Goal: Task Accomplishment & Management: Manage account settings

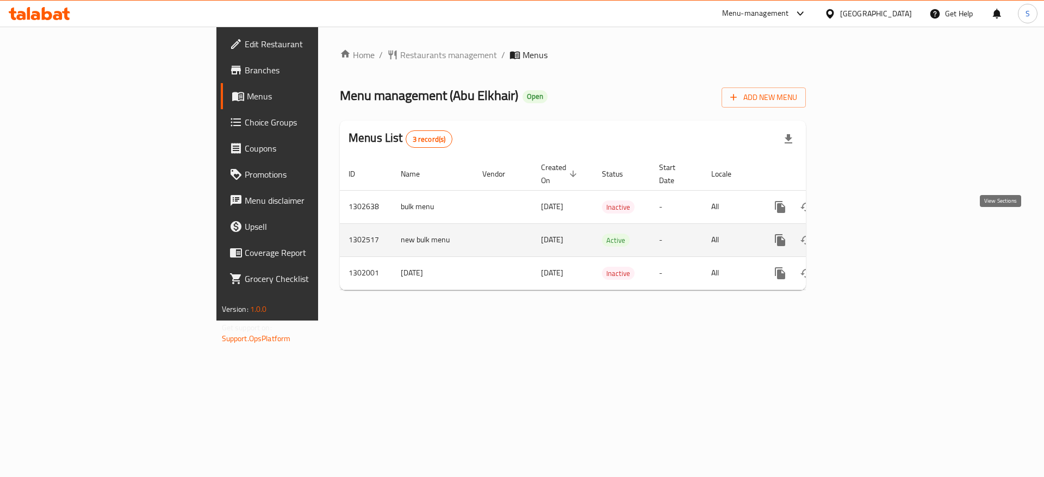
click at [871, 227] on link "enhanced table" at bounding box center [858, 240] width 26 height 26
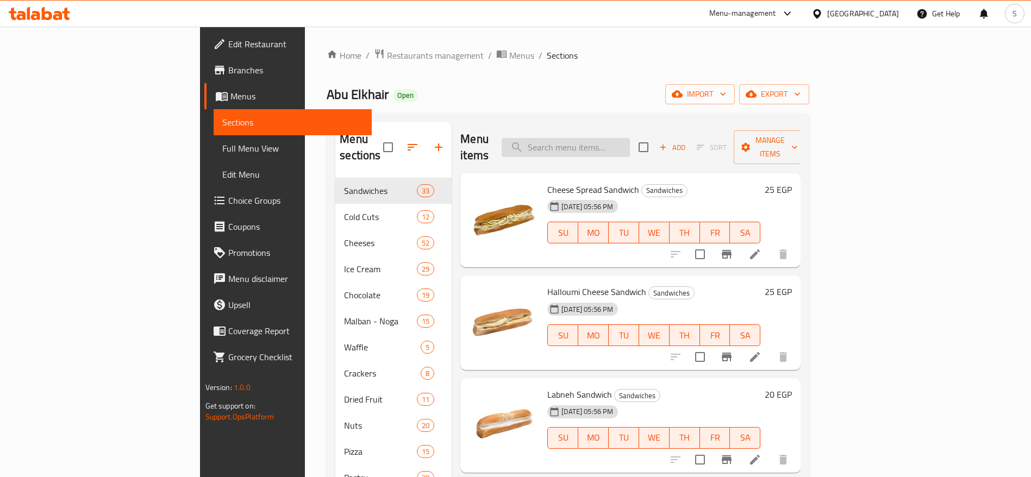
click at [628, 140] on input "search" at bounding box center [566, 147] width 128 height 19
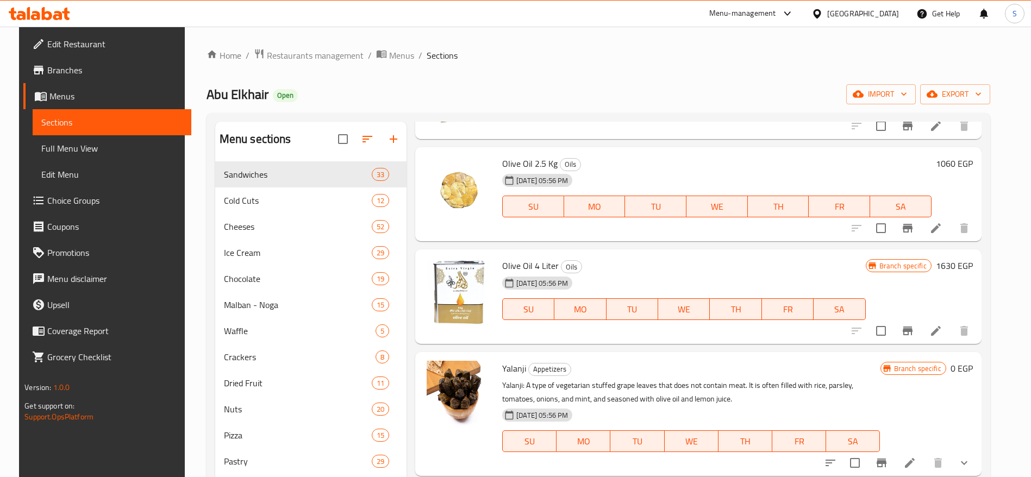
scroll to position [1052, 0]
type input "olive"
click at [438, 171] on circle "upload picture" at bounding box center [439, 170] width 3 height 3
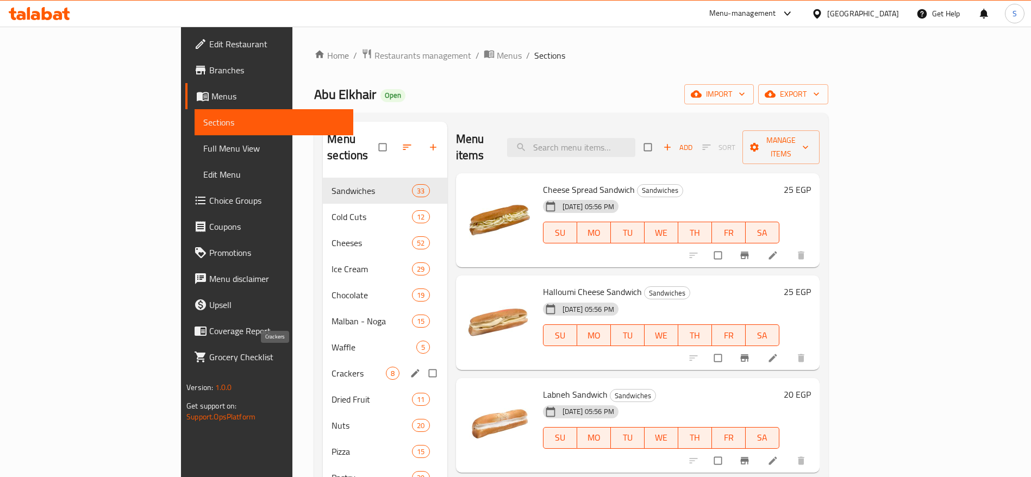
scroll to position [174, 0]
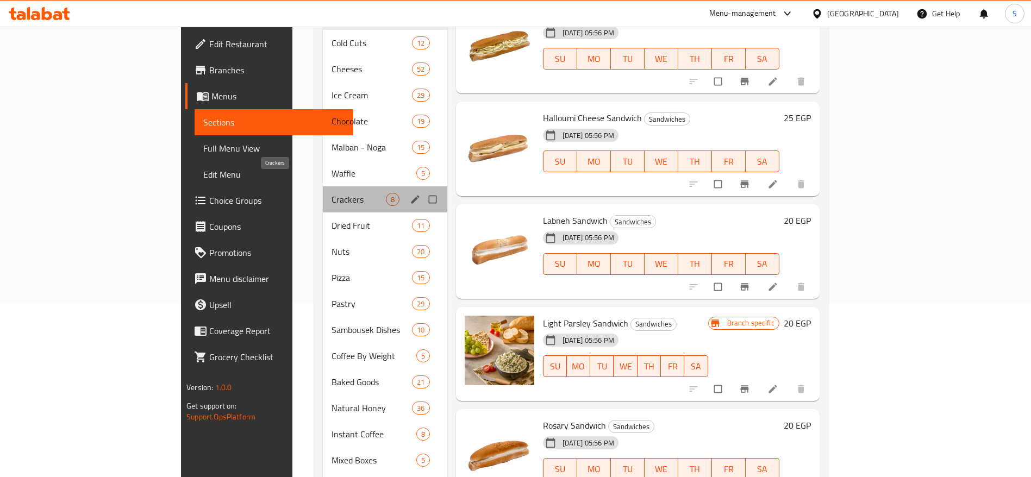
click at [332, 193] on span "Crackers" at bounding box center [359, 199] width 54 height 13
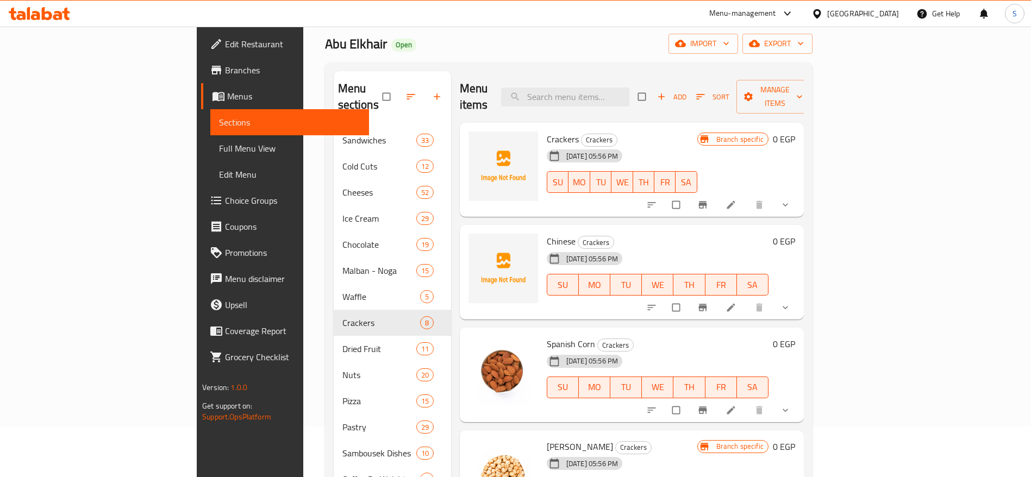
scroll to position [49, 0]
click at [630, 93] on input "search" at bounding box center [565, 98] width 128 height 19
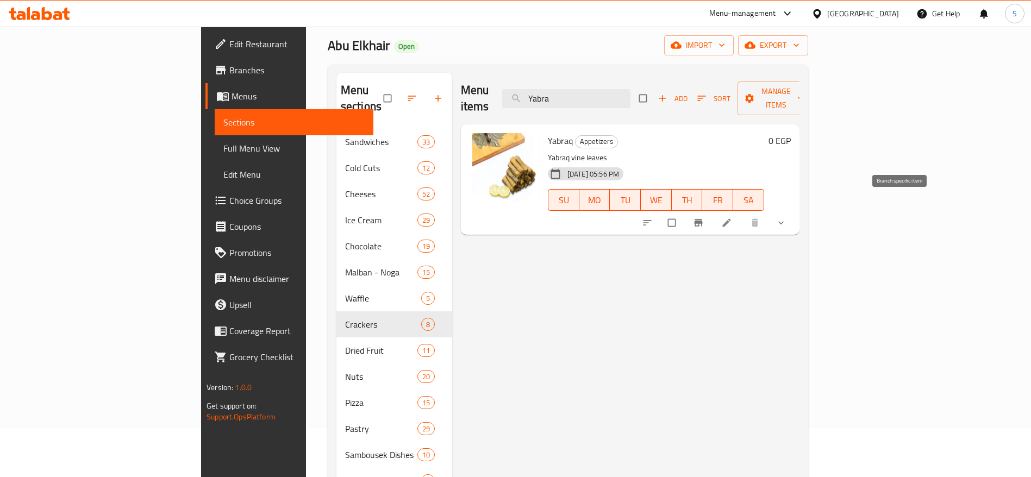
type input "Yabra"
click at [702, 220] on icon "Branch-specific-item" at bounding box center [698, 223] width 8 height 7
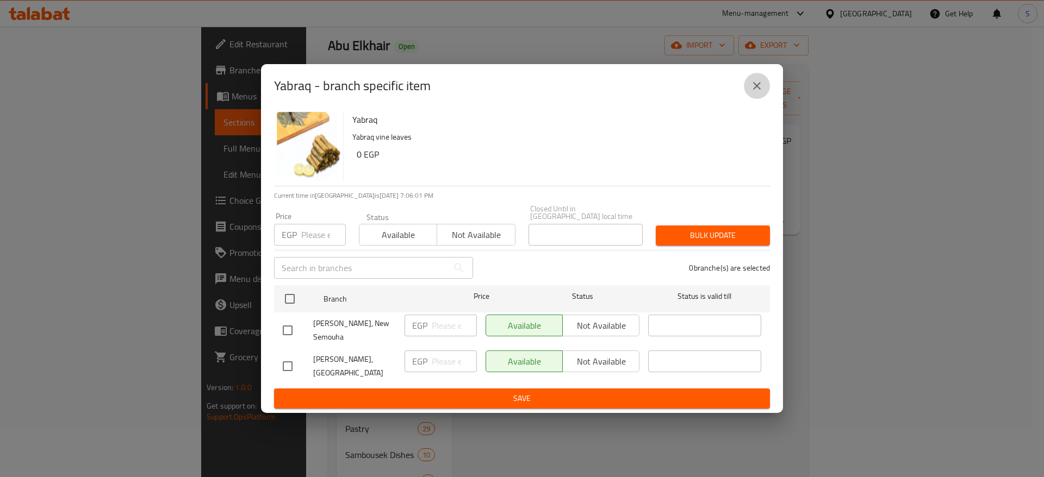
click at [756, 92] on icon "close" at bounding box center [756, 85] width 13 height 13
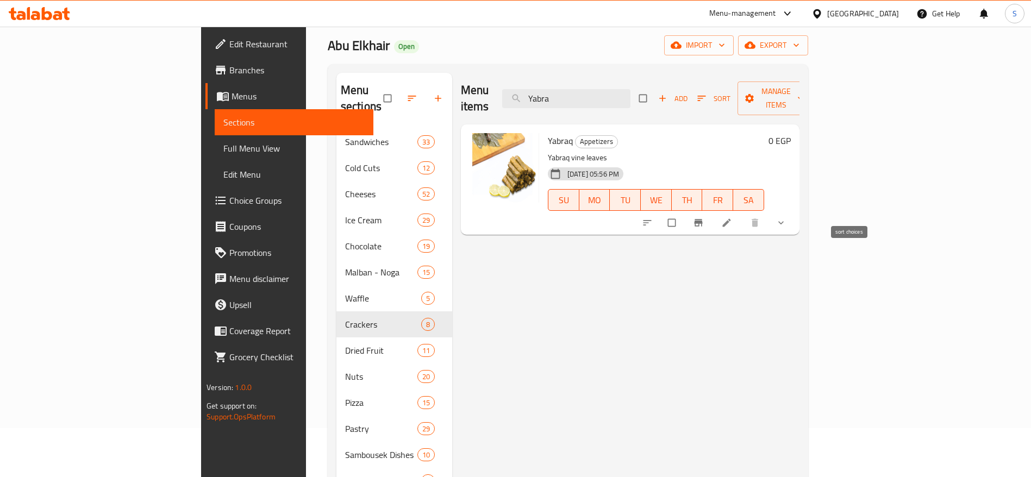
click at [651, 220] on icon "sort-choices" at bounding box center [647, 222] width 8 height 5
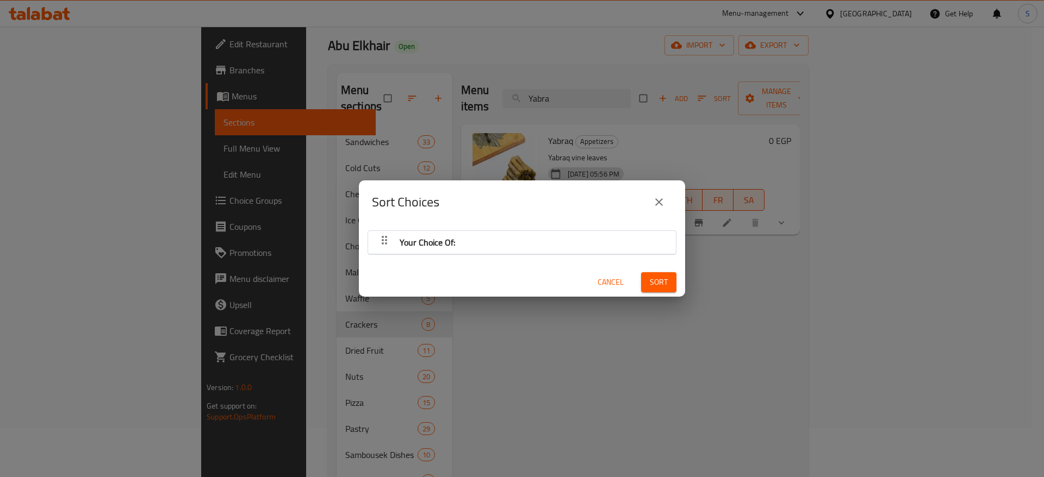
click at [537, 245] on div "Your Choice Of:" at bounding box center [521, 242] width 297 height 26
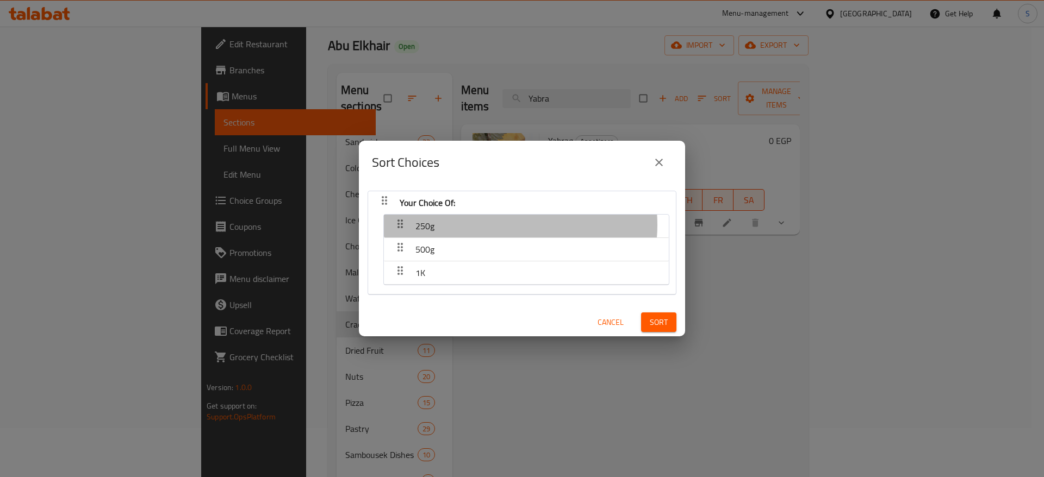
click at [502, 225] on div "250g" at bounding box center [526, 226] width 274 height 26
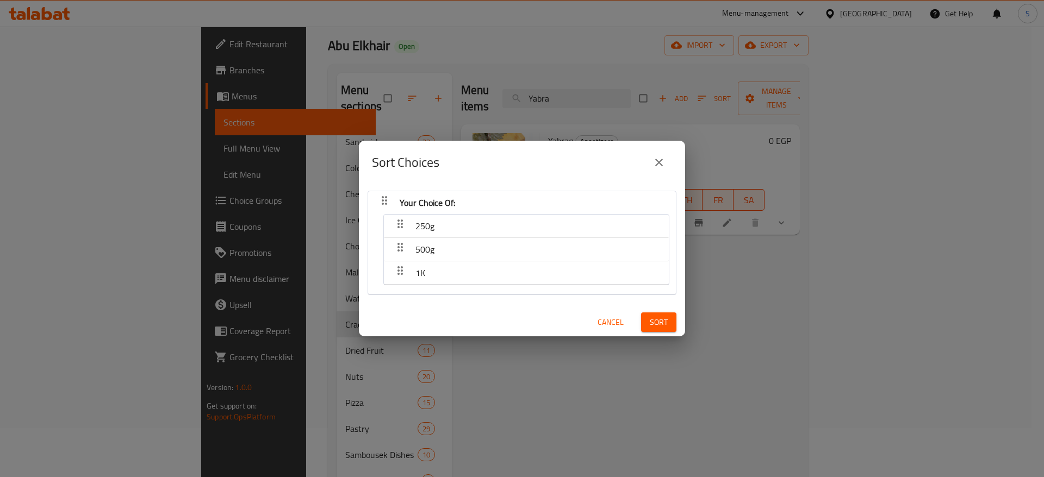
click at [662, 156] on icon "close" at bounding box center [658, 162] width 13 height 13
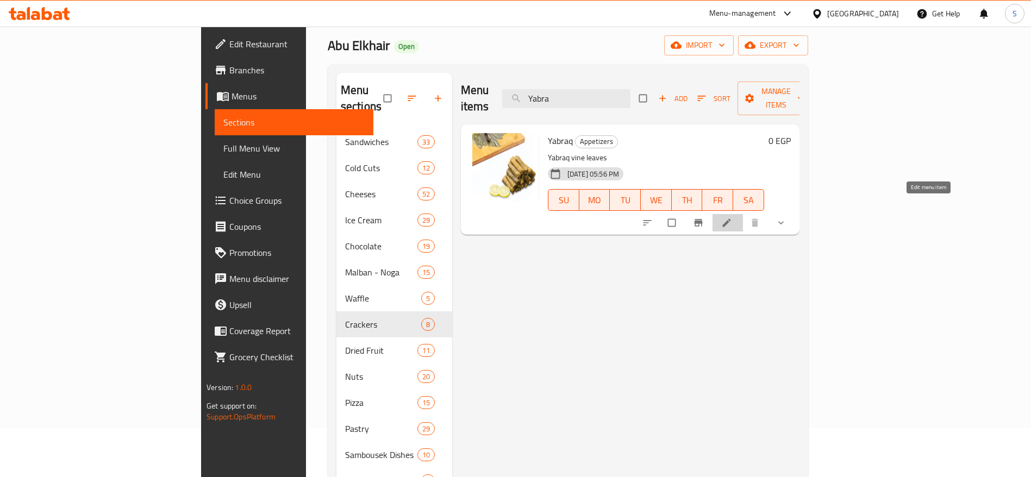
click at [732, 217] on icon at bounding box center [726, 222] width 11 height 11
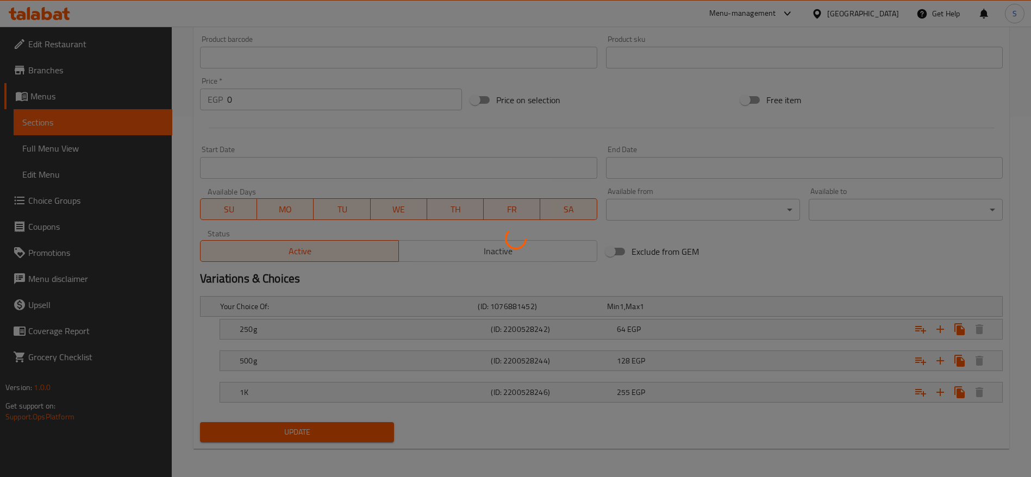
scroll to position [363, 0]
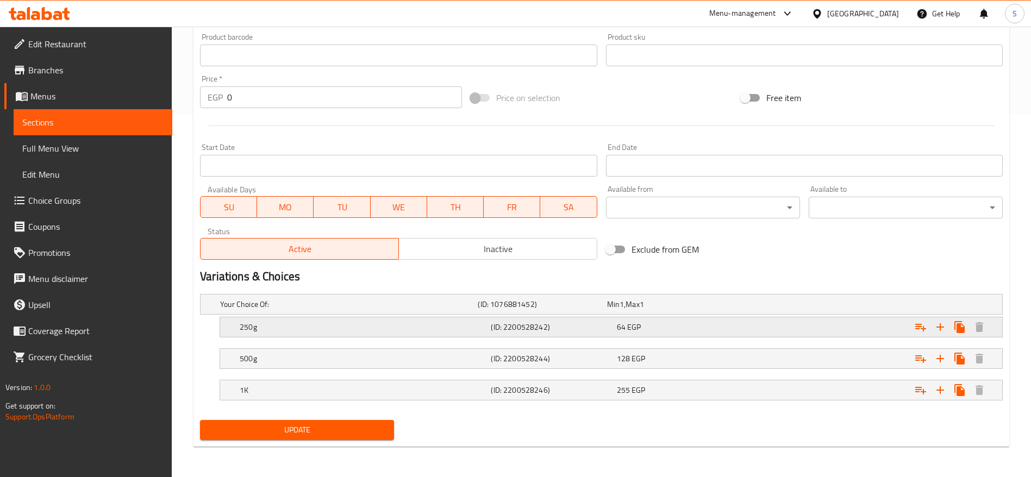
click at [609, 323] on h5 "(ID: 2200528242)" at bounding box center [551, 327] width 121 height 11
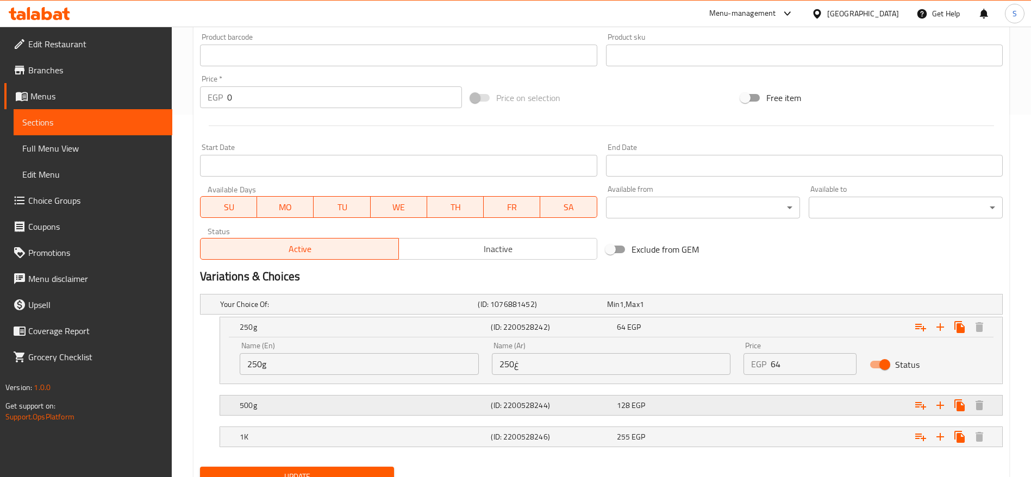
click at [555, 401] on h5 "(ID: 2200528244)" at bounding box center [551, 405] width 121 height 11
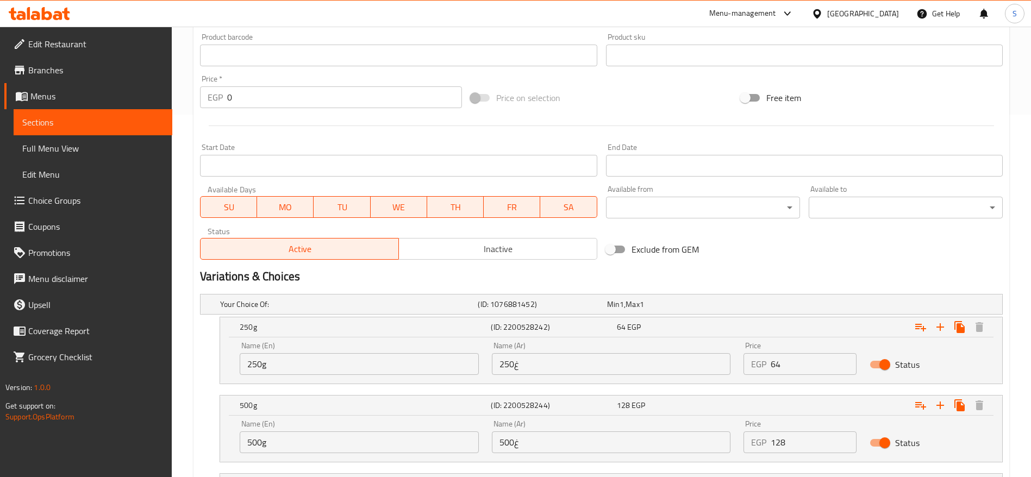
scroll to position [456, 0]
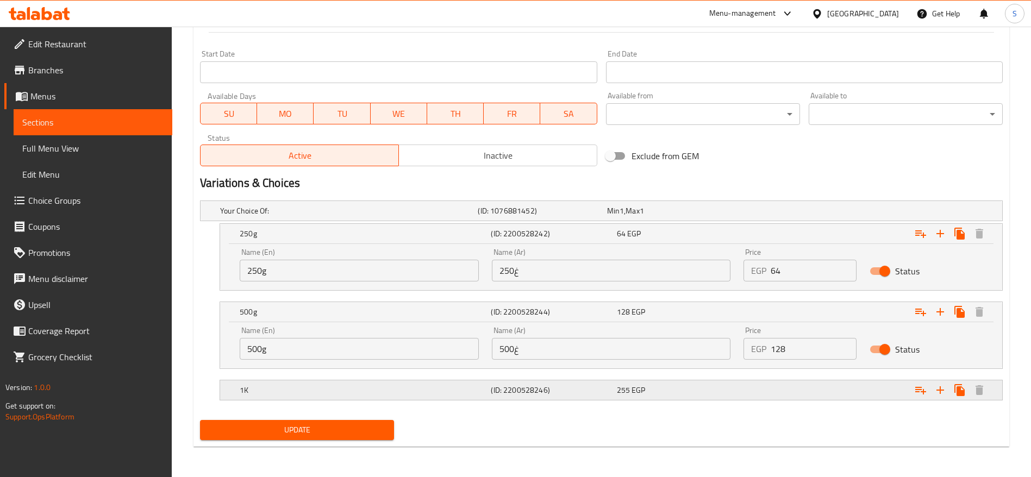
drag, startPoint x: 571, startPoint y: 376, endPoint x: 570, endPoint y: 388, distance: 11.5
click at [570, 388] on div "Your Choice Of: (ID: 1076881452) Min 1 , Max 1 Name (En) Your Choice Of: Name (…" at bounding box center [602, 306] width 812 height 220
click at [570, 388] on h5 "(ID: 2200528246)" at bounding box center [551, 390] width 121 height 11
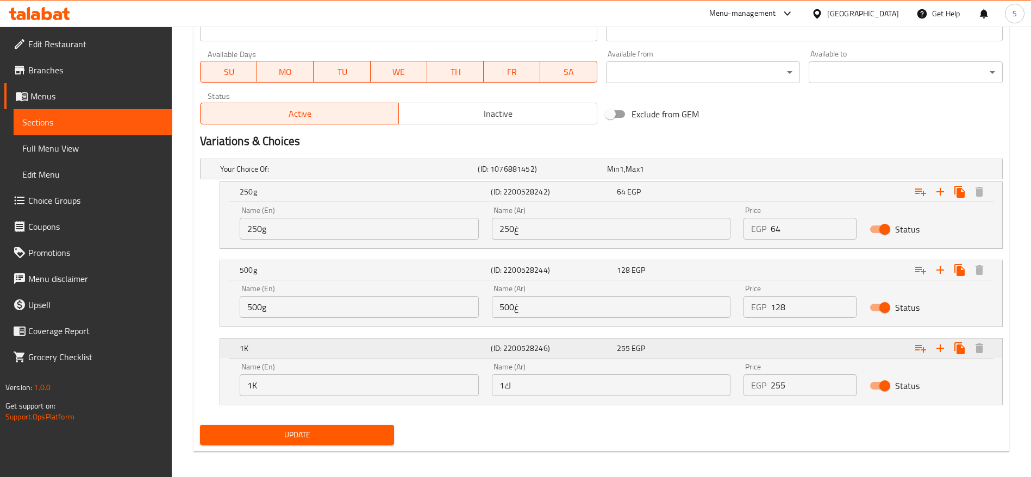
scroll to position [500, 0]
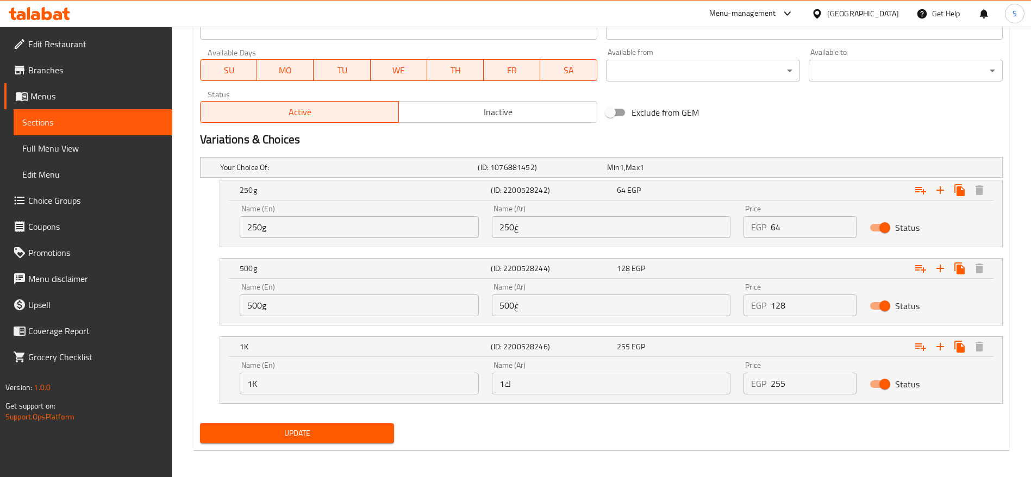
click at [881, 228] on input "Status" at bounding box center [885, 227] width 62 height 21
checkbox input "false"
click at [875, 303] on input "Status" at bounding box center [885, 306] width 62 height 21
checkbox input "false"
click at [354, 435] on span "Update" at bounding box center [297, 434] width 177 height 14
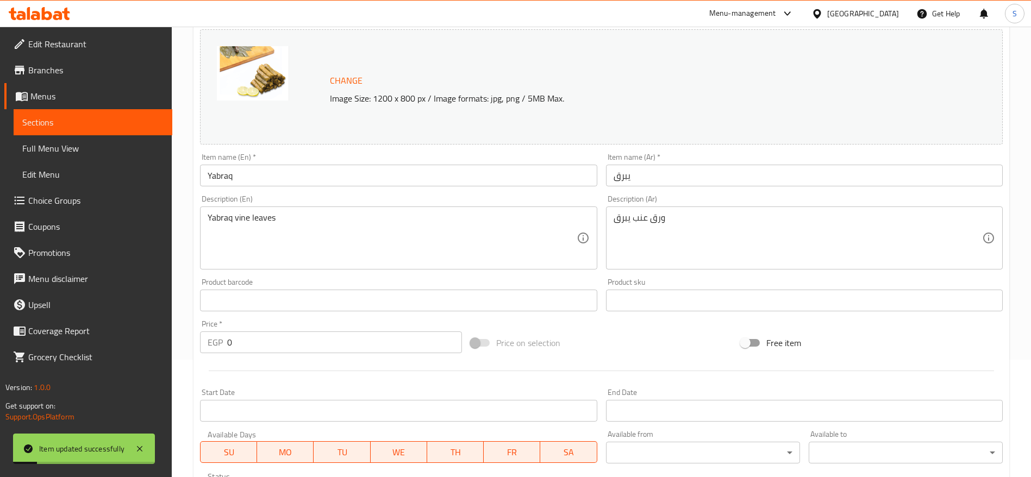
scroll to position [0, 0]
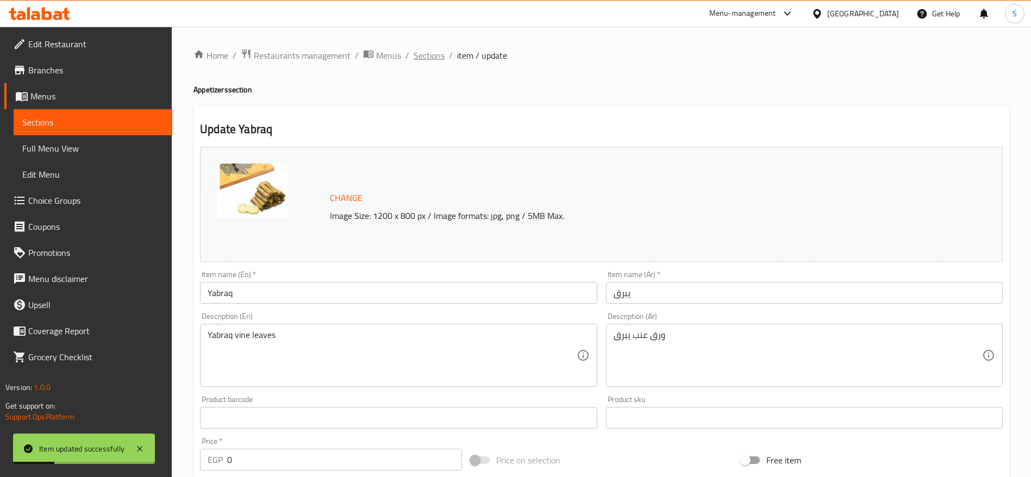
click at [426, 52] on span "Sections" at bounding box center [429, 55] width 31 height 13
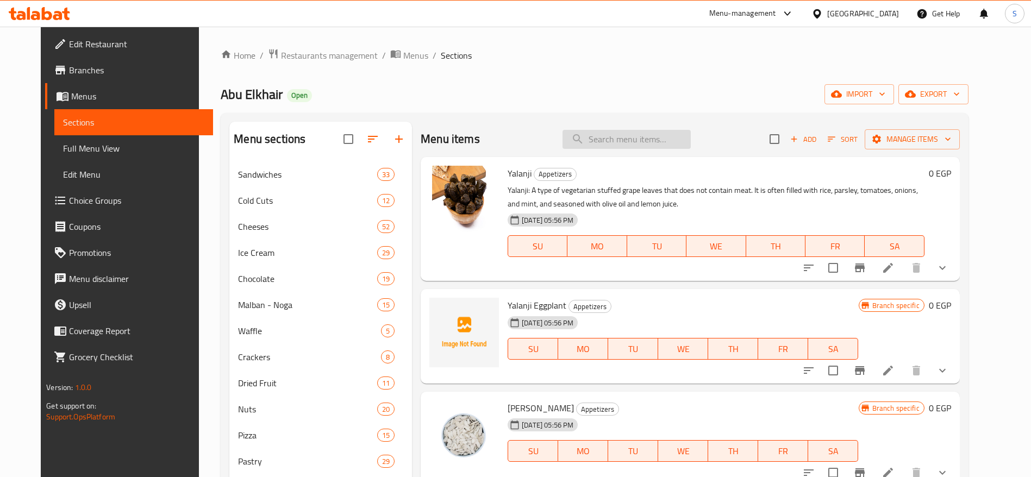
click at [622, 134] on input "search" at bounding box center [627, 139] width 128 height 19
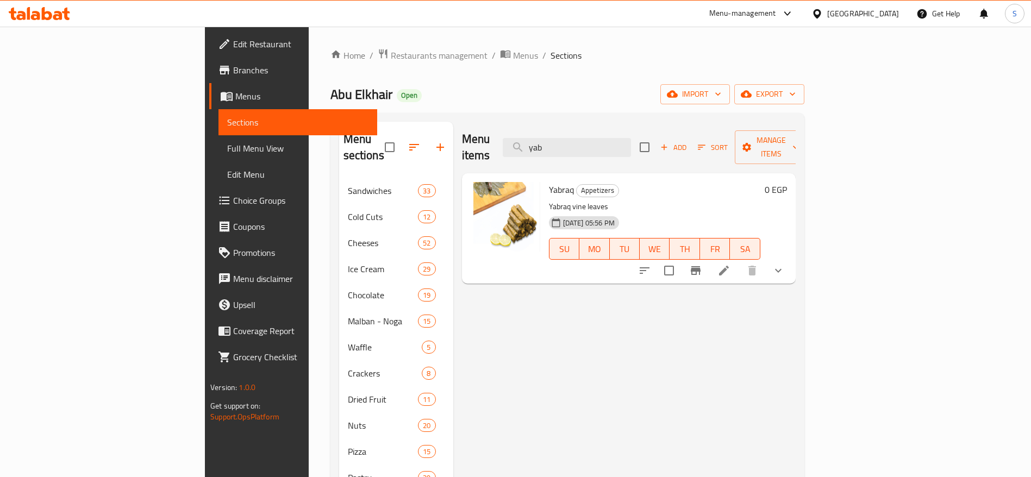
type input "yab"
click at [729, 266] on icon at bounding box center [724, 271] width 10 height 10
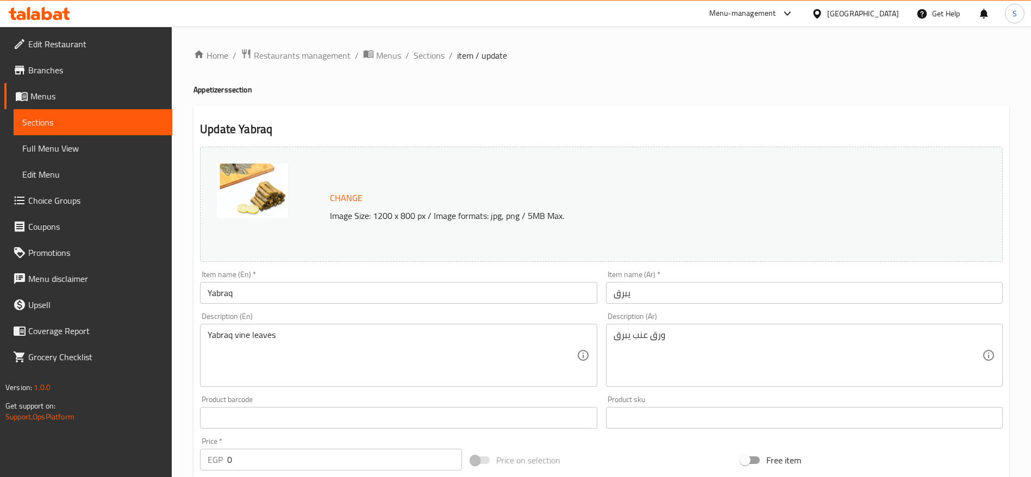
scroll to position [363, 0]
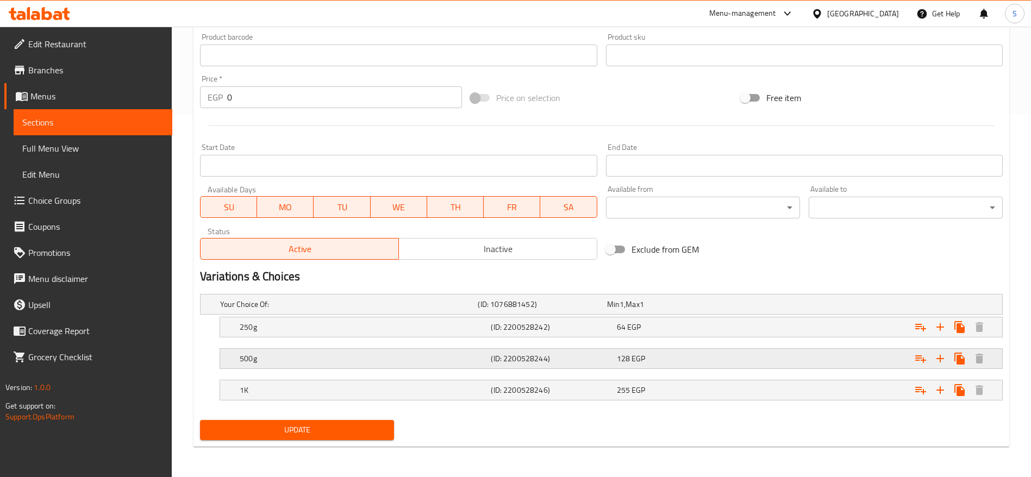
click at [765, 350] on div "Expand" at bounding box center [865, 359] width 251 height 24
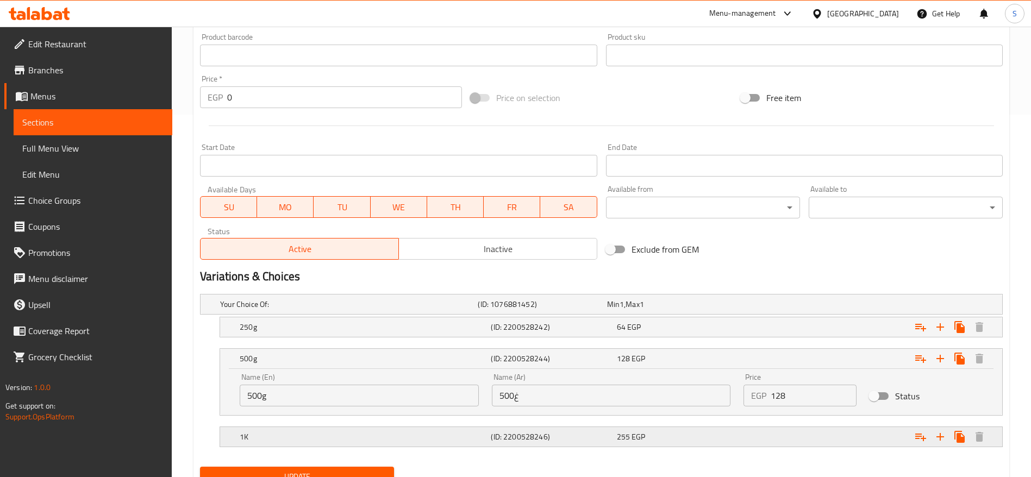
click at [698, 441] on div "255 EGP" at bounding box center [677, 437] width 121 height 11
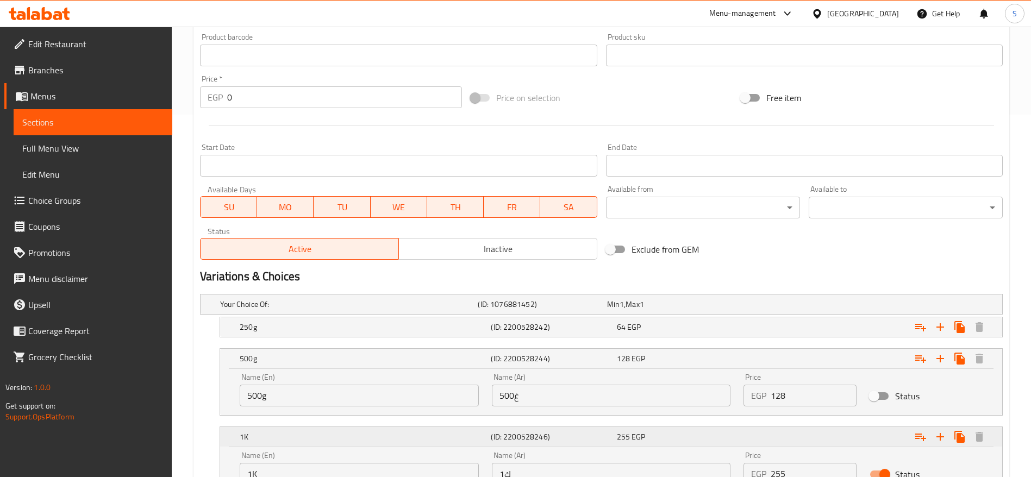
click at [706, 440] on div "255 EGP" at bounding box center [677, 437] width 121 height 11
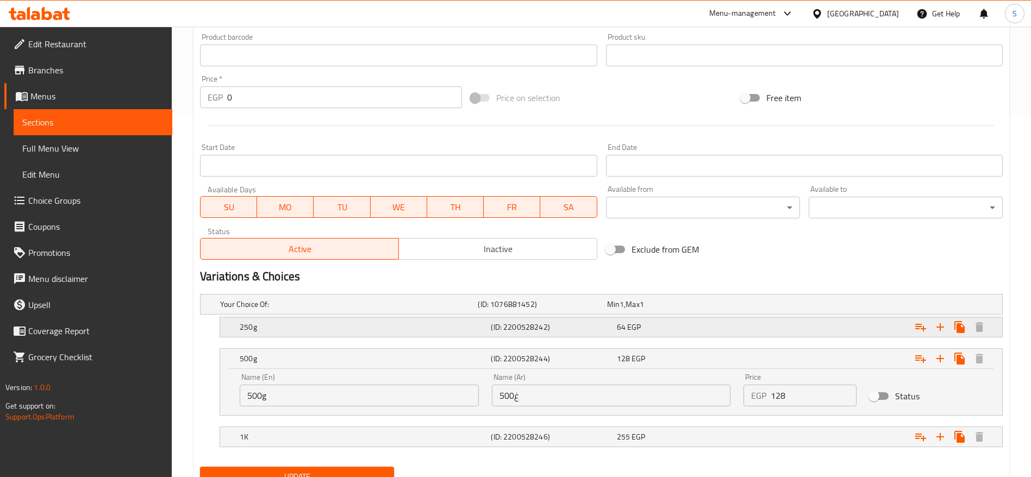
click at [722, 324] on div "64 EGP" at bounding box center [677, 327] width 121 height 11
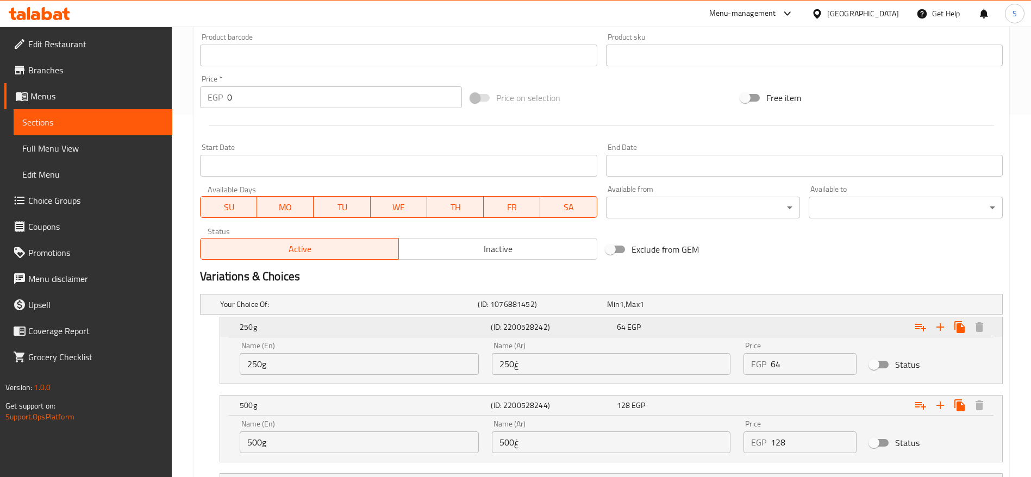
click at [722, 324] on div "64 EGP" at bounding box center [677, 327] width 121 height 11
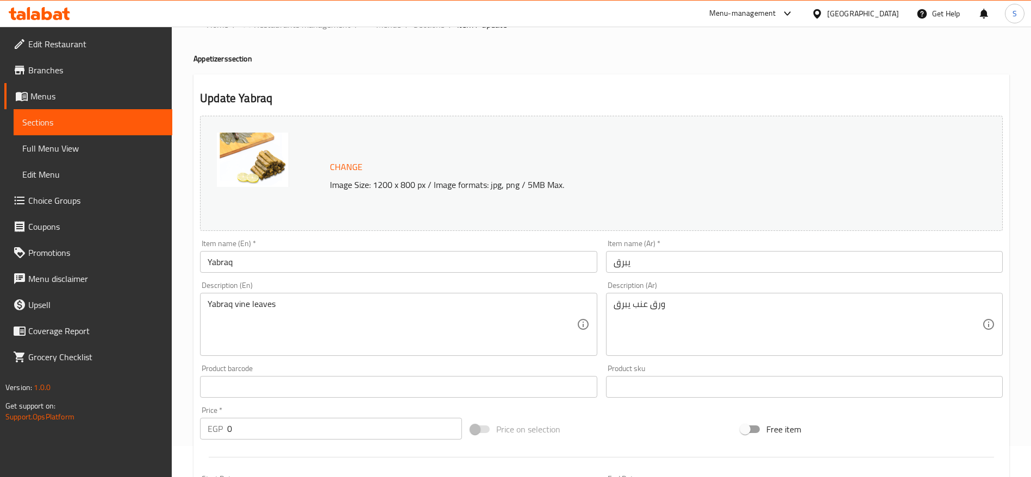
scroll to position [409, 0]
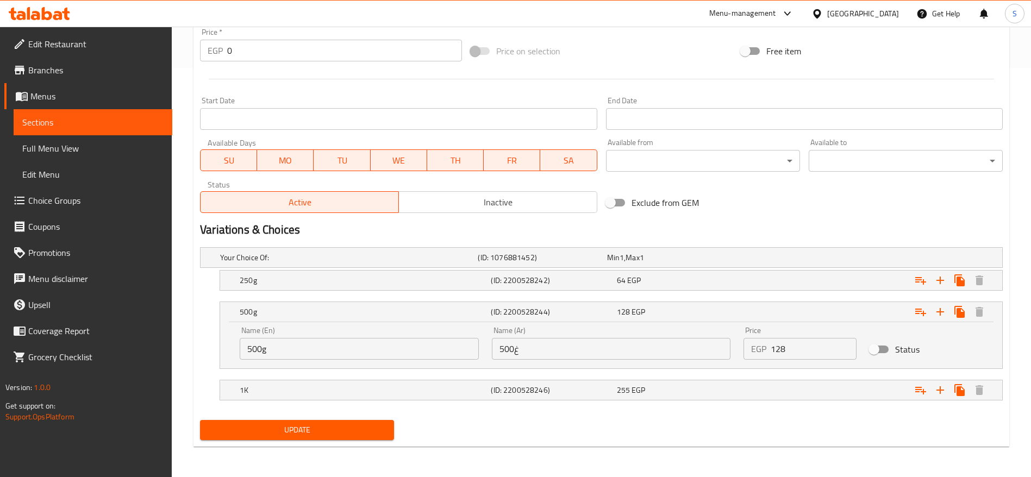
click at [344, 443] on div "Update" at bounding box center [297, 430] width 203 height 29
click at [351, 434] on span "Update" at bounding box center [297, 430] width 177 height 14
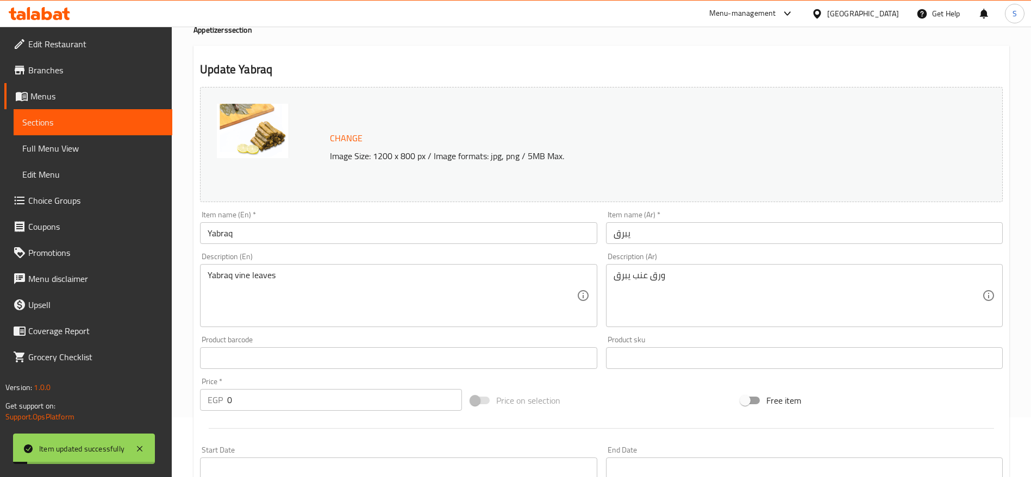
scroll to position [0, 0]
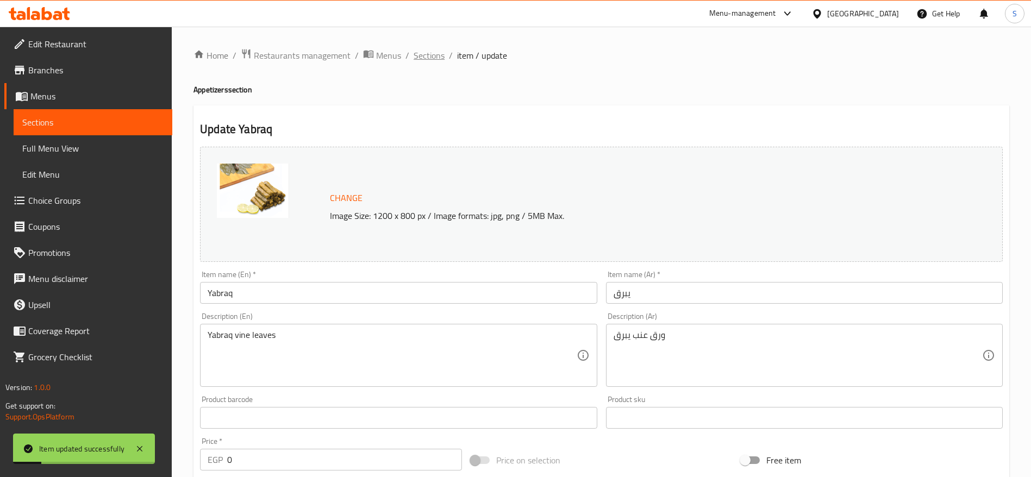
click at [437, 58] on span "Sections" at bounding box center [429, 55] width 31 height 13
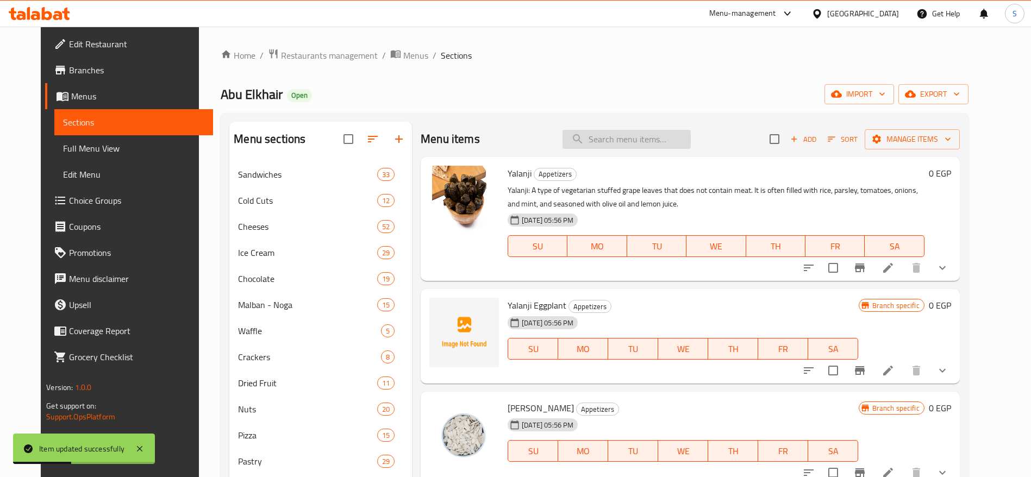
click at [627, 141] on input "search" at bounding box center [627, 139] width 128 height 19
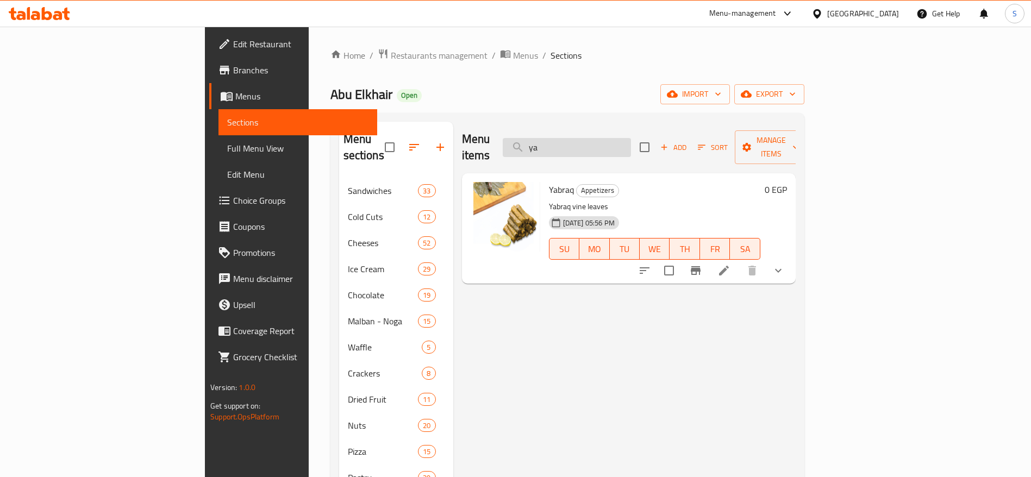
type input "y"
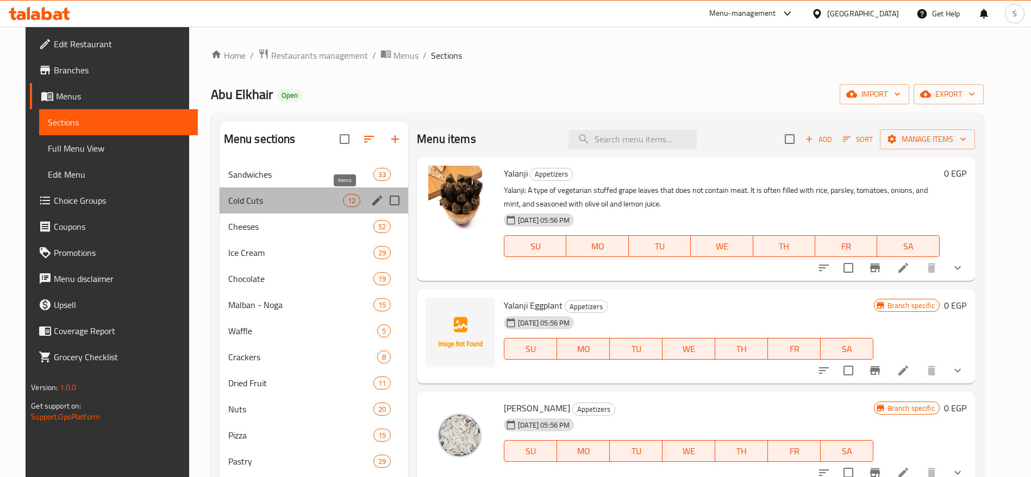
click at [344, 204] on span "12" at bounding box center [352, 201] width 16 height 10
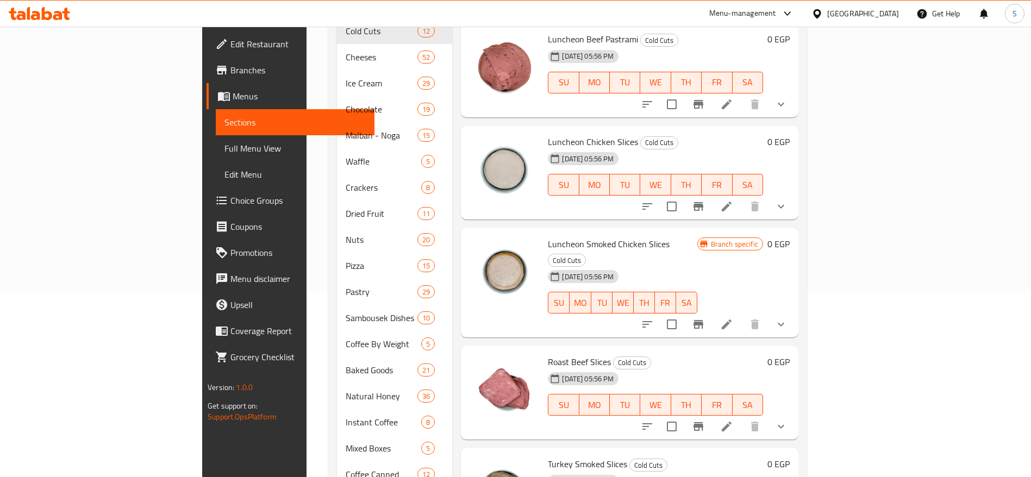
scroll to position [189, 0]
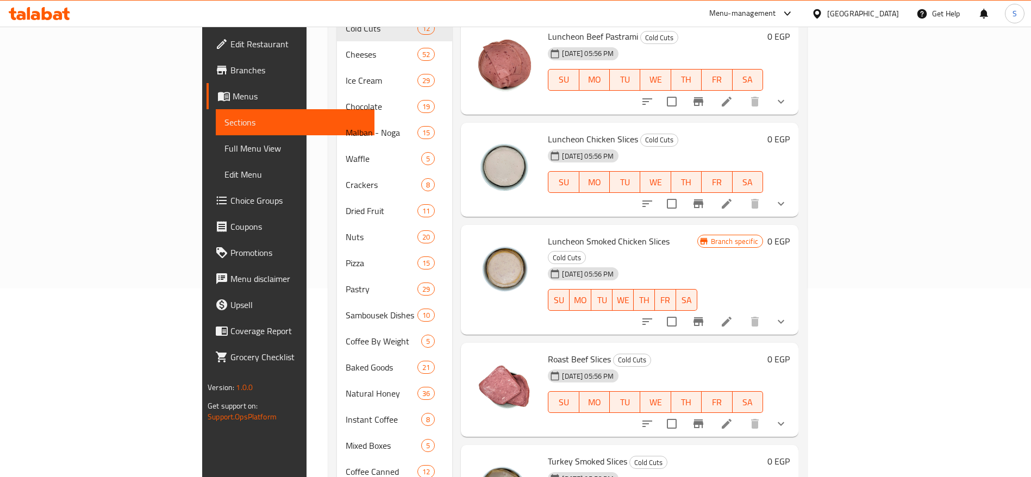
click at [794, 411] on button "show more" at bounding box center [781, 424] width 26 height 26
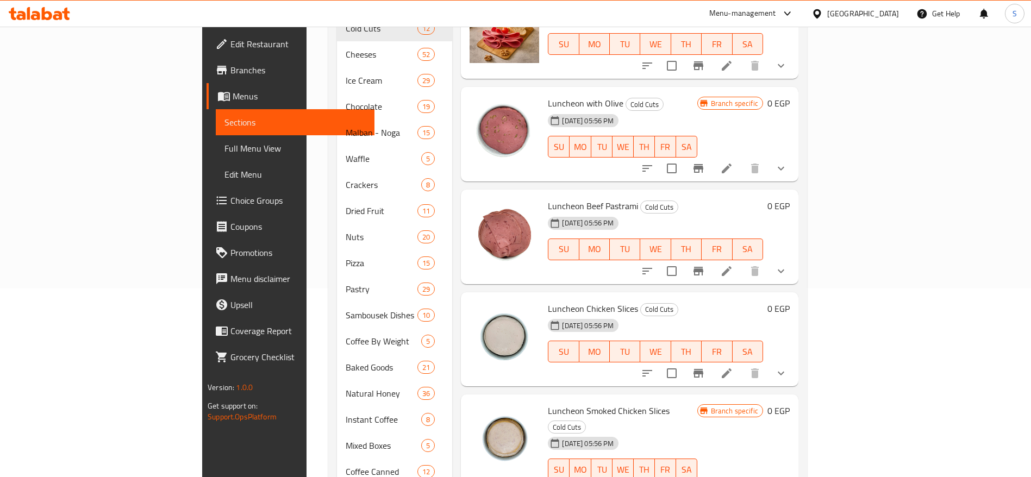
scroll to position [0, 0]
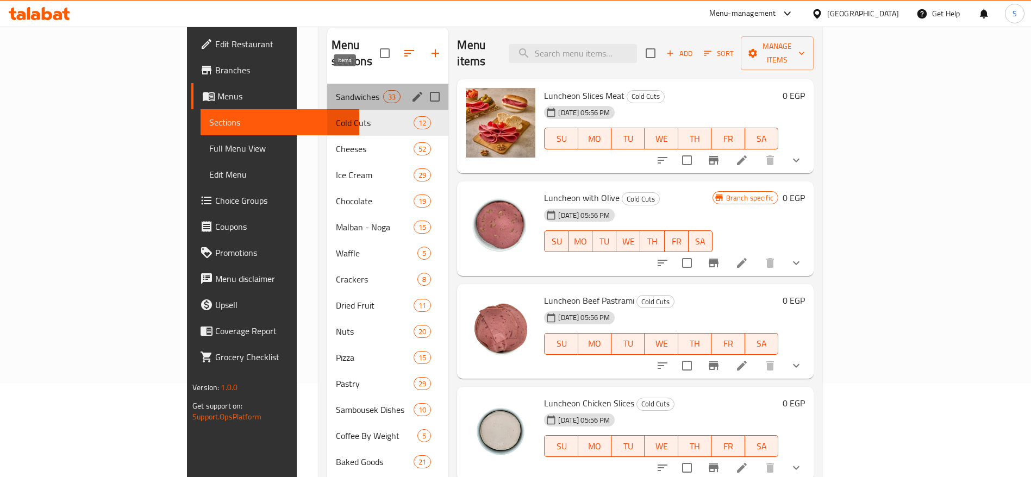
click at [384, 92] on span "33" at bounding box center [392, 97] width 16 height 10
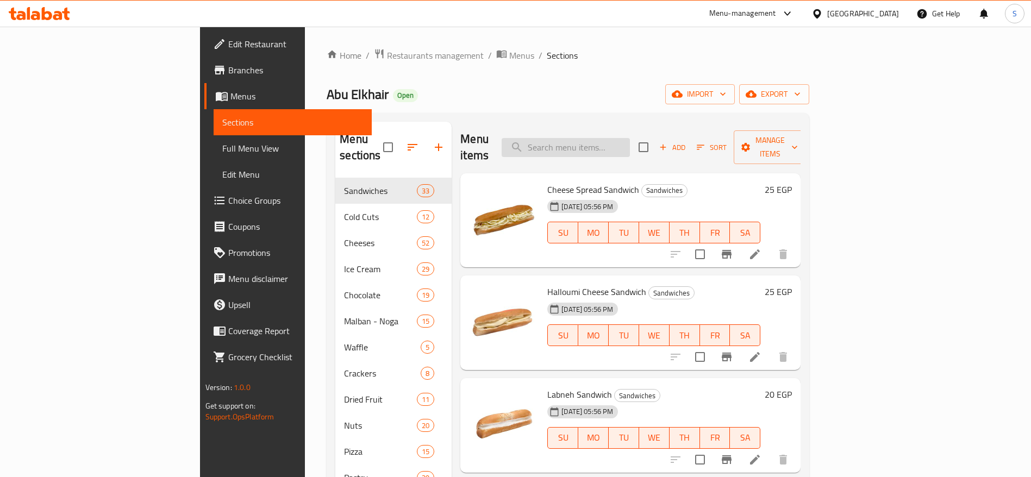
click at [620, 144] on input "search" at bounding box center [566, 147] width 128 height 19
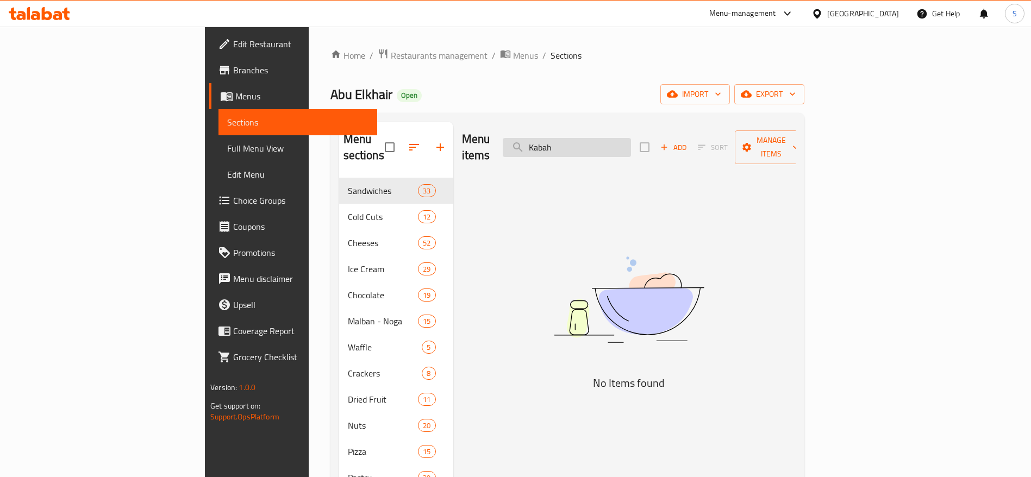
type input "Kaba"
click at [631, 144] on input "Kaba" at bounding box center [567, 147] width 128 height 19
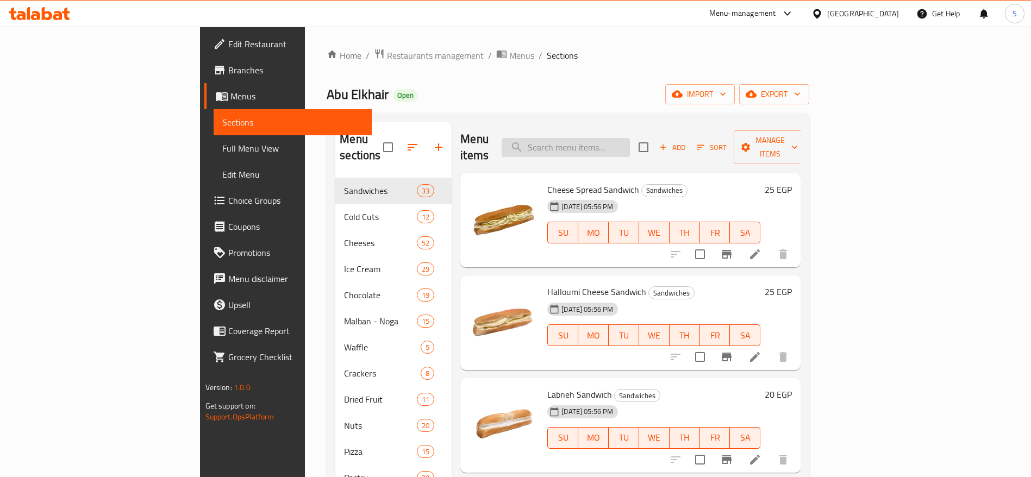
click at [630, 144] on input "search" at bounding box center [566, 147] width 128 height 19
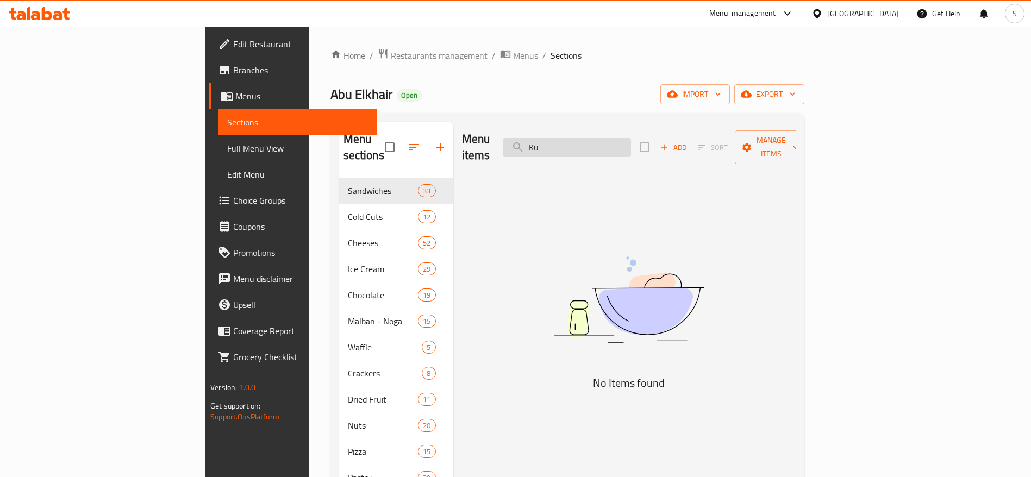
type input "K"
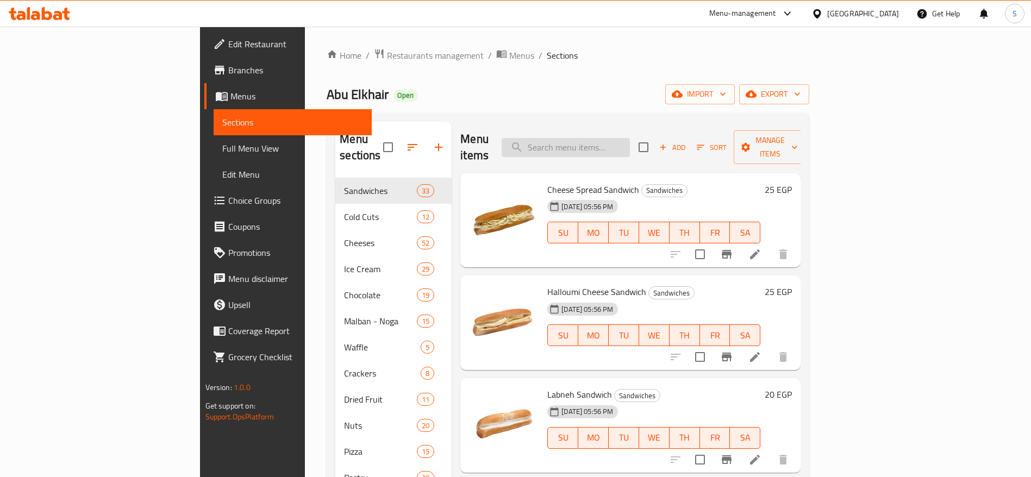
click at [630, 138] on input "search" at bounding box center [566, 147] width 128 height 19
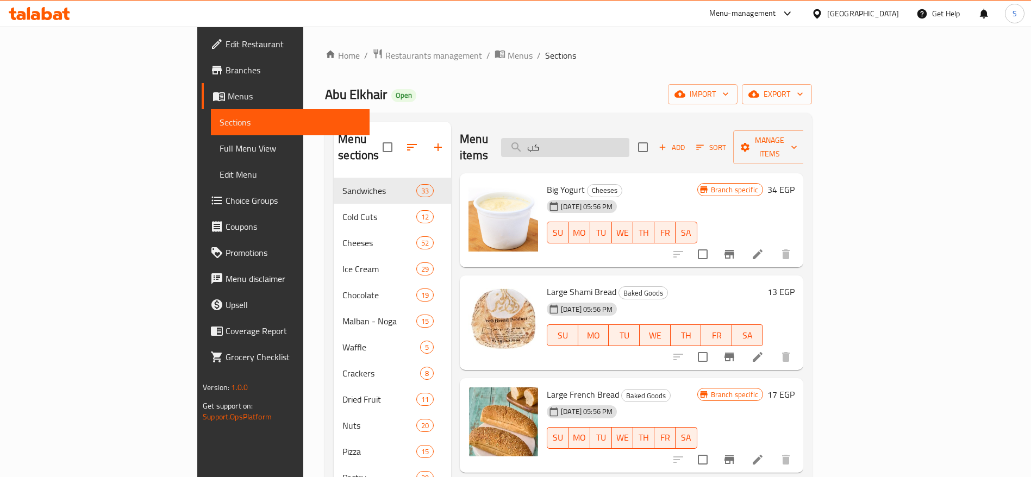
type input "كبي"
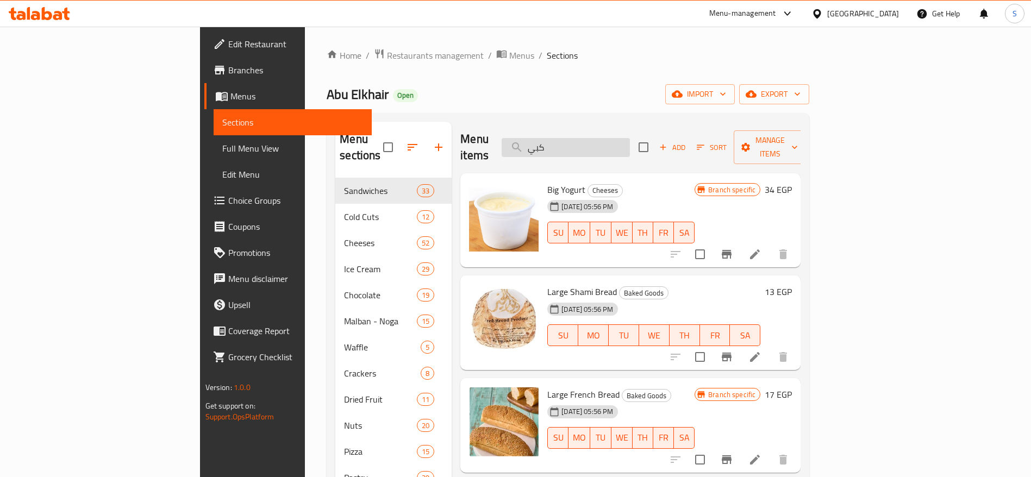
click at [630, 138] on input "كبي" at bounding box center [566, 147] width 128 height 19
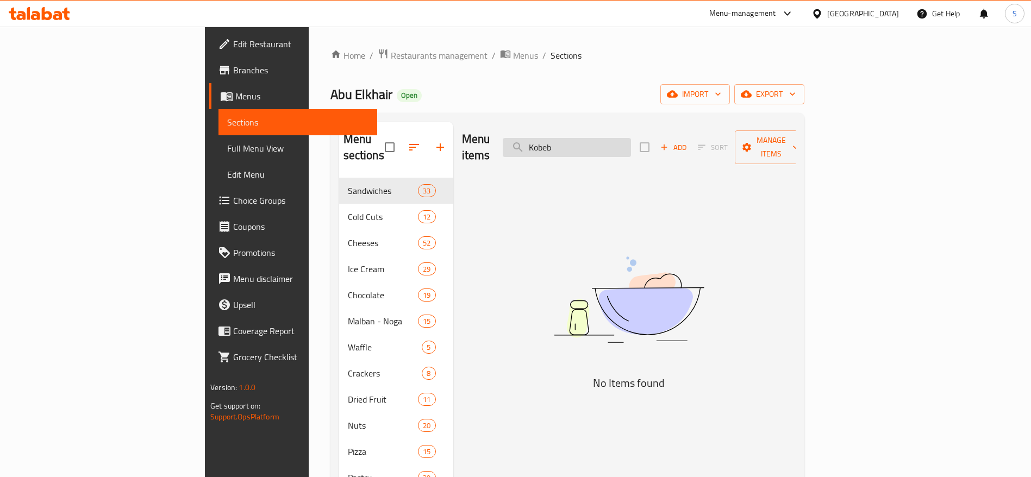
type input "Kobeba"
click at [631, 138] on input "Kobeba" at bounding box center [567, 147] width 128 height 19
type input "K"
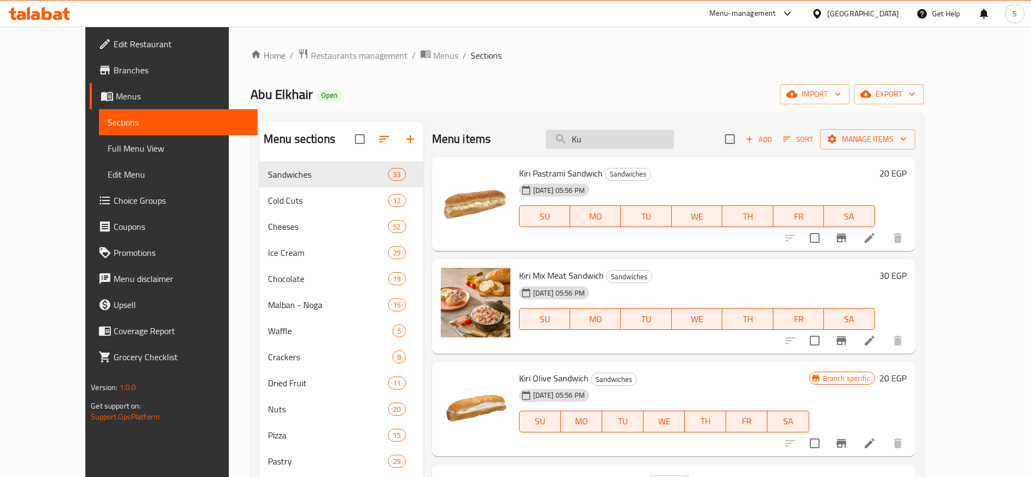
type input "K"
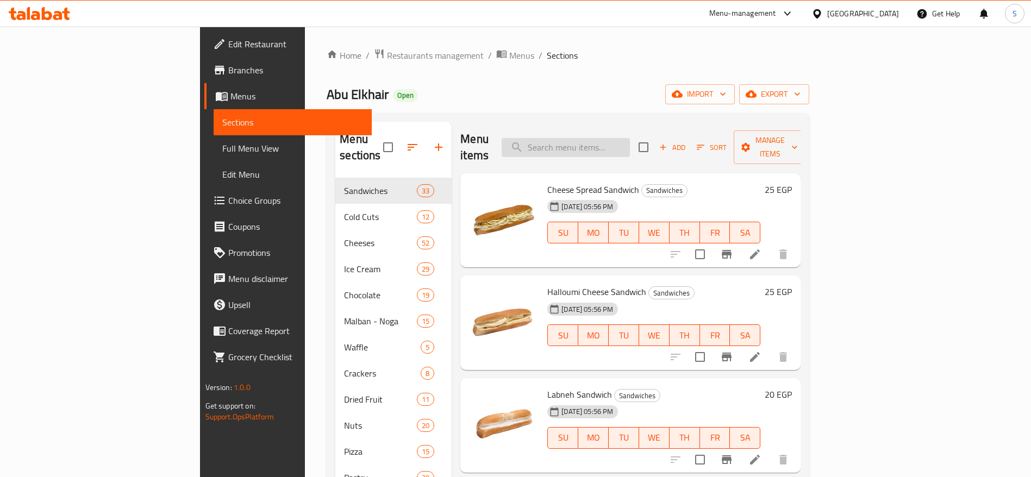
click at [608, 138] on input "search" at bounding box center [566, 147] width 128 height 19
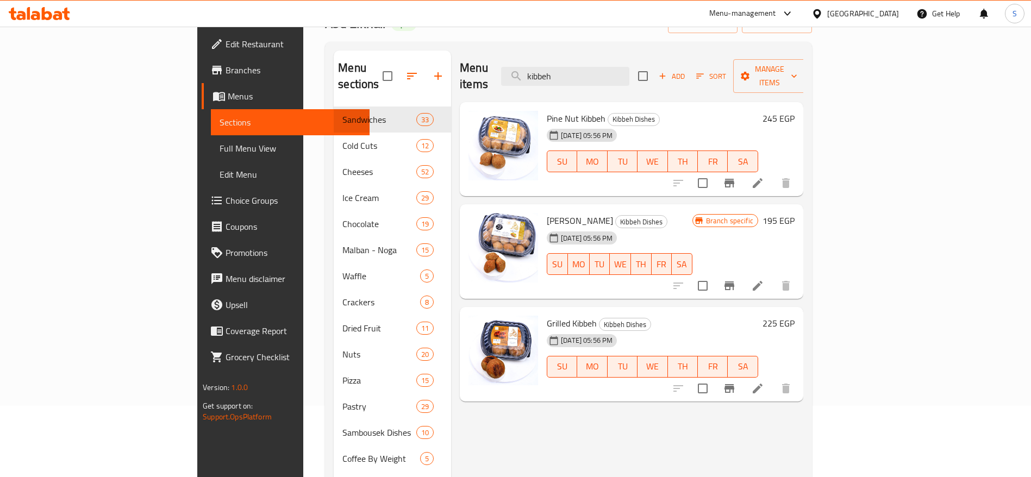
scroll to position [72, 0]
type input "kibbeh"
click at [736, 176] on icon "Branch-specific-item" at bounding box center [729, 182] width 13 height 13
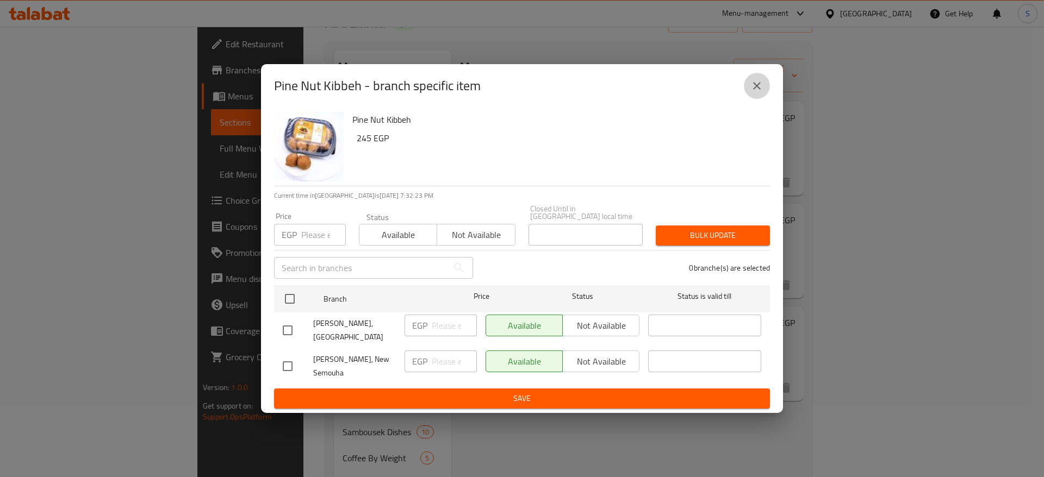
click at [757, 92] on icon "close" at bounding box center [756, 85] width 13 height 13
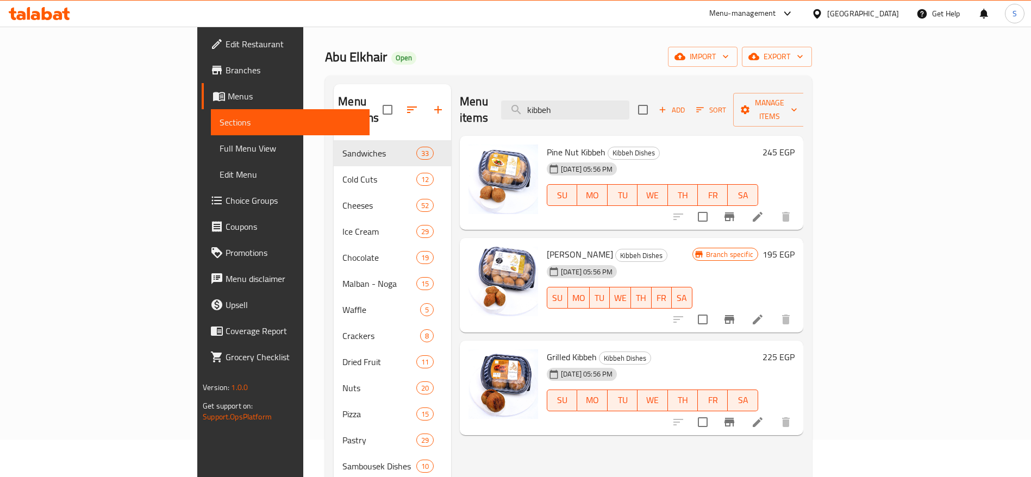
scroll to position [37, 0]
click at [764, 211] on icon at bounding box center [757, 217] width 13 height 13
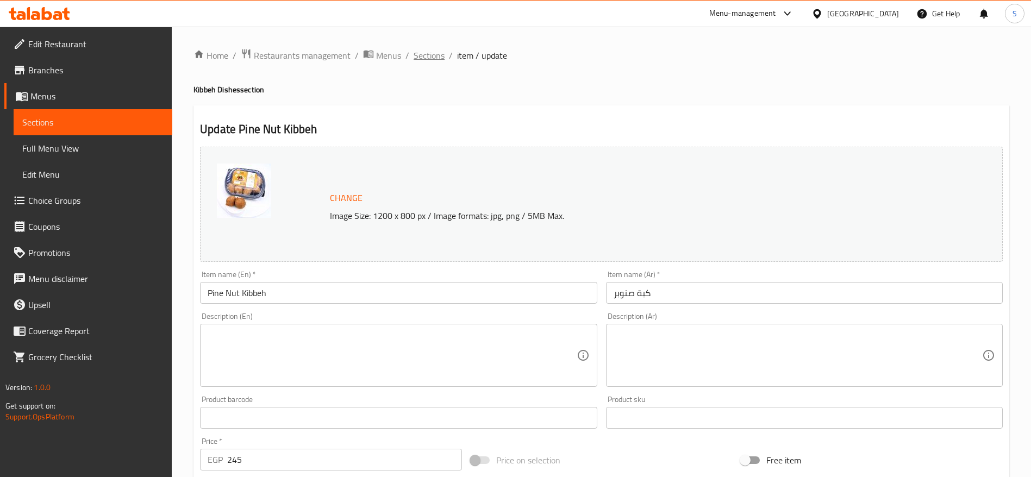
click at [432, 58] on span "Sections" at bounding box center [429, 55] width 31 height 13
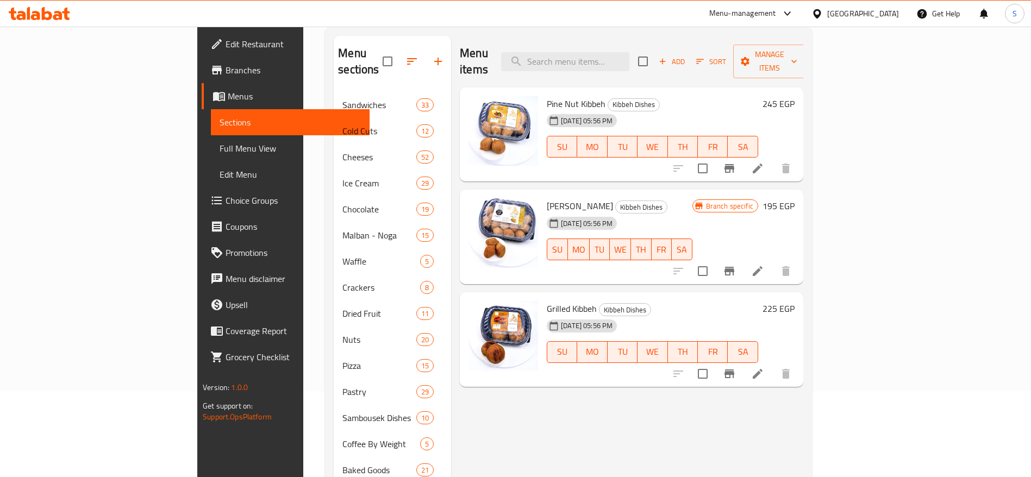
scroll to position [89, 0]
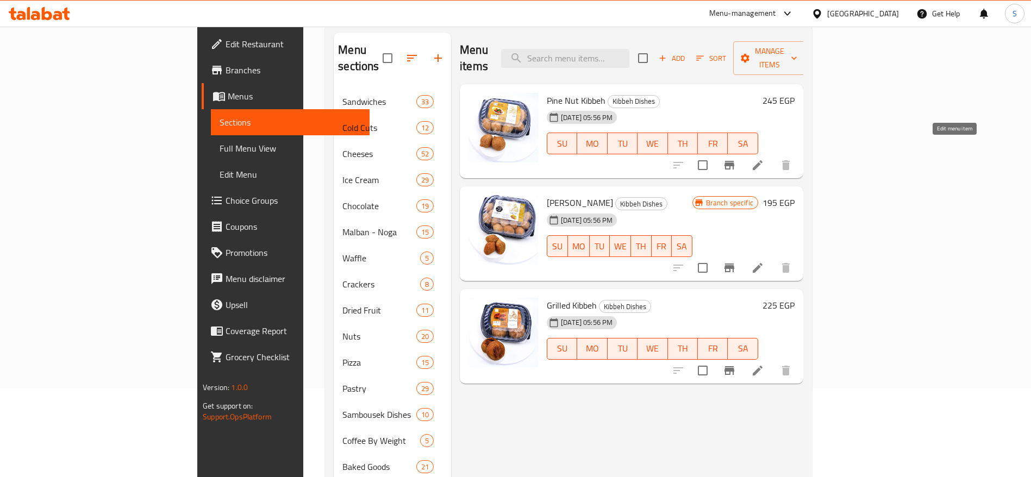
click at [764, 159] on icon at bounding box center [757, 165] width 13 height 13
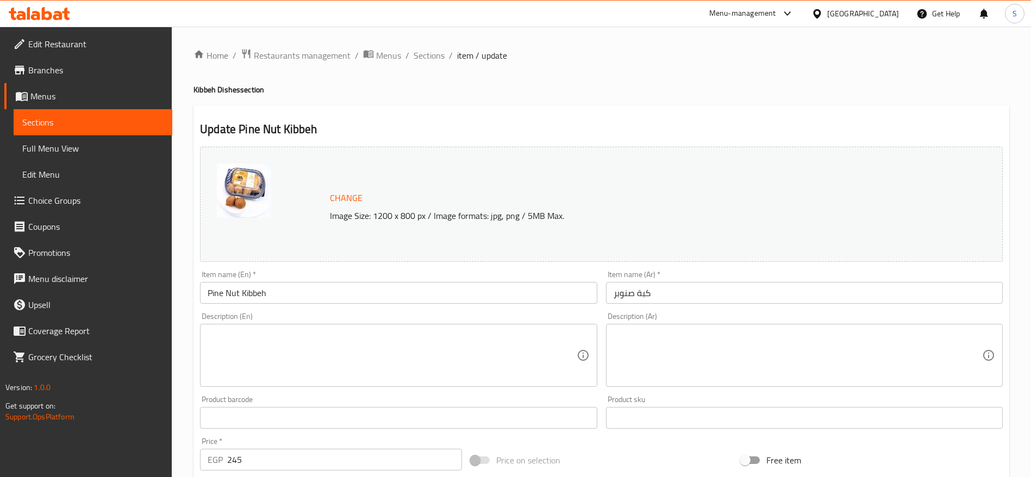
click at [661, 292] on input "كبة صنوبر" at bounding box center [804, 293] width 397 height 22
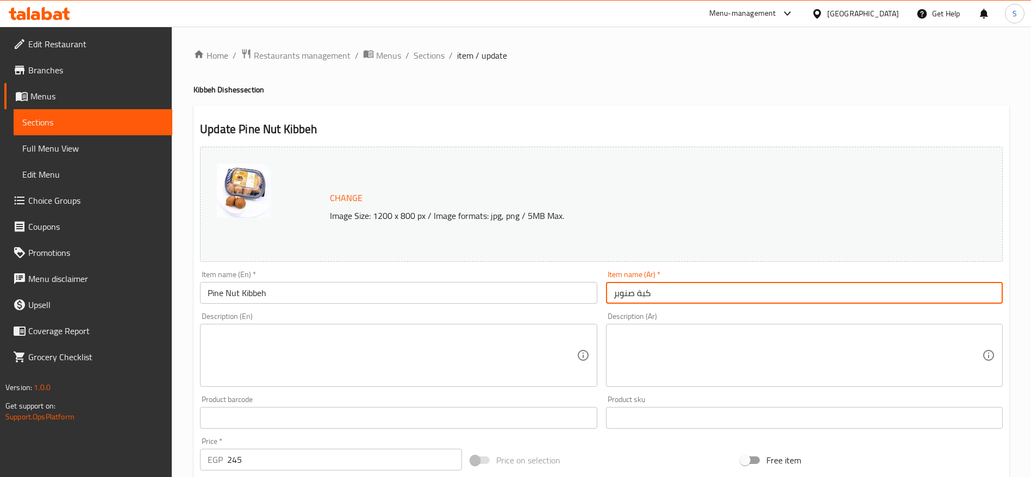
click at [661, 292] on input "كبة صنوبر" at bounding box center [804, 293] width 397 height 22
click at [662, 292] on input "كبة صنوبر" at bounding box center [804, 293] width 397 height 22
drag, startPoint x: 662, startPoint y: 292, endPoint x: 653, endPoint y: 295, distance: 9.1
click at [653, 295] on input "كبة صنوبر" at bounding box center [804, 293] width 397 height 22
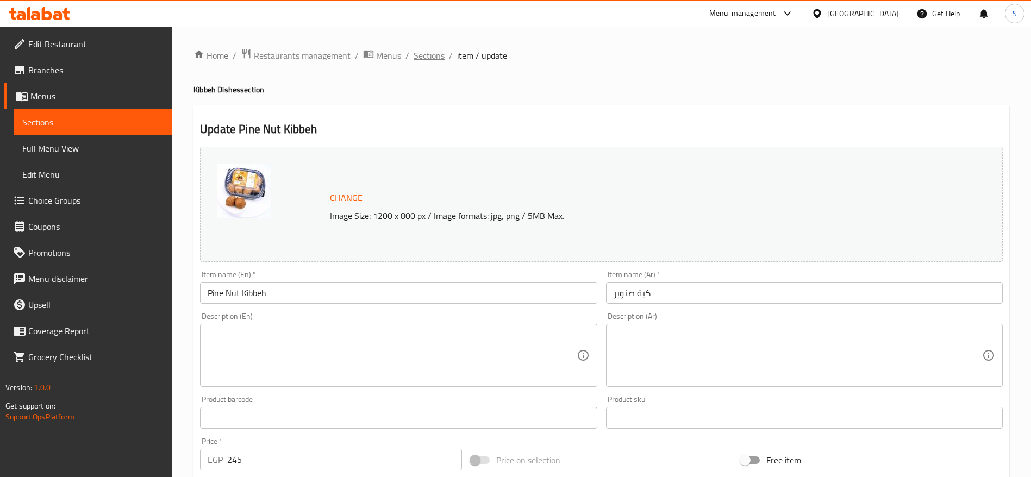
click at [437, 59] on span "Sections" at bounding box center [429, 55] width 31 height 13
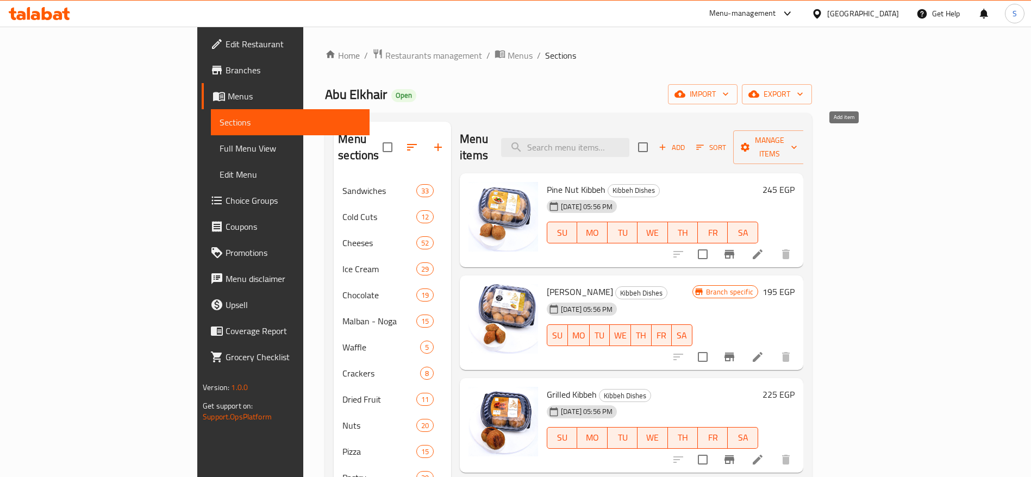
click at [668, 142] on icon "button" at bounding box center [663, 147] width 10 height 10
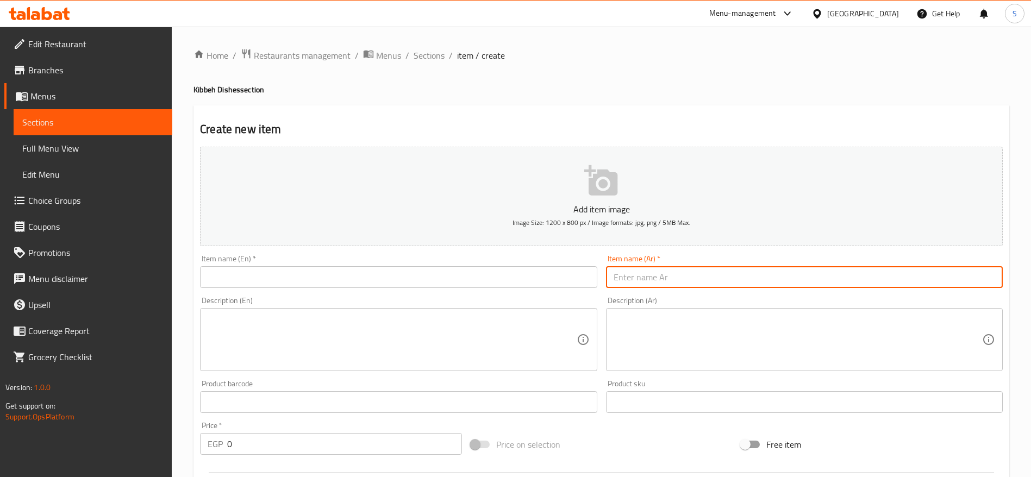
click at [655, 273] on input "text" at bounding box center [804, 277] width 397 height 22
paste input "كبة"
drag, startPoint x: 633, startPoint y: 280, endPoint x: 596, endPoint y: 279, distance: 37.5
click at [596, 279] on div "Add item image Image Size: 1200 x 800 px / Image formats: jpg, png / 5MB Max. I…" at bounding box center [602, 376] width 812 height 469
type input "كبة سادة"
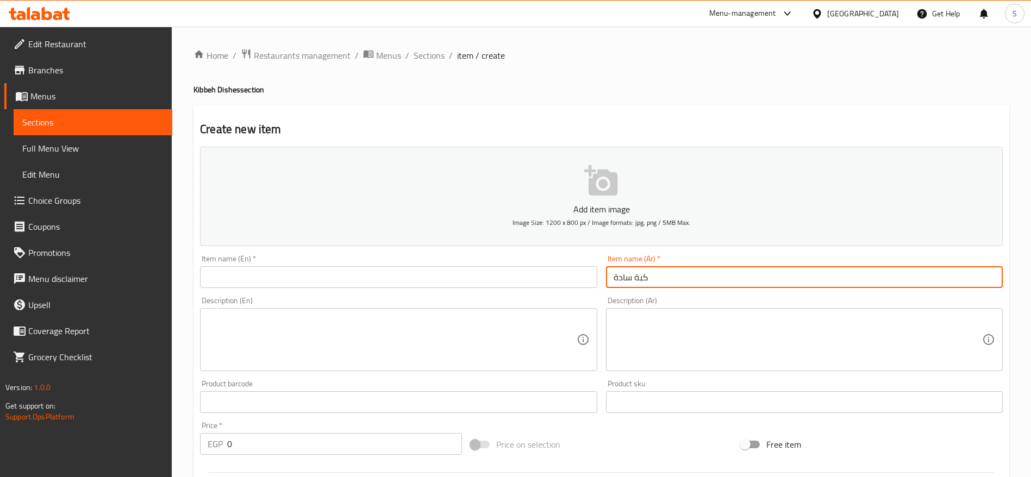
click at [546, 283] on input "text" at bounding box center [398, 277] width 397 height 22
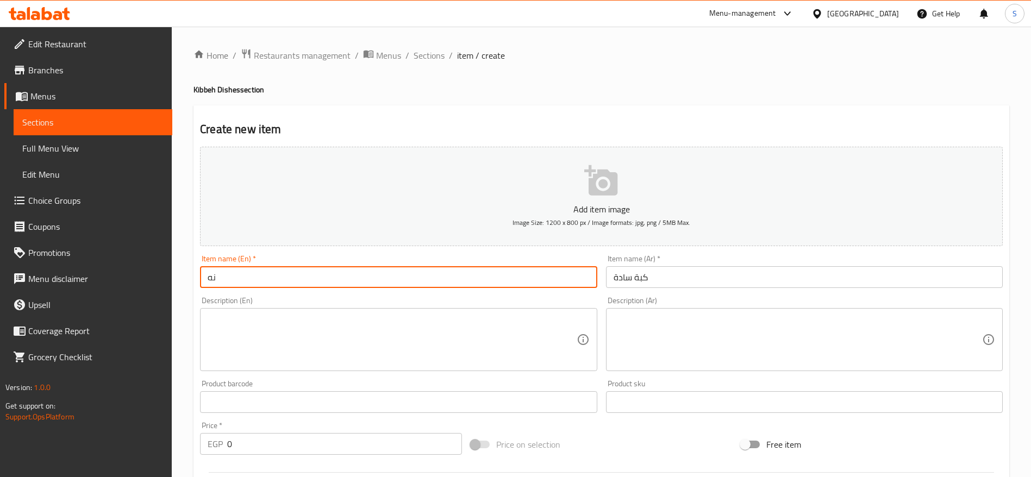
type input "ن"
type input "Kibbeh Plain"
click at [402, 342] on textarea at bounding box center [392, 340] width 369 height 52
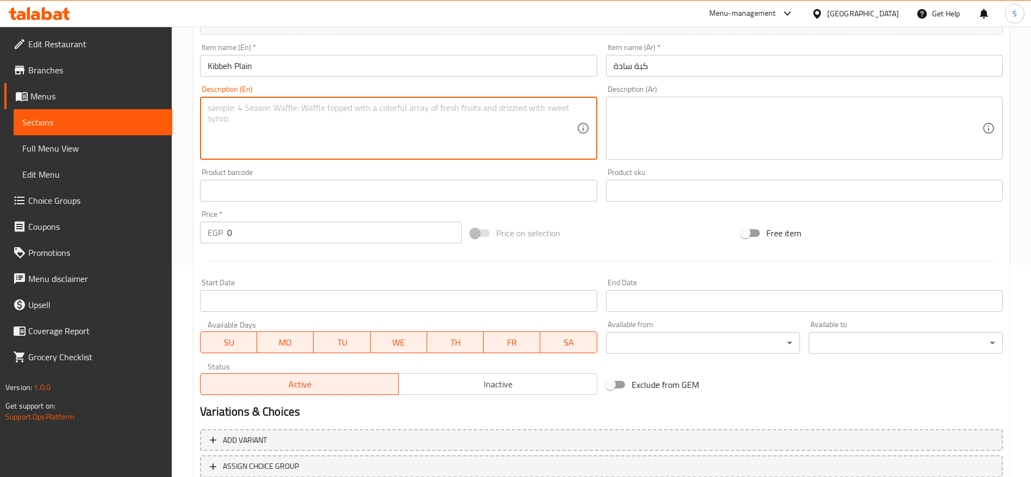
scroll to position [215, 0]
click at [365, 233] on input "0" at bounding box center [344, 230] width 235 height 22
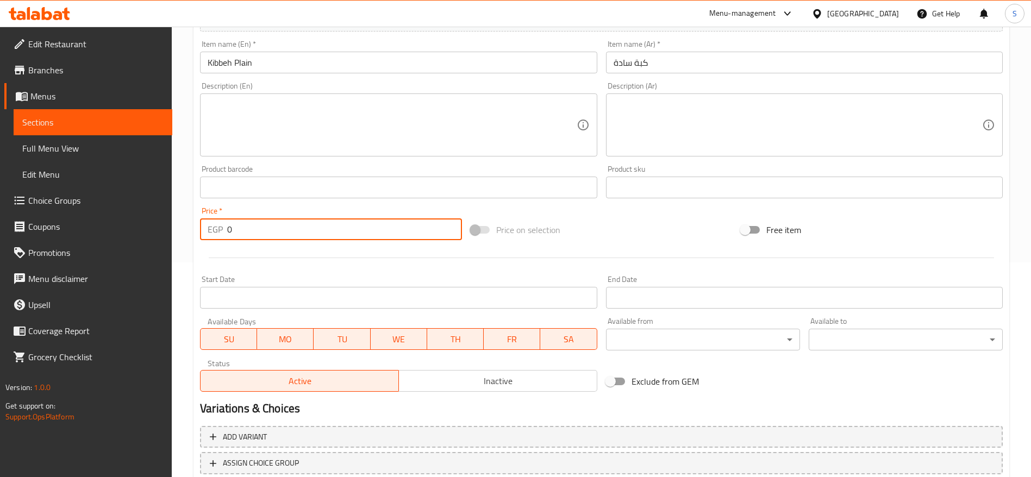
click at [365, 233] on input "0" at bounding box center [344, 230] width 235 height 22
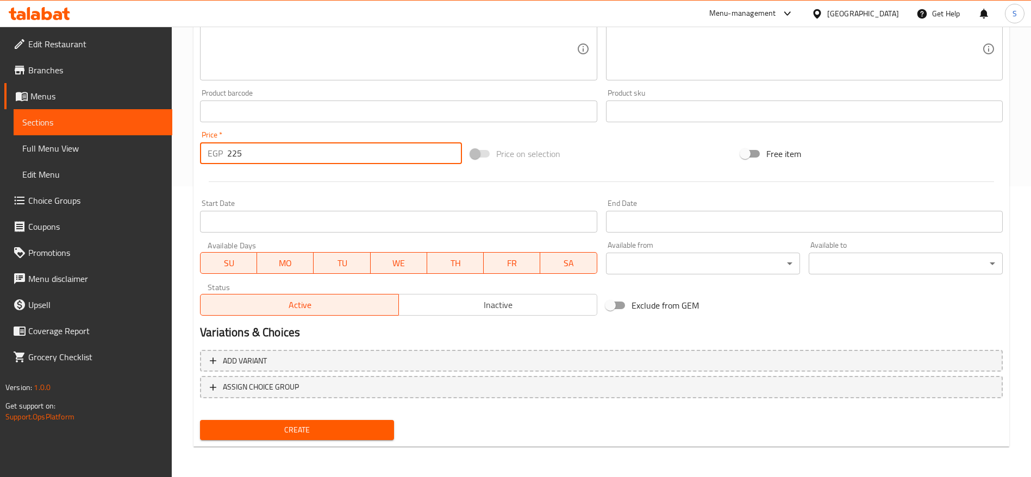
type input "225"
click at [346, 431] on span "Create" at bounding box center [297, 430] width 177 height 14
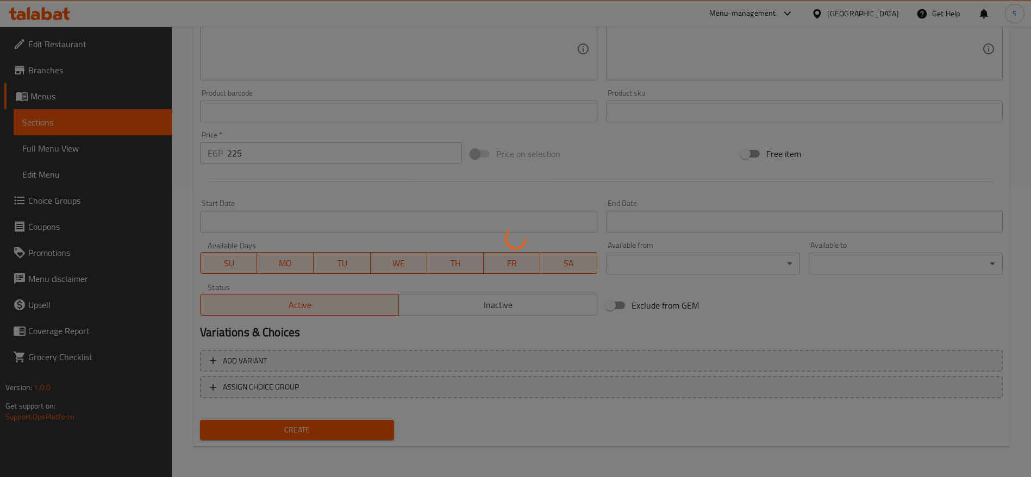
type input "0"
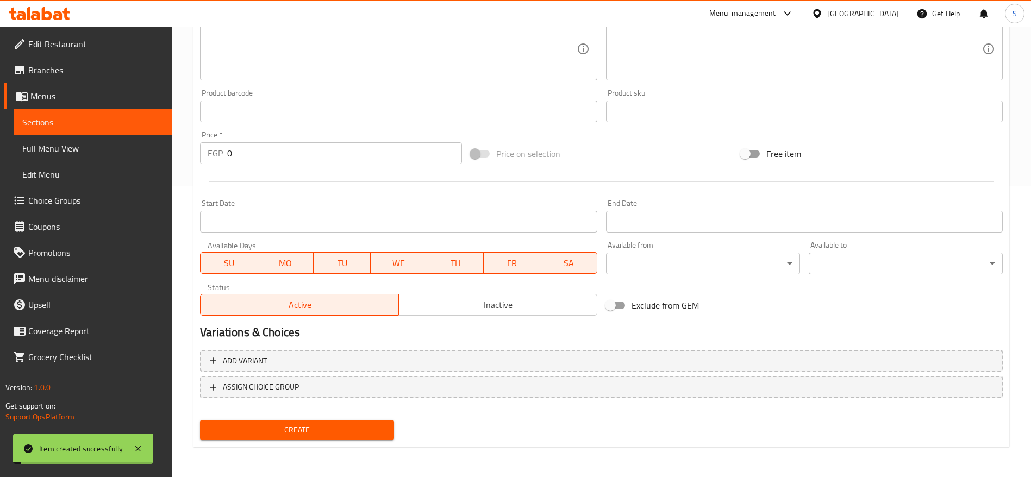
scroll to position [0, 0]
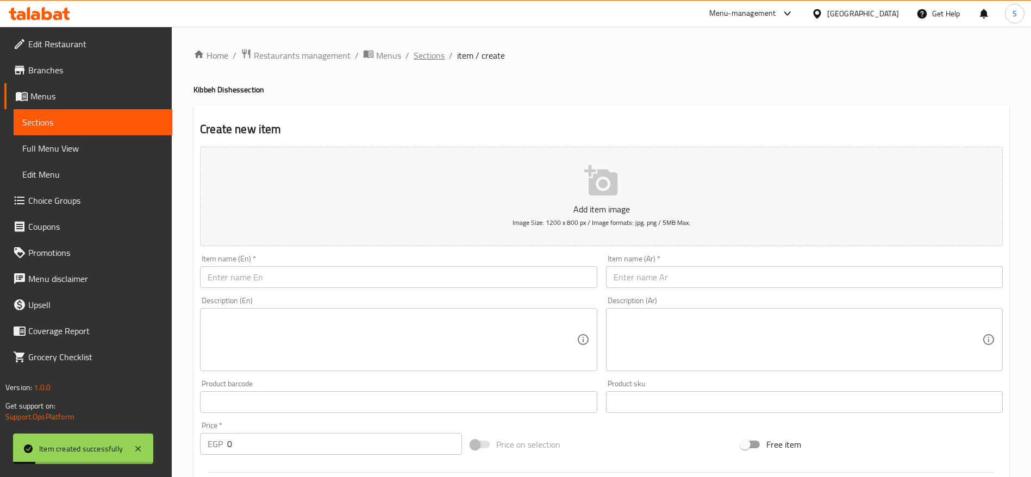
click at [422, 61] on span "Sections" at bounding box center [429, 55] width 31 height 13
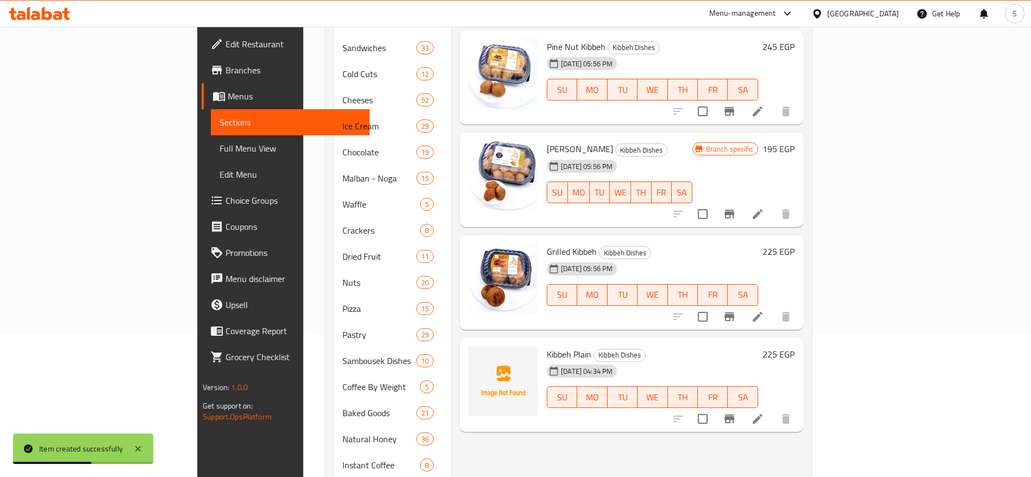
scroll to position [142, 0]
click at [773, 410] on li at bounding box center [758, 420] width 30 height 20
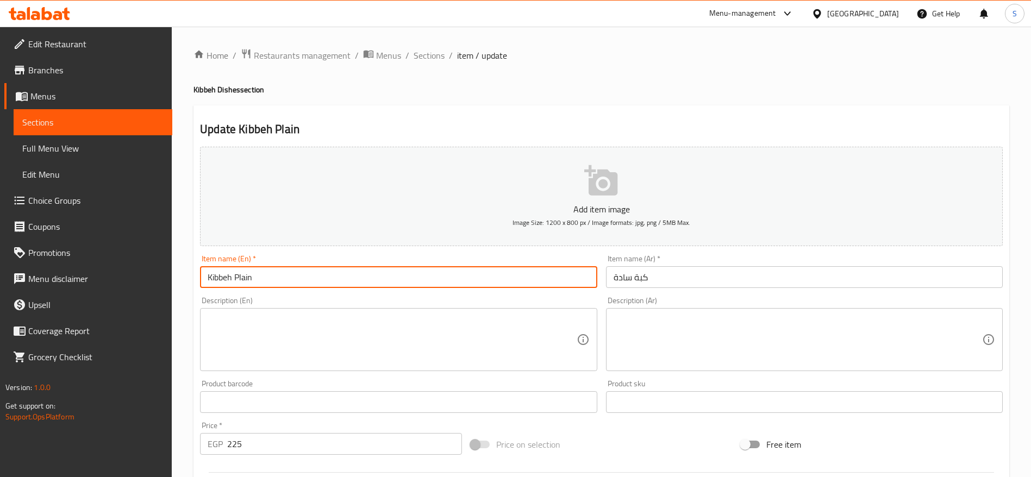
drag, startPoint x: 234, startPoint y: 275, endPoint x: 183, endPoint y: 278, distance: 51.7
click at [183, 278] on div "Home / Restaurants management / Menus / Sections / item / update Kibbeh Dishes …" at bounding box center [601, 398] width 859 height 742
click at [295, 275] on input "Plain" at bounding box center [398, 277] width 397 height 22
paste input "Kibbeh"
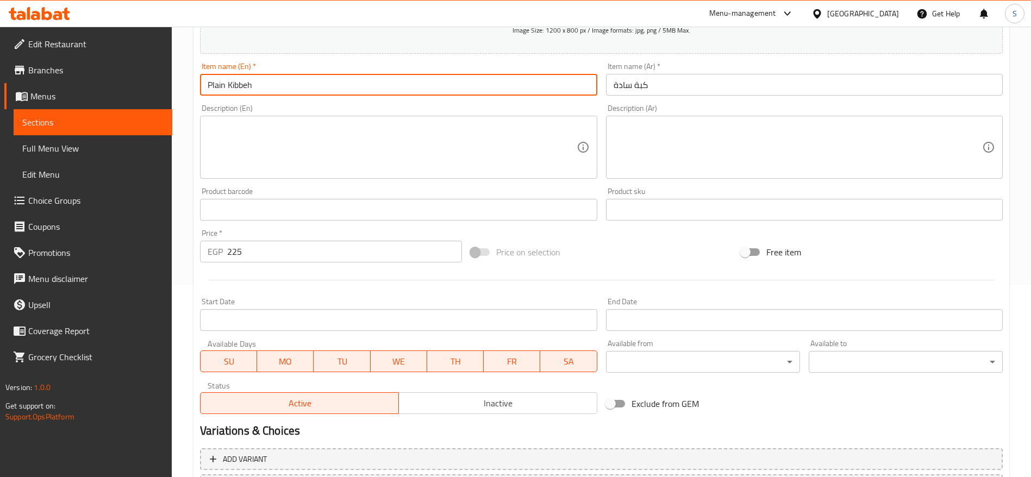
scroll to position [291, 0]
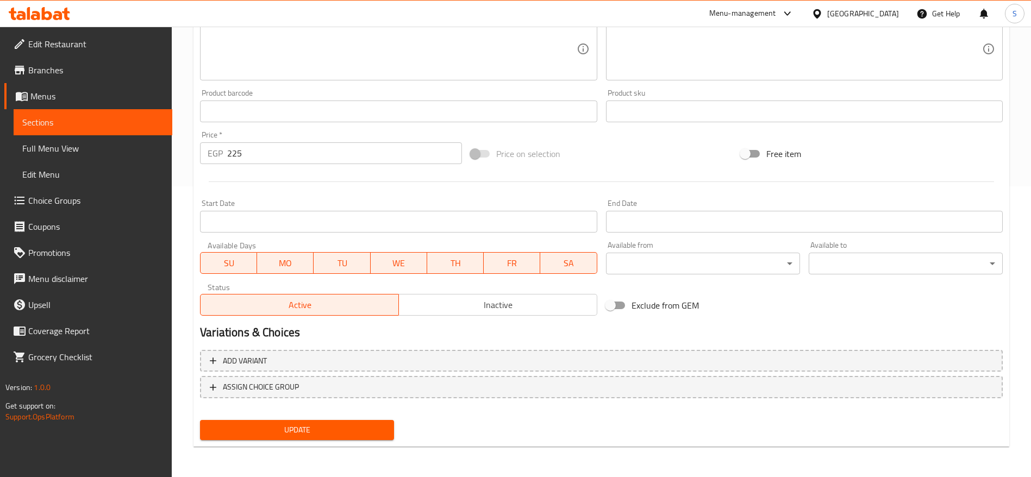
type input "Plain Kibbeh"
click at [341, 421] on button "Update" at bounding box center [297, 430] width 194 height 20
click at [258, 151] on input "225" at bounding box center [344, 153] width 235 height 22
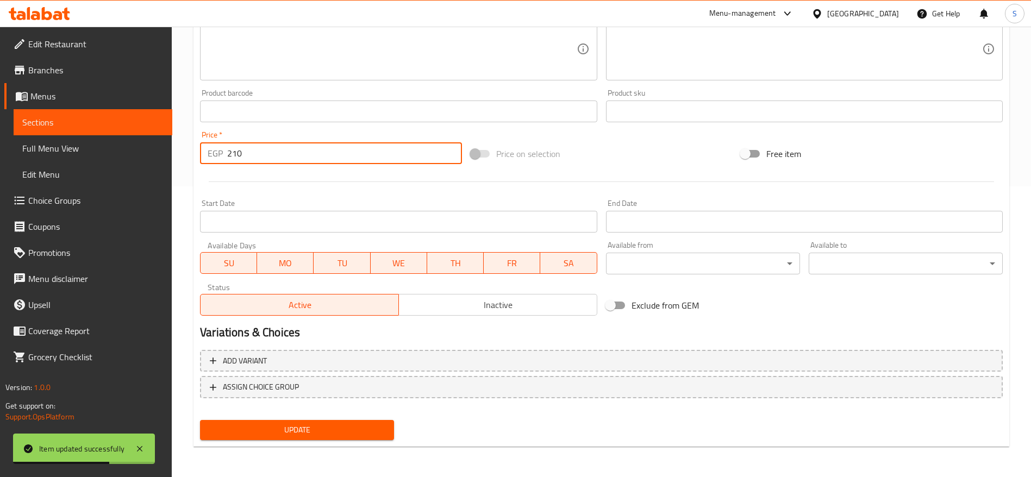
type input "210"
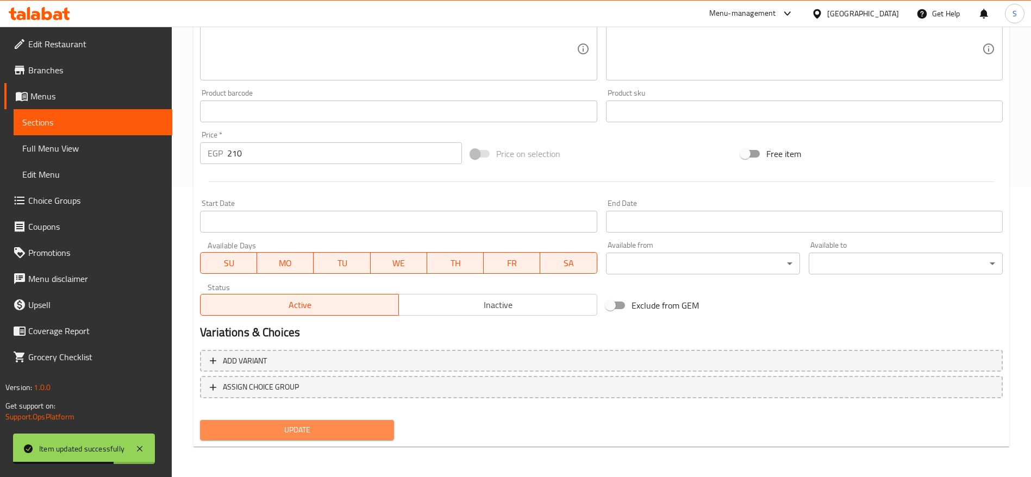
click at [357, 420] on button "Update" at bounding box center [297, 430] width 194 height 20
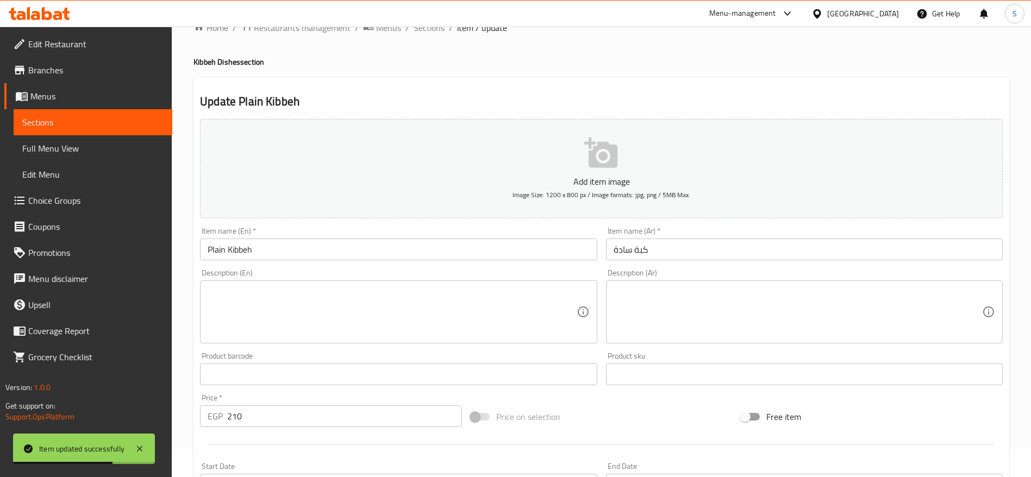
scroll to position [0, 0]
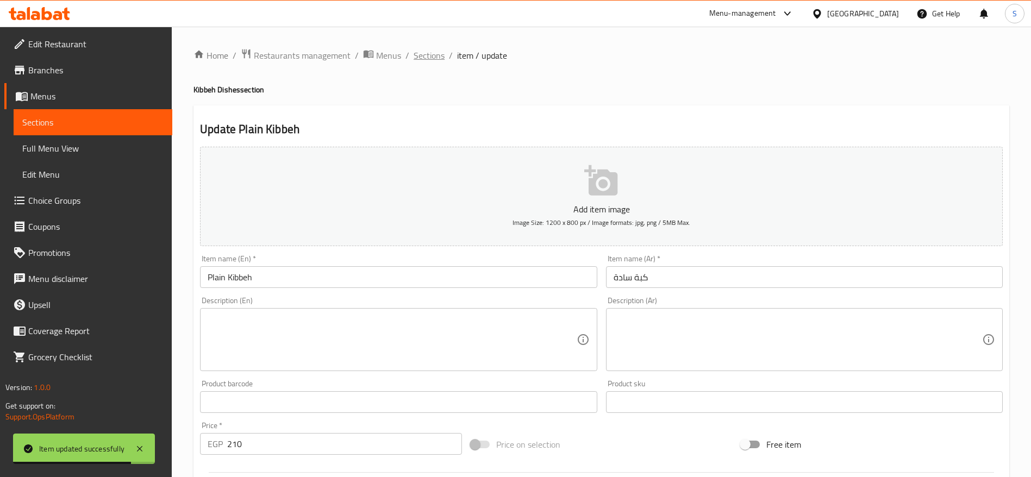
click at [425, 58] on span "Sections" at bounding box center [429, 55] width 31 height 13
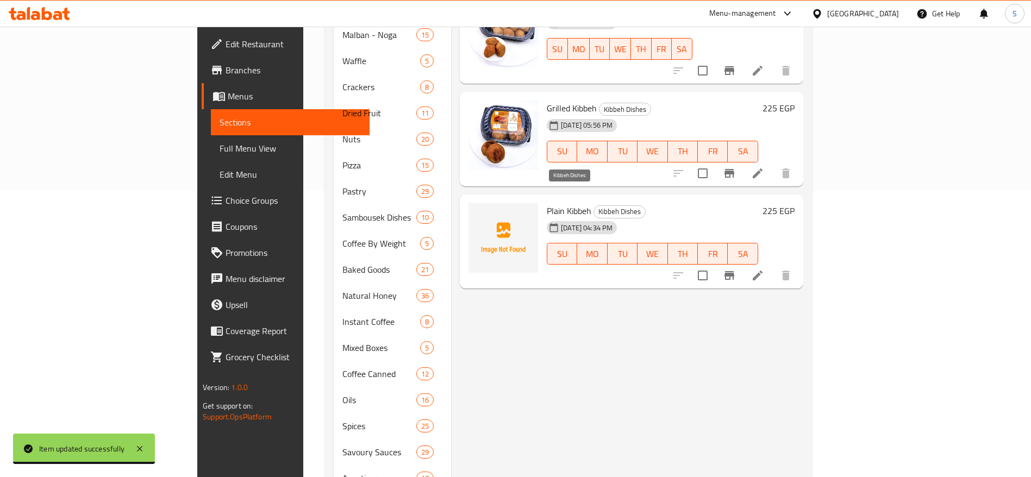
scroll to position [291, 0]
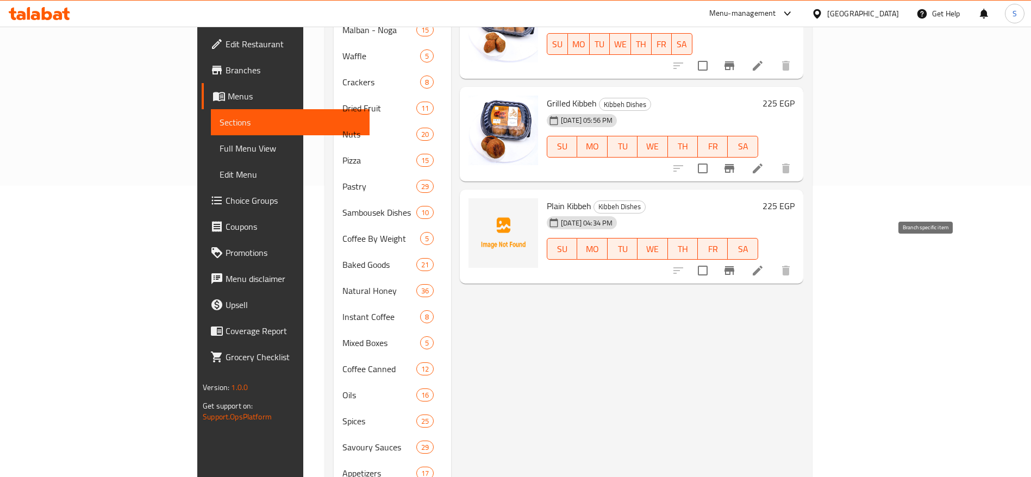
click at [736, 264] on icon "Branch-specific-item" at bounding box center [729, 270] width 13 height 13
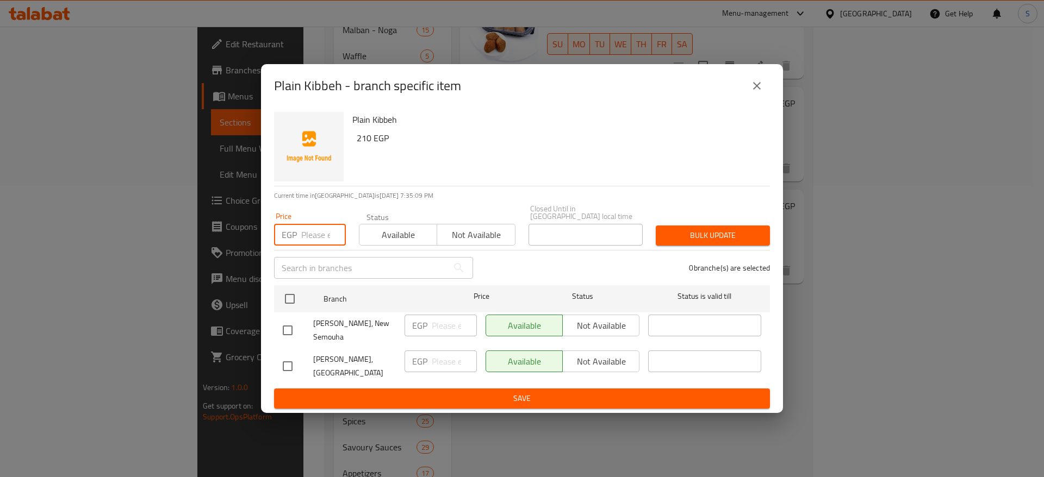
click at [301, 237] on input "number" at bounding box center [323, 235] width 45 height 22
type input "210"
click at [292, 300] on input "checkbox" at bounding box center [289, 299] width 23 height 23
checkbox input "true"
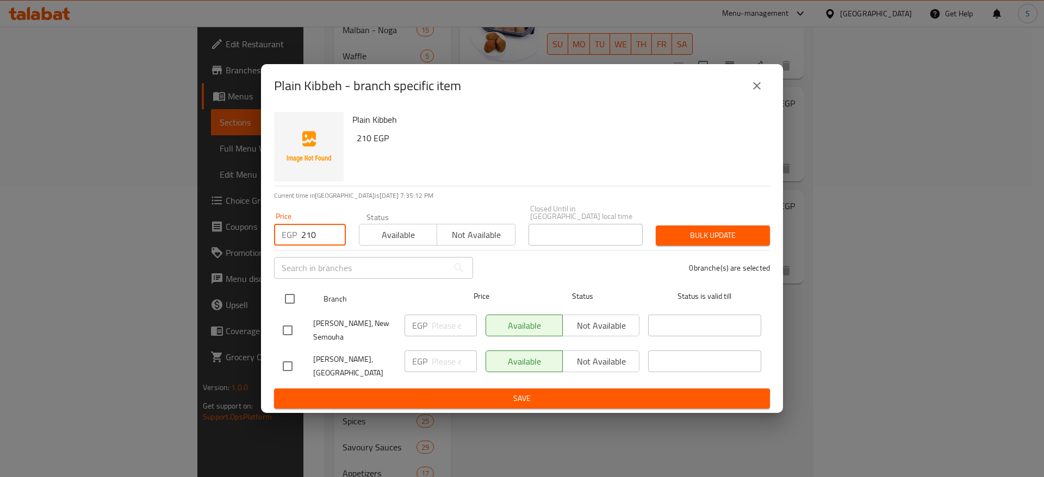
checkbox input "true"
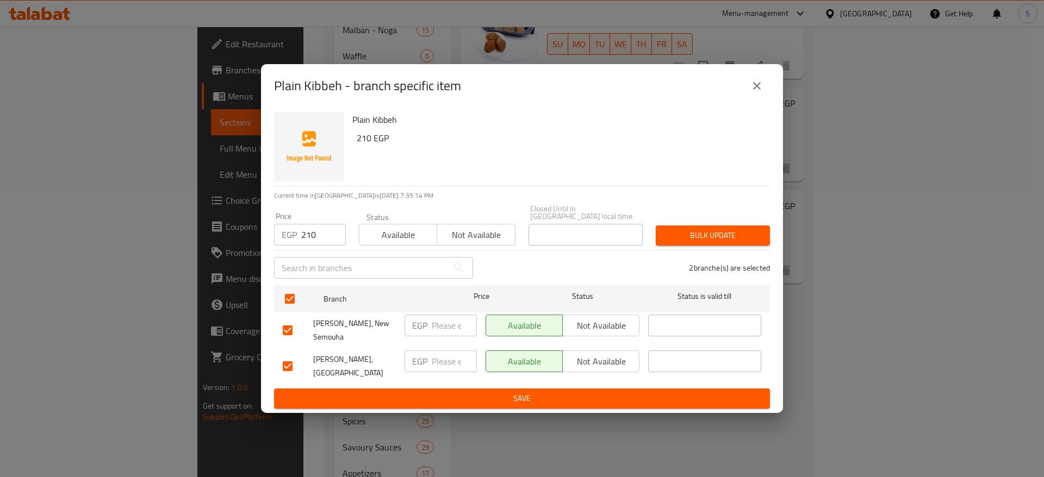
click at [715, 229] on span "Bulk update" at bounding box center [712, 236] width 97 height 14
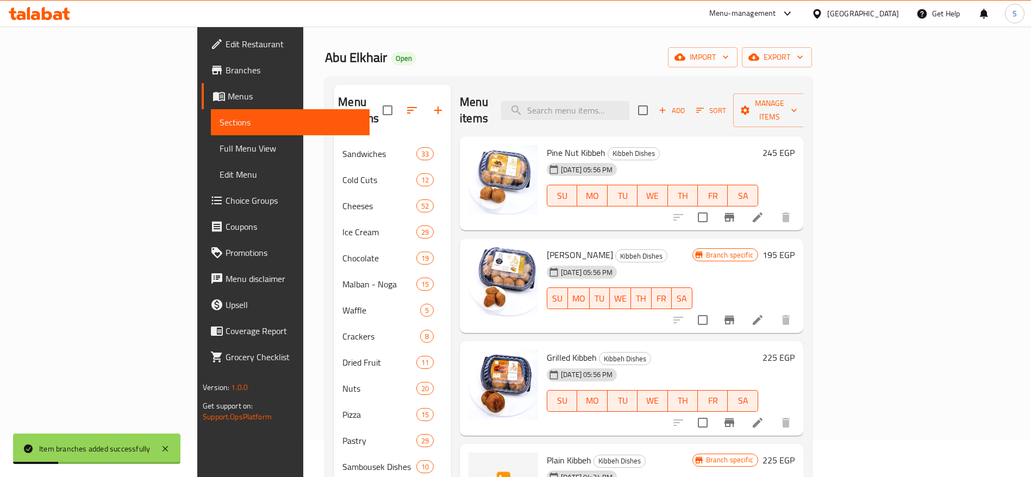
scroll to position [36, 0]
click at [687, 105] on span "Add" at bounding box center [671, 111] width 29 height 13
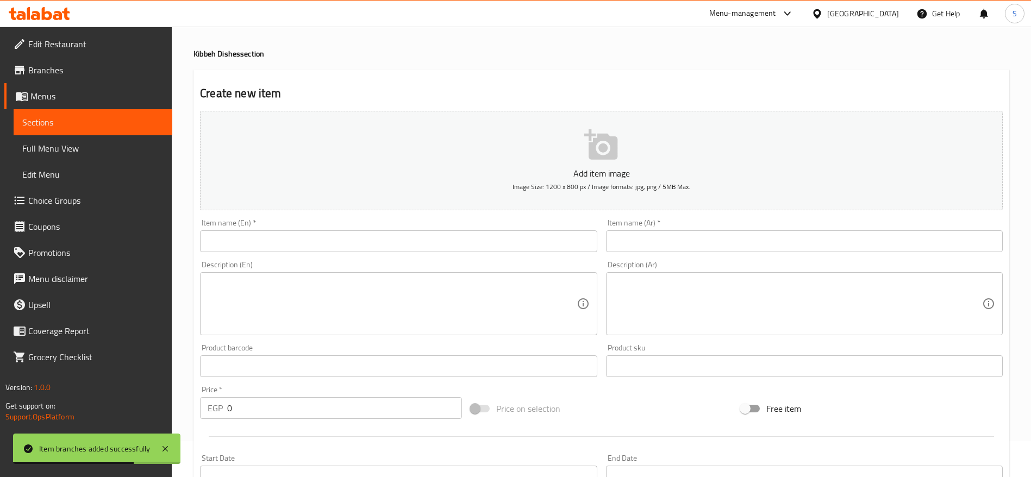
click at [445, 241] on input "text" at bounding box center [398, 242] width 397 height 22
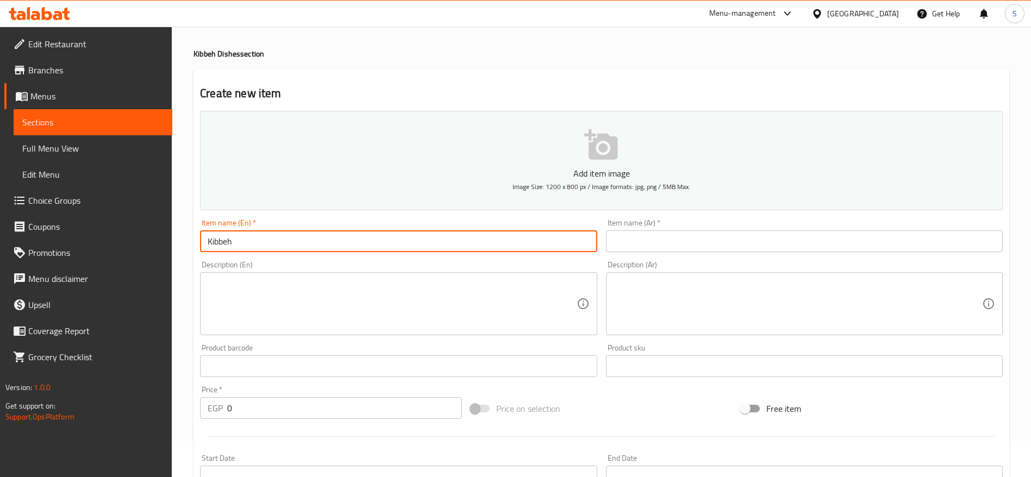
drag, startPoint x: 647, startPoint y: 248, endPoint x: 637, endPoint y: 240, distance: 13.6
click at [637, 240] on input "text" at bounding box center [804, 242] width 397 height 22
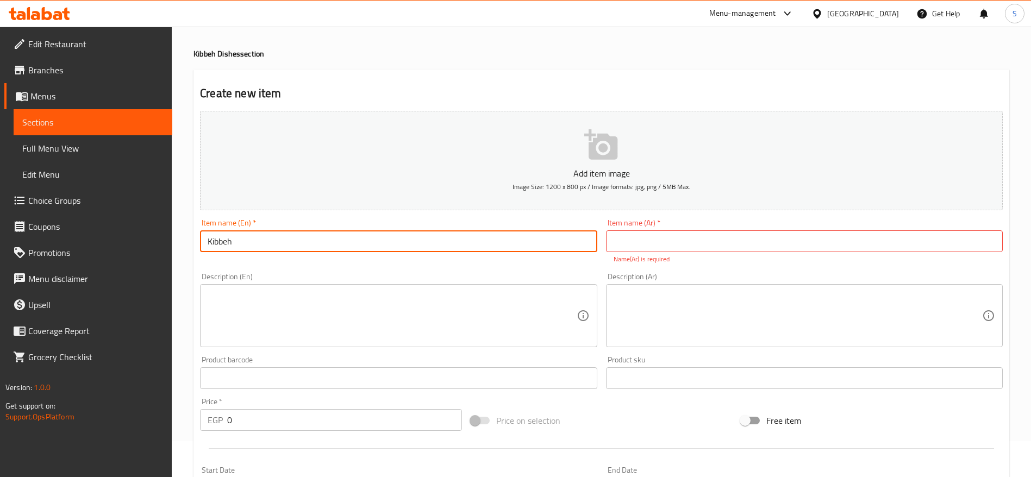
click at [201, 239] on input "Kibbeh" at bounding box center [398, 242] width 397 height 22
type input "Walnuts Kibbeh"
click at [732, 232] on input "text" at bounding box center [804, 242] width 397 height 22
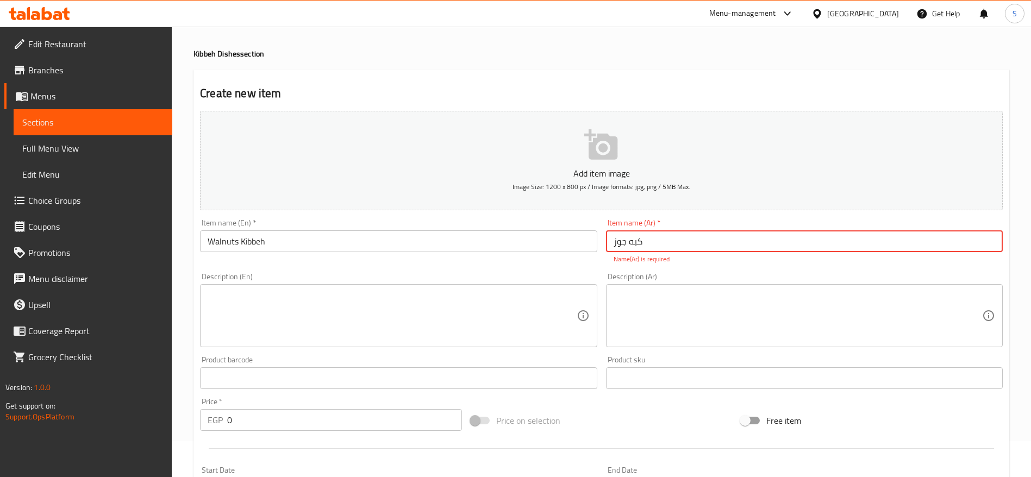
type input "كبه جوز"
click at [581, 76] on div "Create new item Add item image Image Size: 1200 x 800 px / Image formats: jpg, …" at bounding box center [602, 392] width 816 height 645
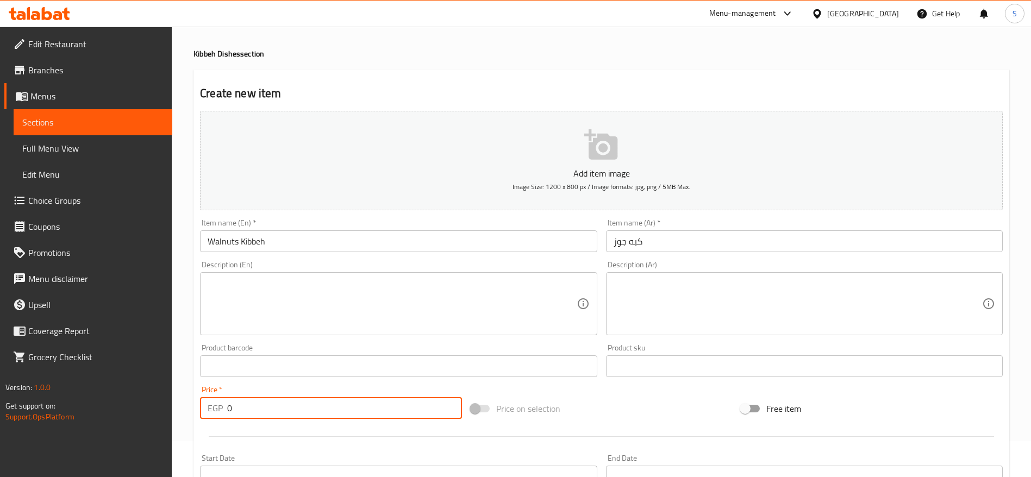
click at [282, 404] on input "0" at bounding box center [344, 408] width 235 height 22
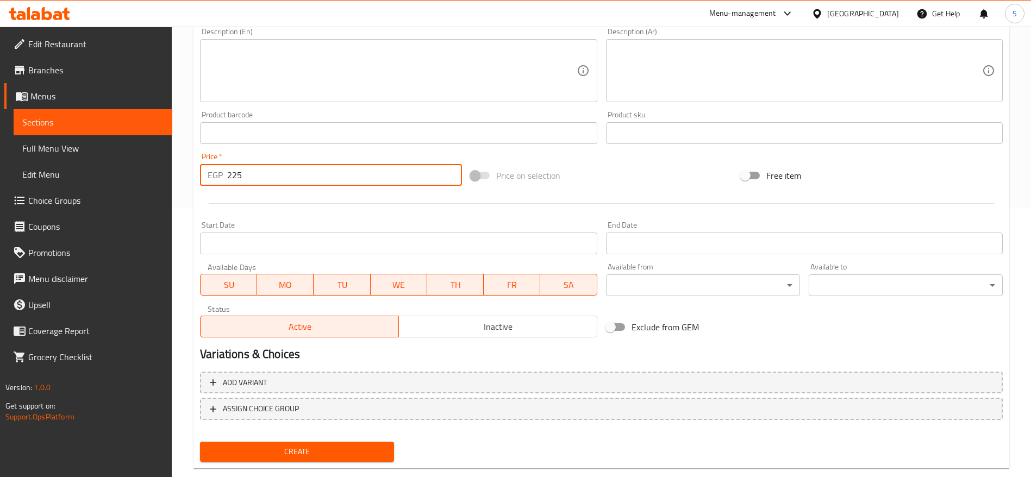
scroll to position [291, 0]
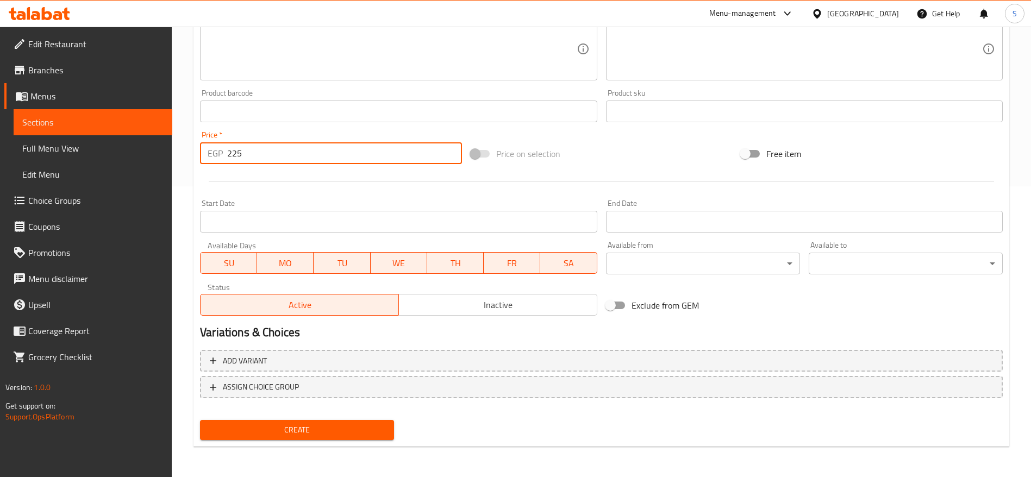
type input "225"
click at [328, 431] on span "Create" at bounding box center [297, 430] width 177 height 14
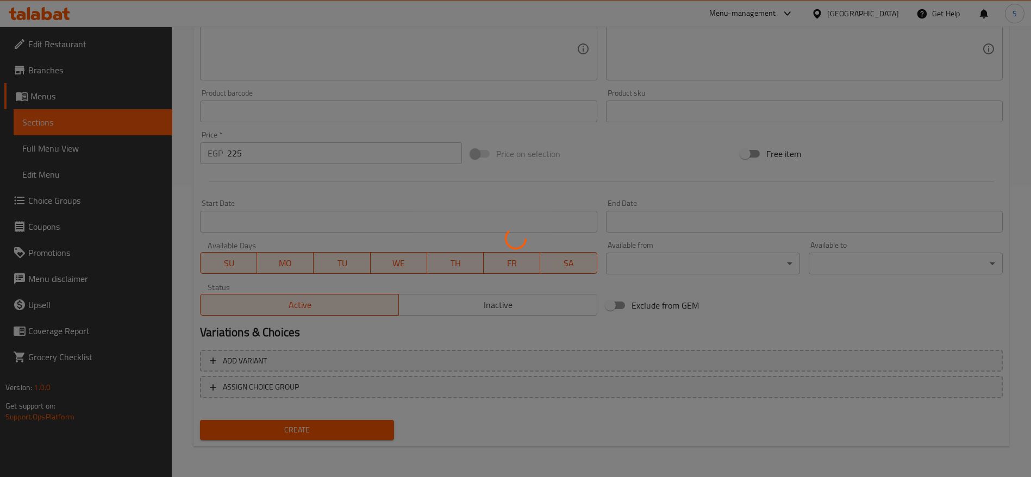
type input "0"
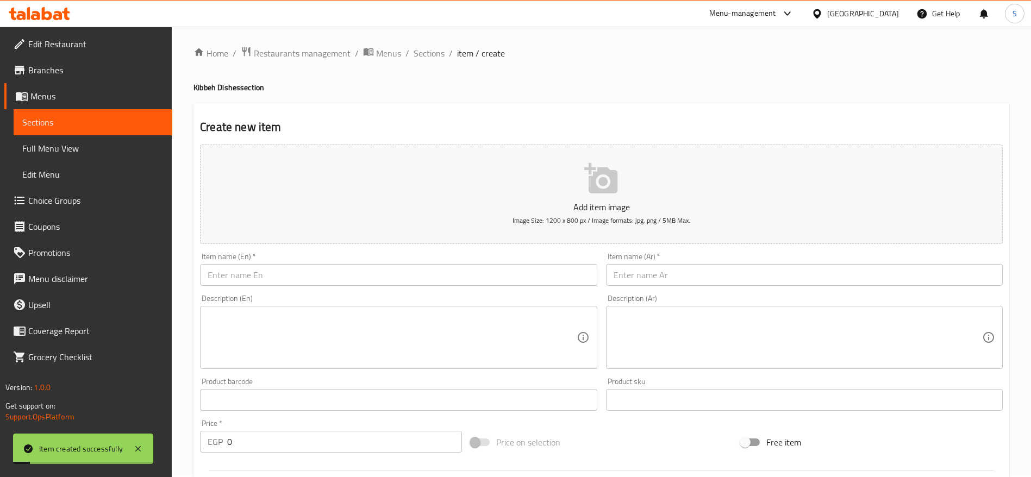
scroll to position [0, 0]
click at [428, 58] on span "Sections" at bounding box center [429, 55] width 31 height 13
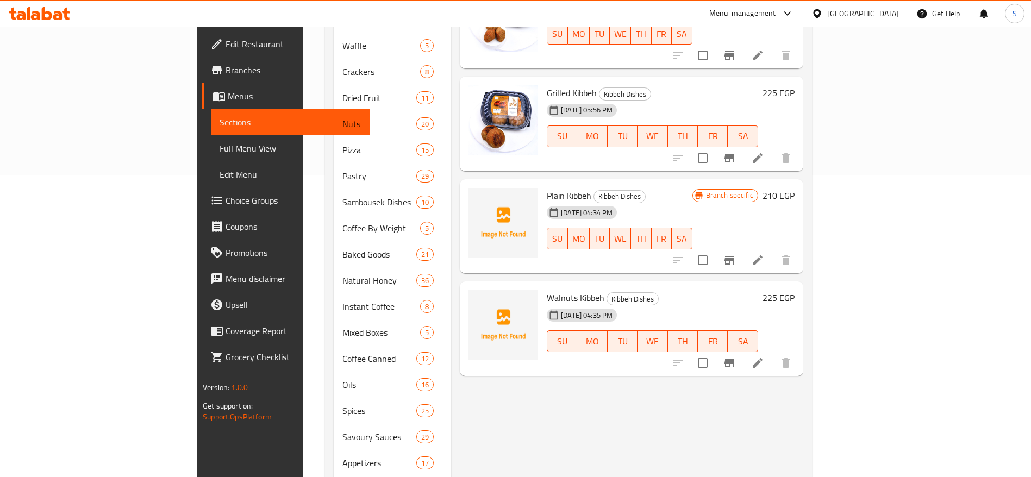
scroll to position [300, 0]
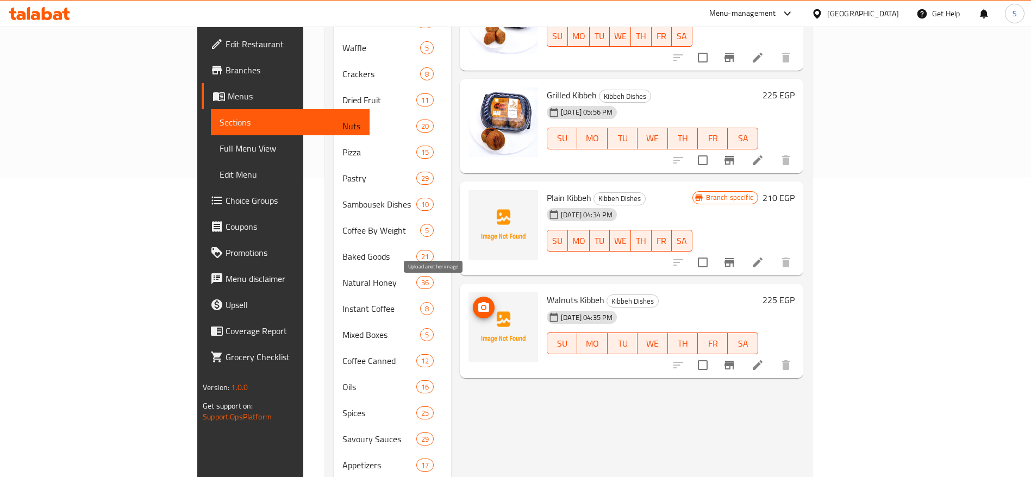
click at [478, 302] on icon "upload picture" at bounding box center [483, 307] width 11 height 10
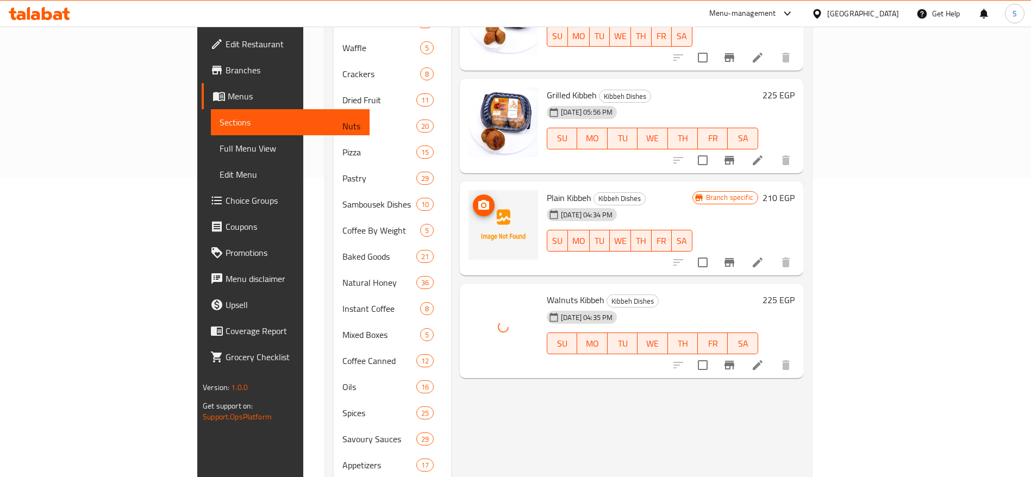
click at [477, 199] on icon "upload picture" at bounding box center [483, 205] width 13 height 13
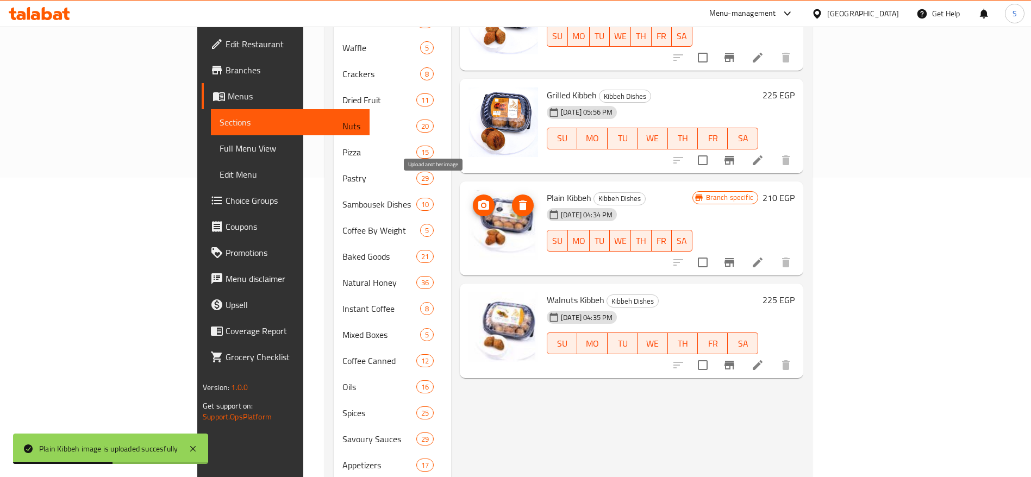
click at [478, 200] on icon "upload picture" at bounding box center [483, 205] width 11 height 10
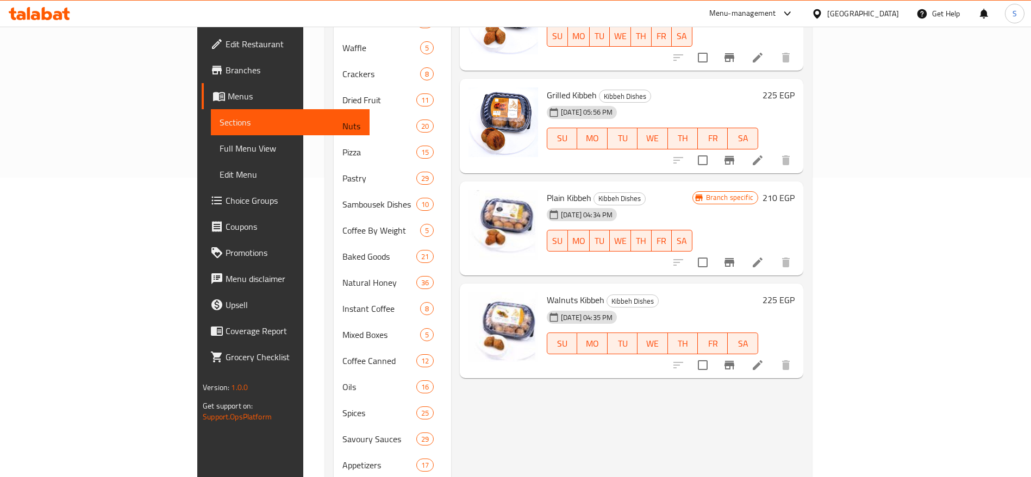
click at [516, 381] on div "Menu items Add Sort Manage items Pine Nut Kibbeh Kibbeh Dishes 24-07-2025 05:56…" at bounding box center [627, 374] width 352 height 1104
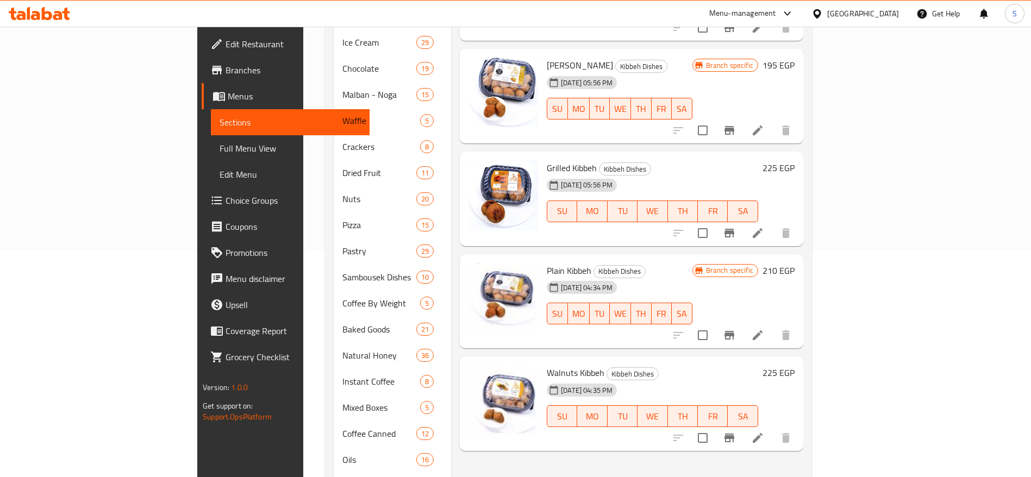
scroll to position [222, 0]
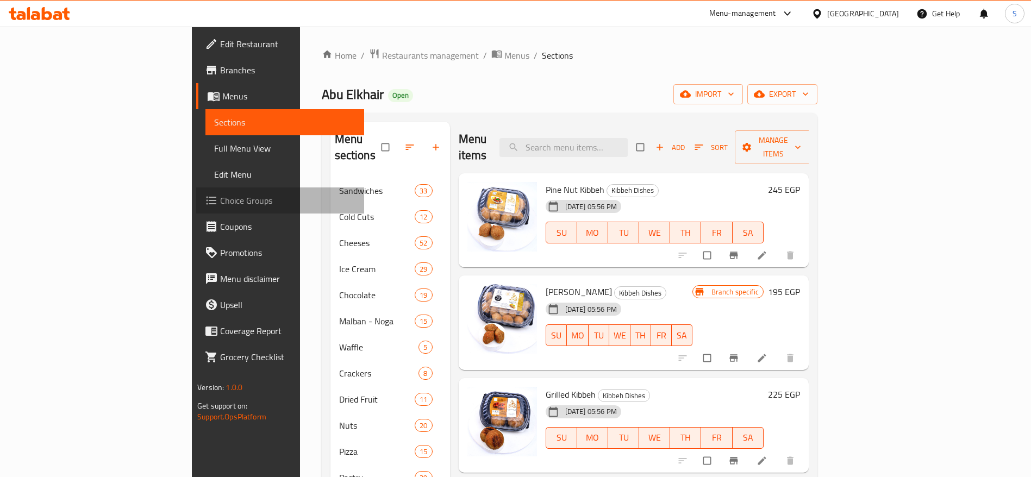
click at [220, 204] on span "Choice Groups" at bounding box center [287, 200] width 135 height 13
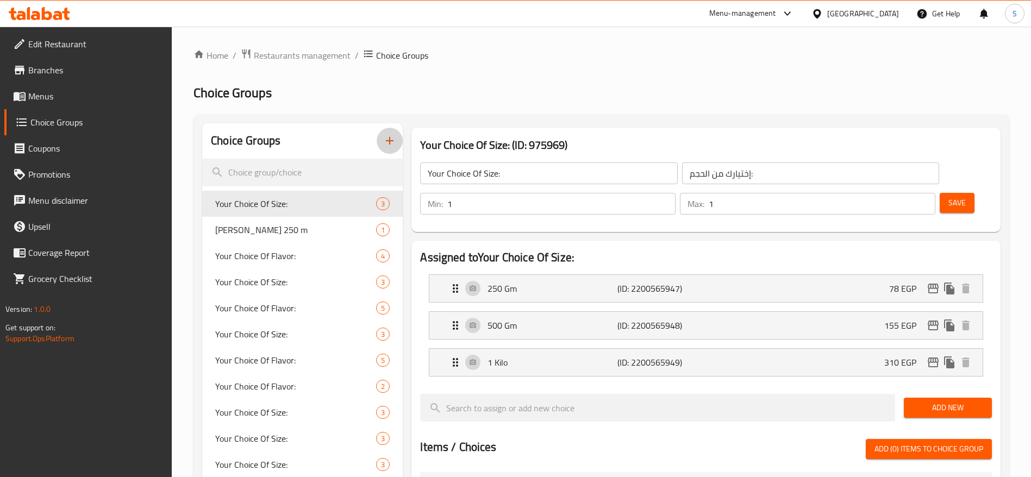
click at [382, 143] on button "button" at bounding box center [390, 141] width 26 height 26
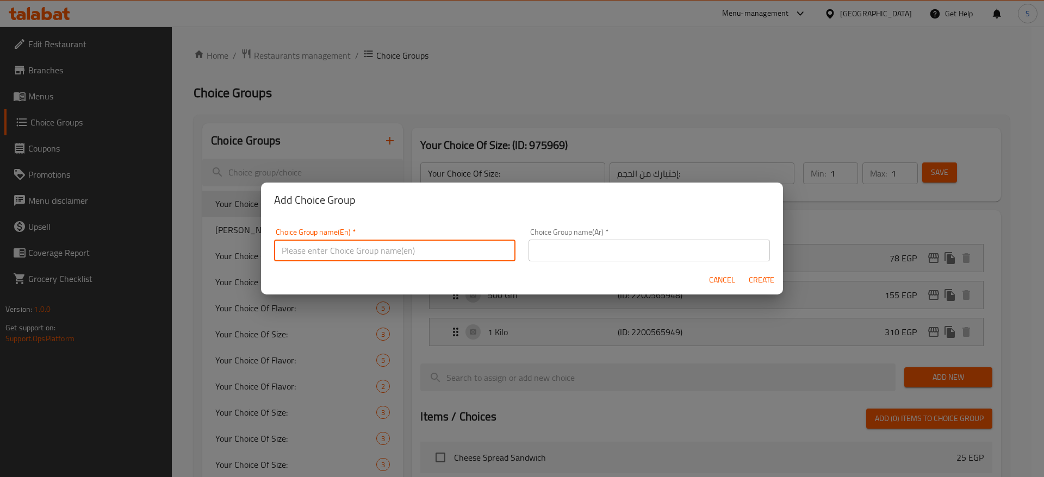
click at [384, 259] on input "text" at bounding box center [394, 251] width 241 height 22
type input "ؤ"
type input "Choice of"
click at [558, 247] on input "text" at bounding box center [648, 251] width 241 height 22
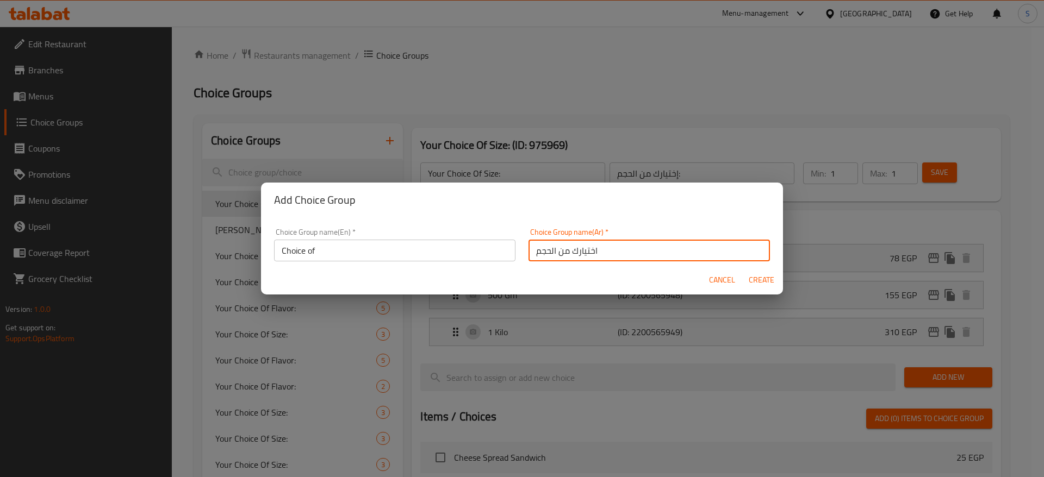
type input "اختيارك من الحجم"
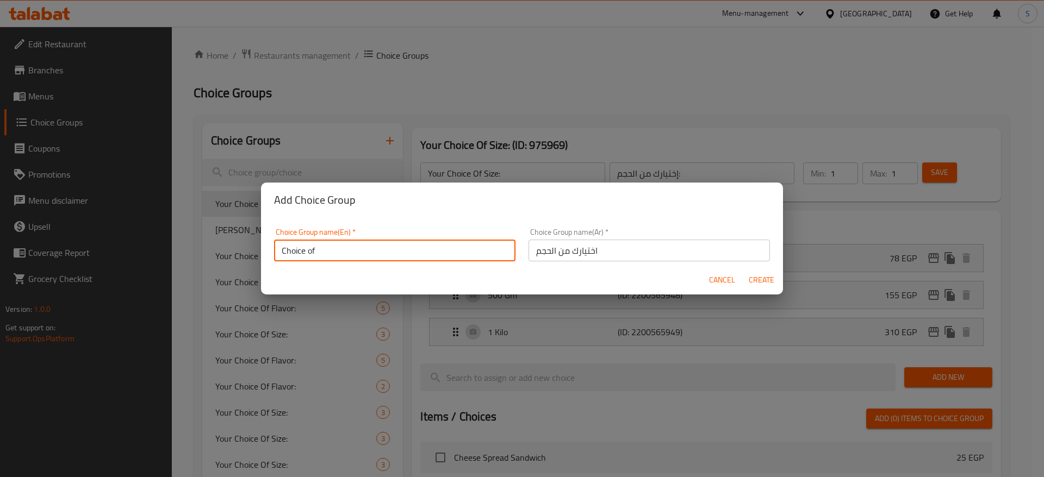
click at [402, 248] on input "Choice of" at bounding box center [394, 251] width 241 height 22
type input "Choice of Size Kibbeh"
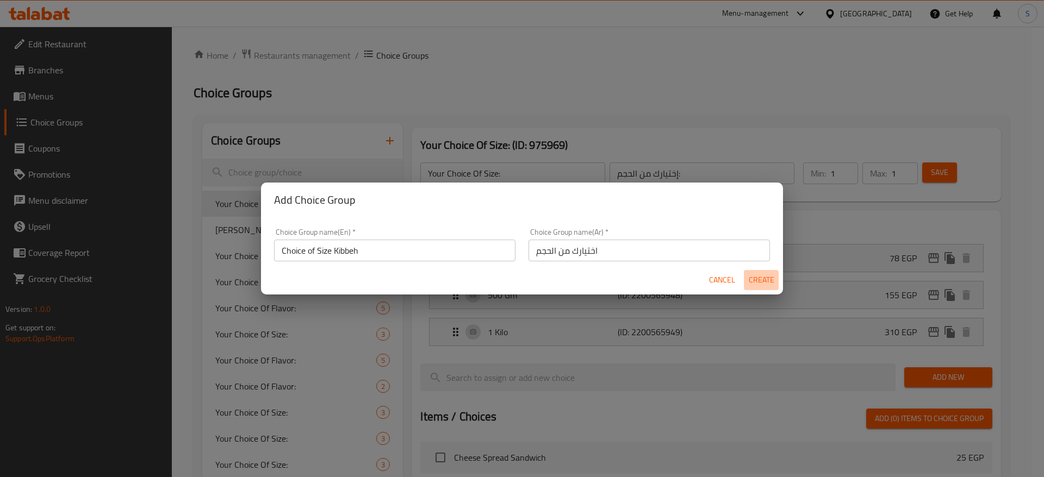
click at [753, 279] on span "Create" at bounding box center [761, 280] width 26 height 14
type input "Choice of Size Kibbeh"
type input "اختيارك من الحجم"
type input "0"
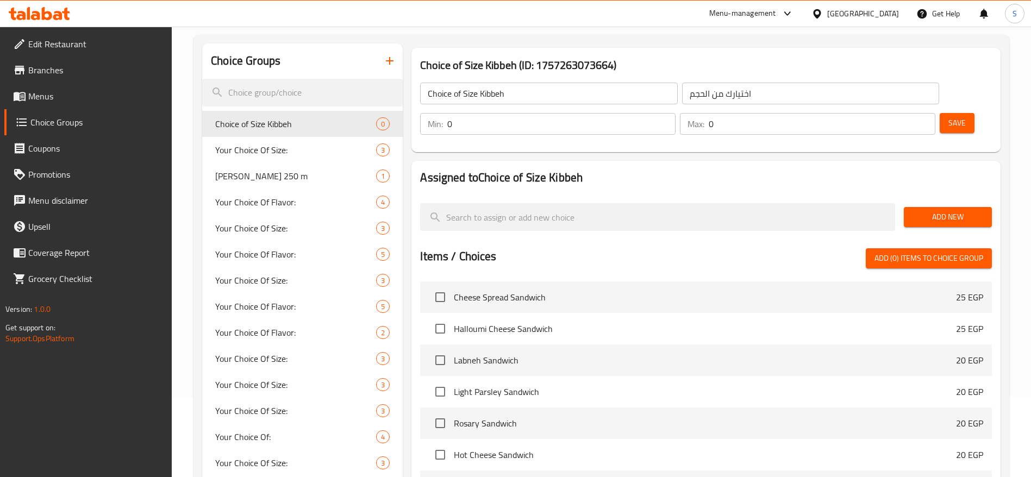
scroll to position [35, 0]
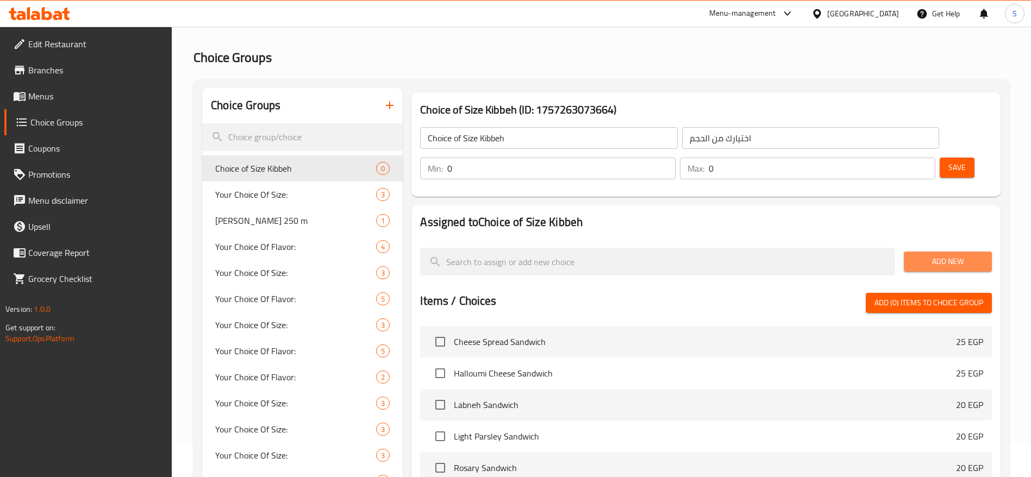
click at [922, 255] on span "Add New" at bounding box center [948, 262] width 71 height 14
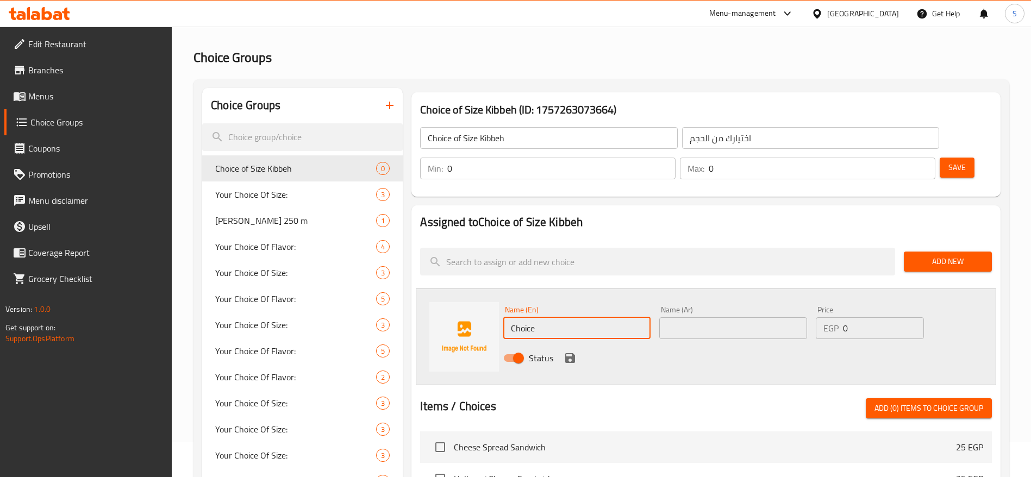
click at [579, 317] on input "Choice" at bounding box center [576, 328] width 147 height 22
type input "Small"
click at [699, 317] on input "text" at bounding box center [732, 328] width 147 height 22
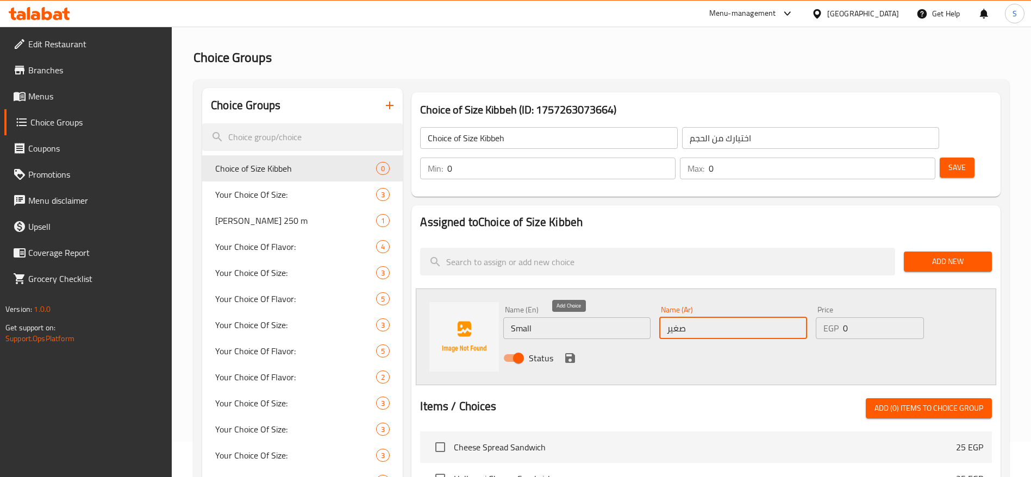
type input "صغير"
click at [570, 352] on icon "save" at bounding box center [570, 358] width 13 height 13
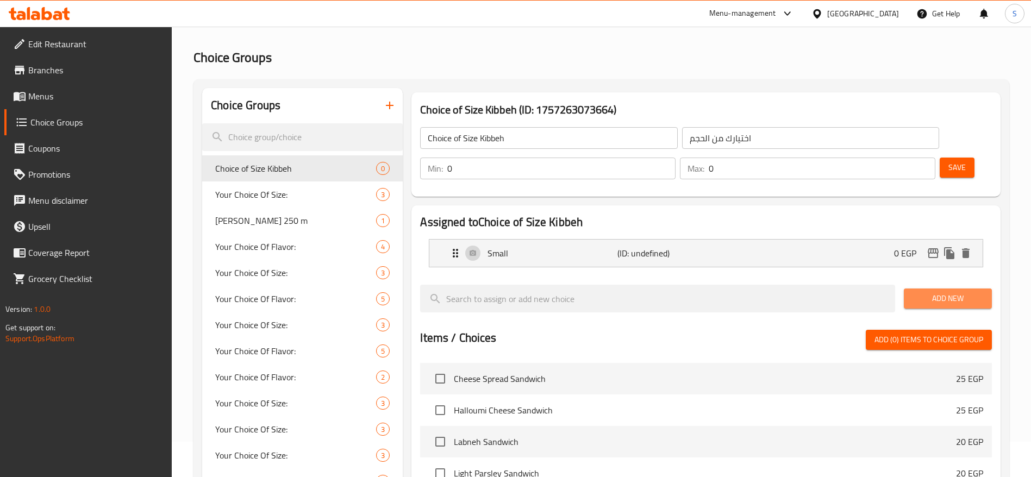
click at [957, 292] on span "Add New" at bounding box center [948, 299] width 71 height 14
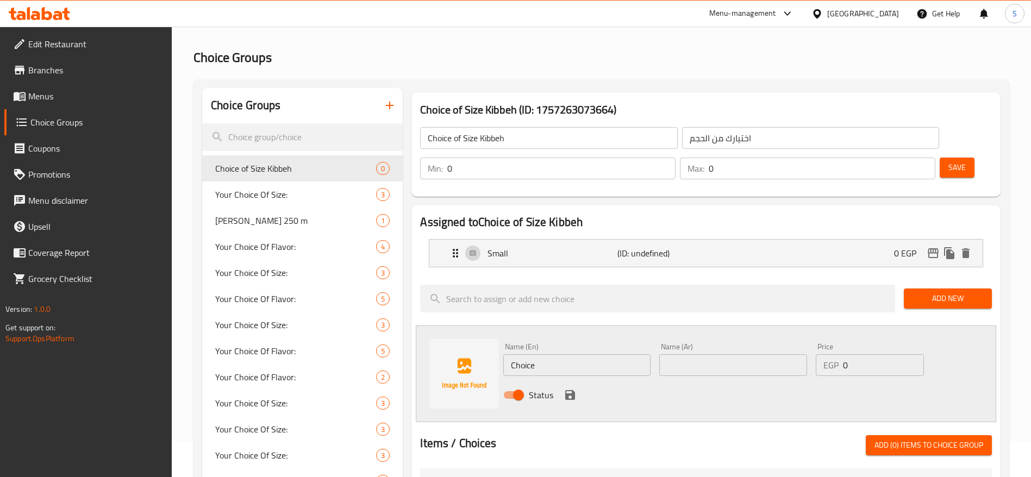
click at [566, 354] on input "Choice" at bounding box center [576, 365] width 147 height 22
type input "م"
type input "Large"
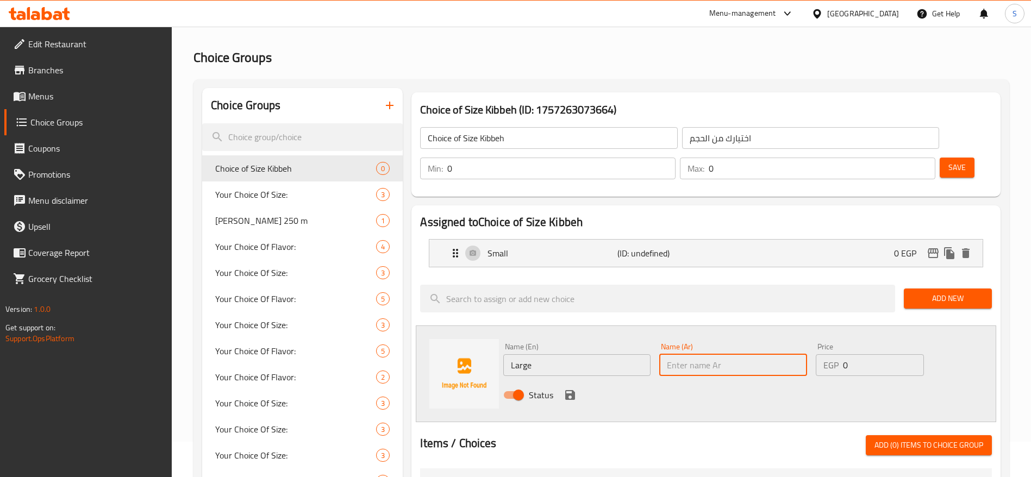
click at [690, 354] on input "text" at bounding box center [732, 365] width 147 height 22
type input "كبير"
click at [570, 389] on icon "save" at bounding box center [570, 395] width 13 height 13
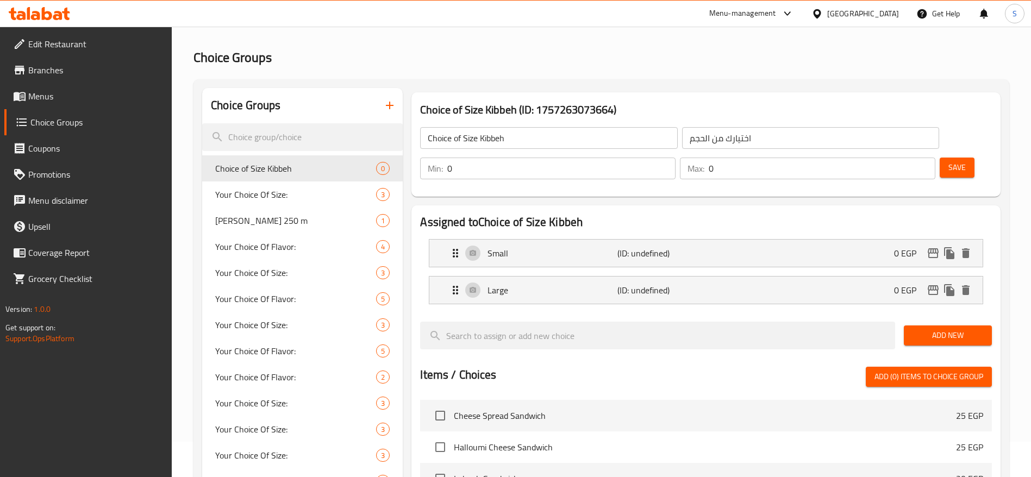
click at [582, 65] on h2 "Choice Groups" at bounding box center [602, 57] width 816 height 17
click at [387, 108] on icon "button" at bounding box center [389, 105] width 13 height 13
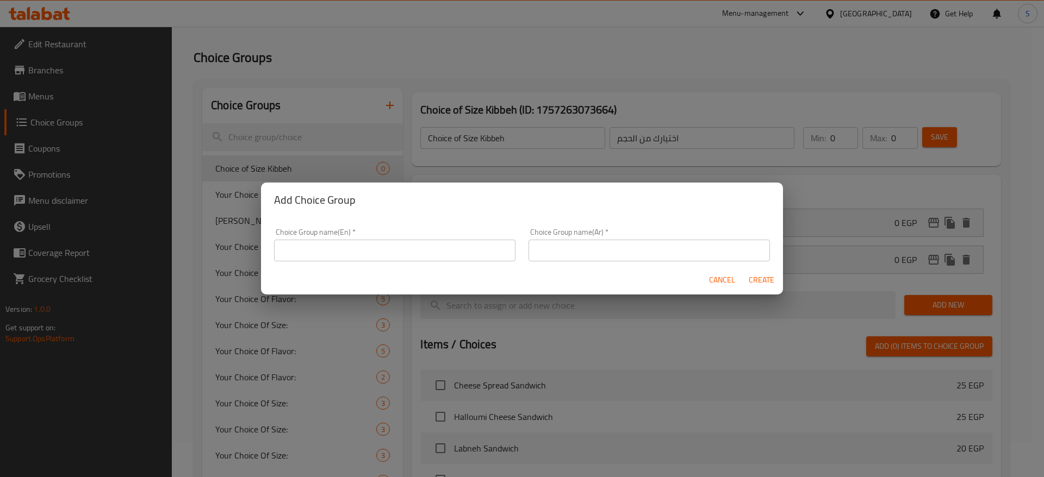
click at [721, 79] on div "Add Choice Group Choice Group name(En)   * Choice Group name(En) * Choice Group…" at bounding box center [522, 238] width 1044 height 477
click at [722, 286] on span "Cancel" at bounding box center [722, 280] width 26 height 14
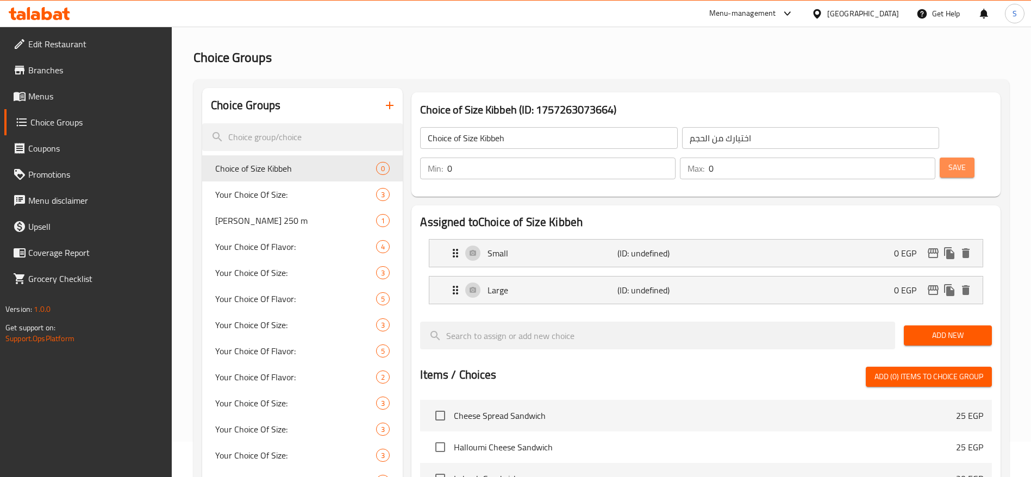
click at [949, 161] on span "Save" at bounding box center [957, 168] width 17 height 14
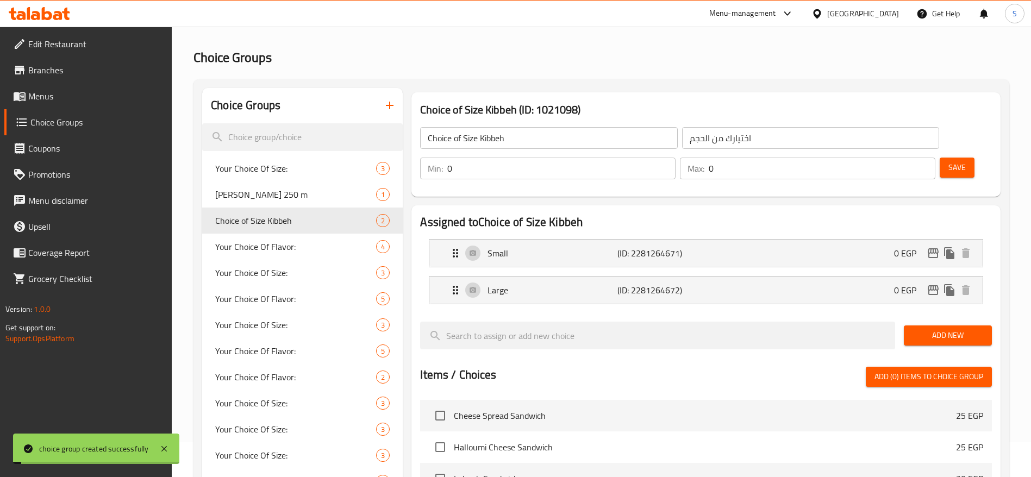
click at [77, 95] on span "Menus" at bounding box center [95, 96] width 135 height 13
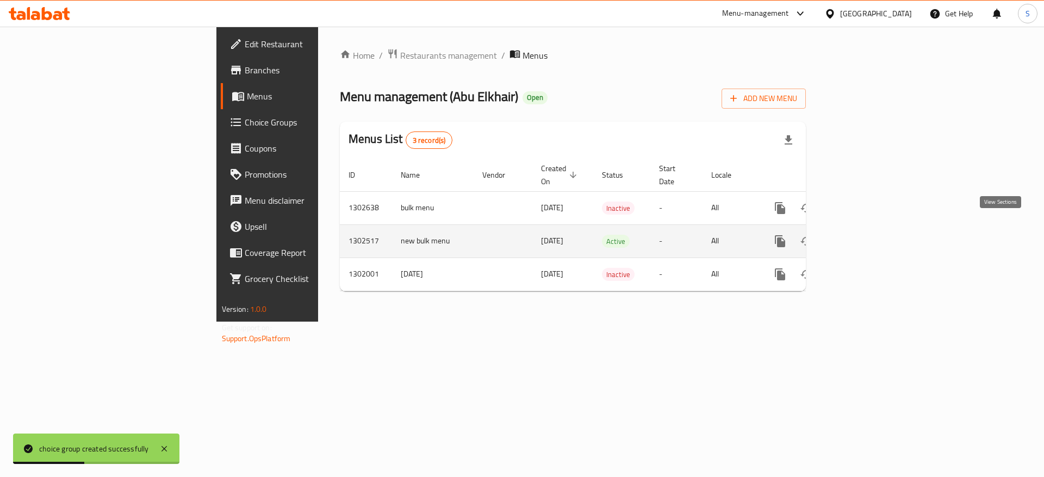
click at [865, 235] on icon "enhanced table" at bounding box center [858, 241] width 13 height 13
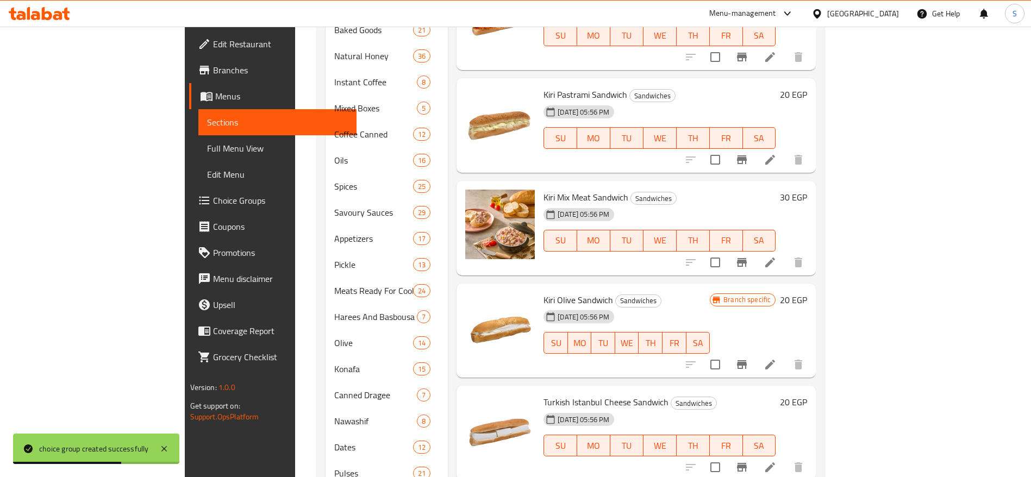
scroll to position [763, 0]
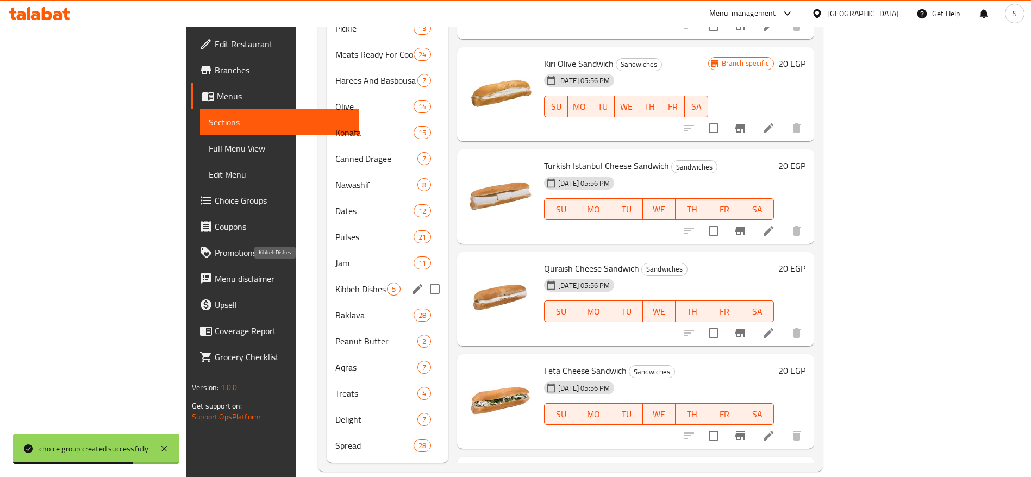
click at [335, 283] on span "Kibbeh Dishes" at bounding box center [361, 289] width 52 height 13
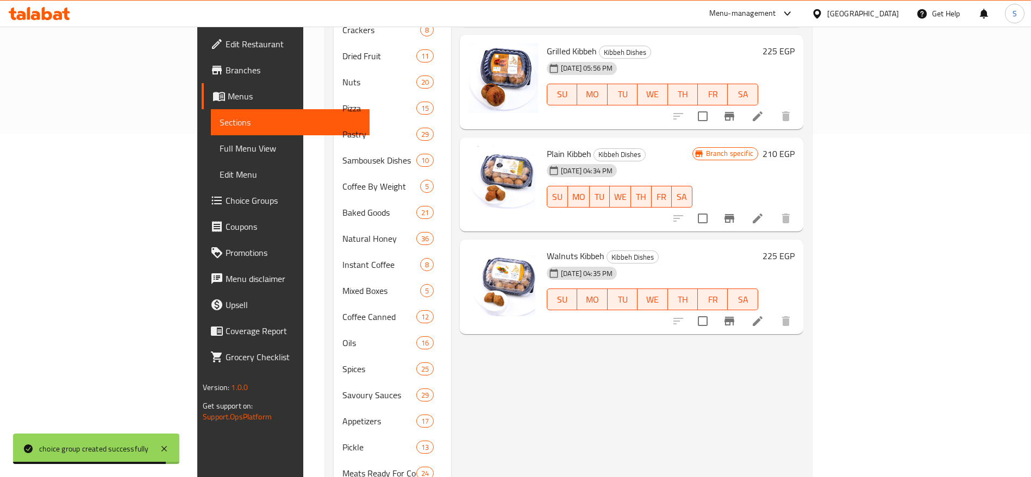
scroll to position [339, 0]
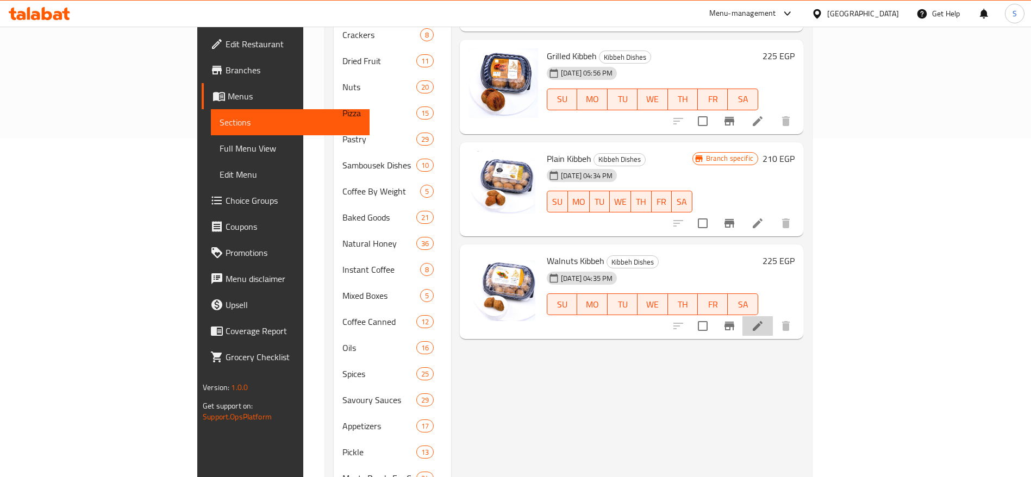
click at [773, 316] on li at bounding box center [758, 326] width 30 height 20
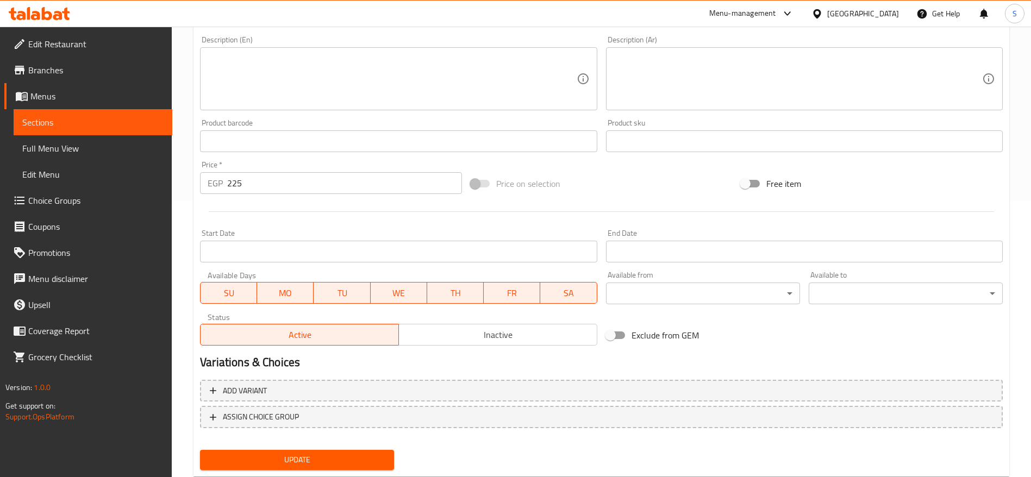
scroll to position [307, 0]
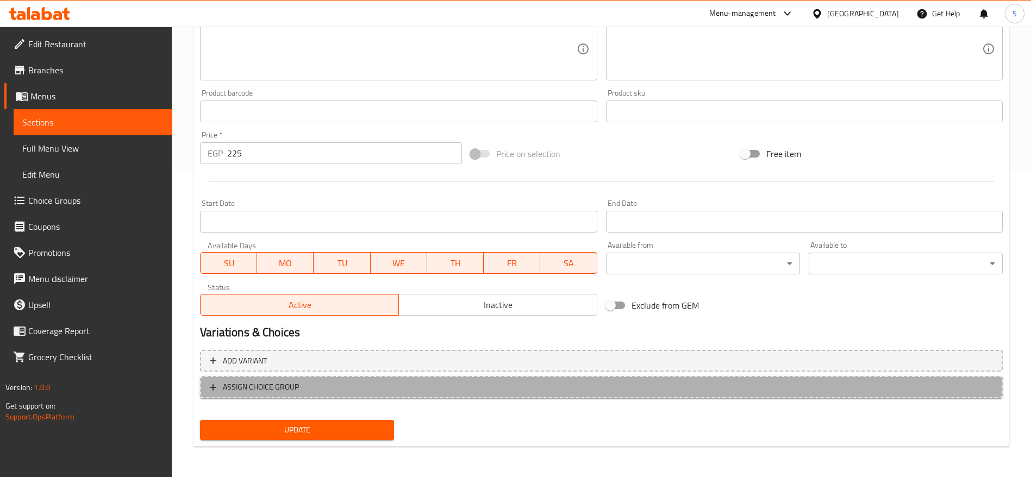
click at [407, 383] on span "ASSIGN CHOICE GROUP" at bounding box center [601, 388] width 783 height 14
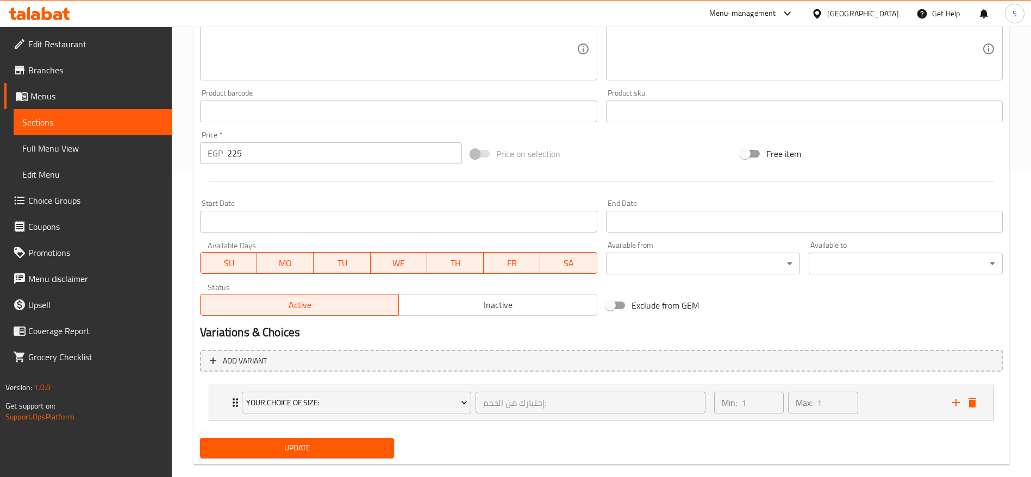
scroll to position [325, 0]
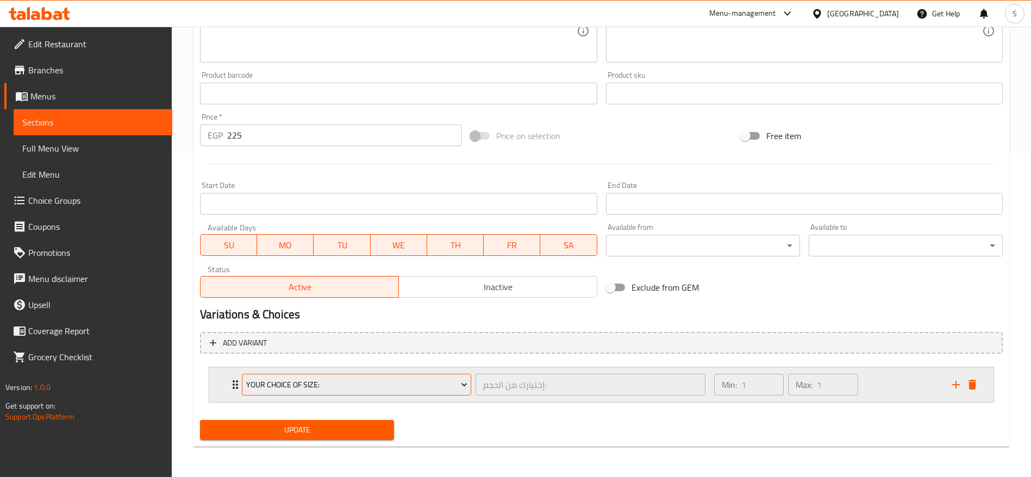
click at [381, 394] on button "Your Choice Of Size:" at bounding box center [356, 385] width 229 height 22
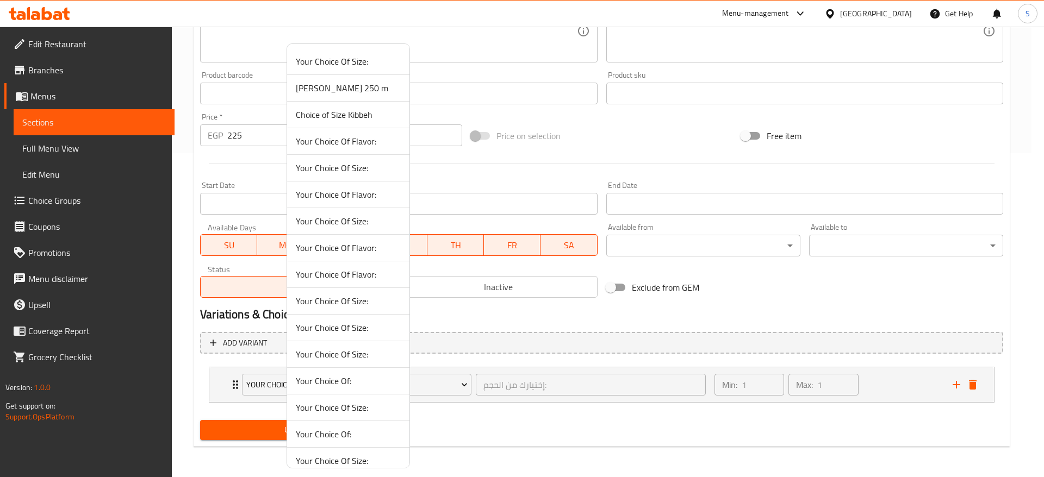
click at [370, 124] on li "Choice of Size Kibbeh" at bounding box center [348, 115] width 122 height 27
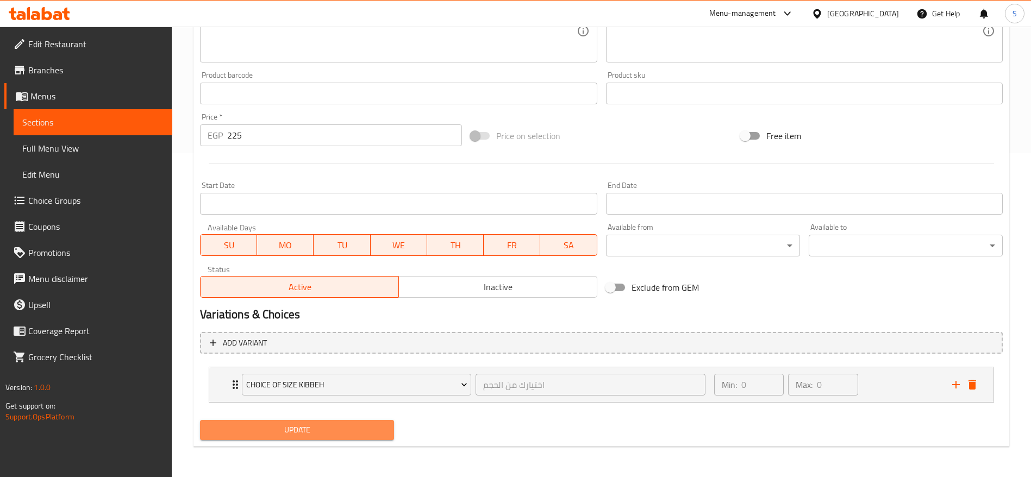
click at [348, 427] on span "Update" at bounding box center [297, 430] width 177 height 14
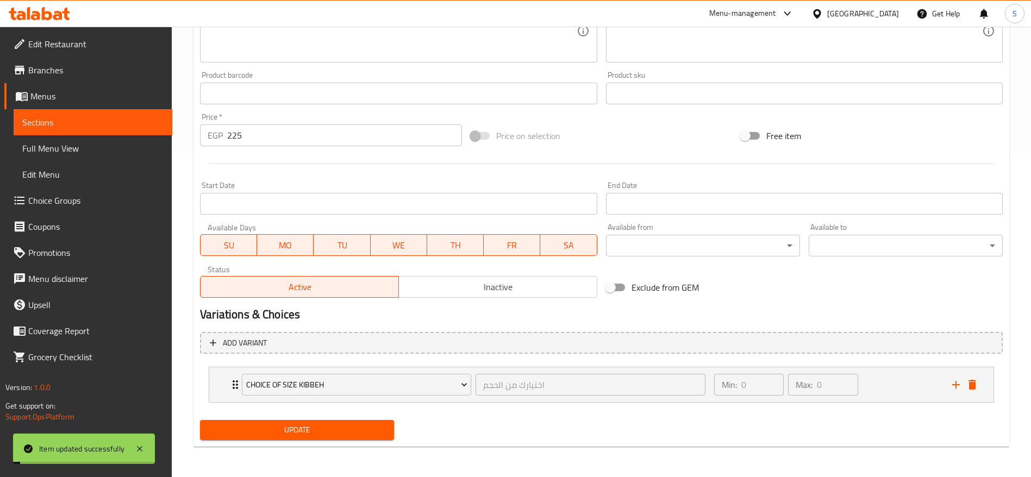
scroll to position [0, 0]
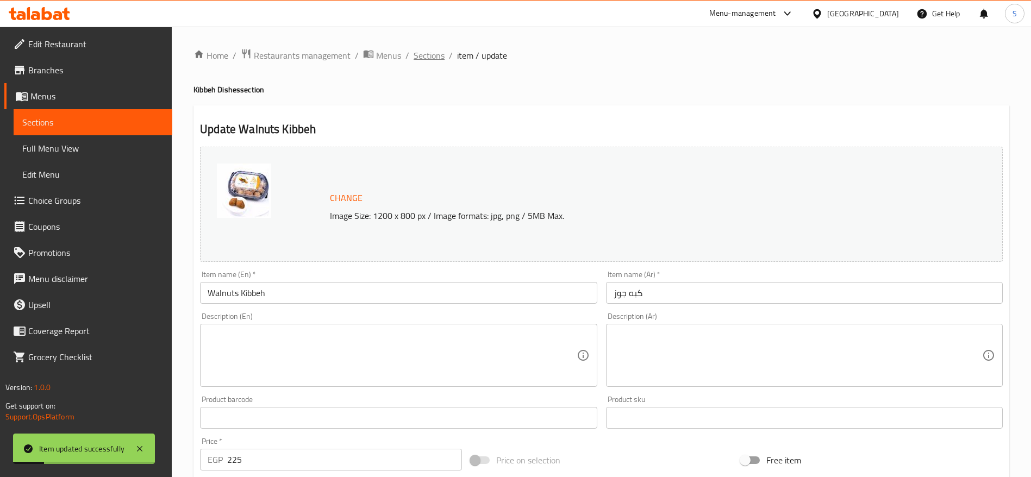
click at [429, 52] on span "Sections" at bounding box center [429, 55] width 31 height 13
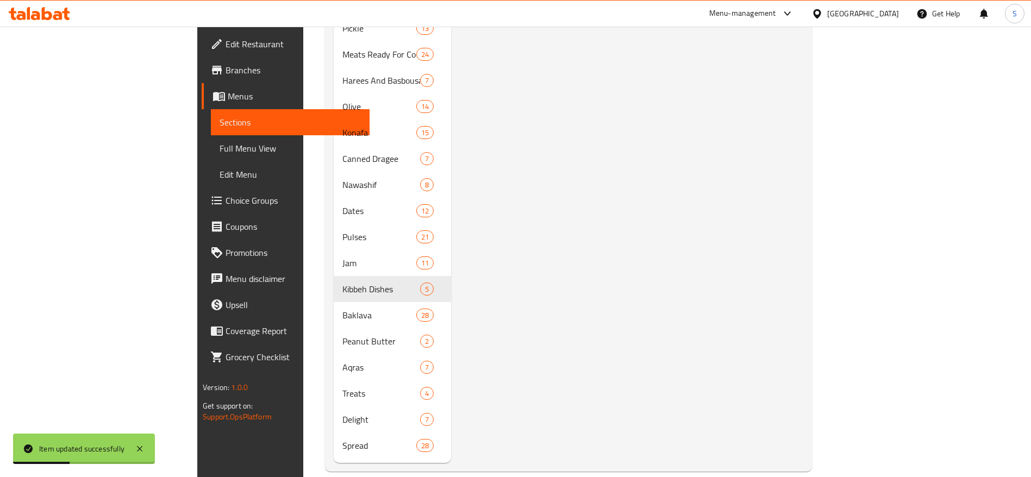
scroll to position [404, 0]
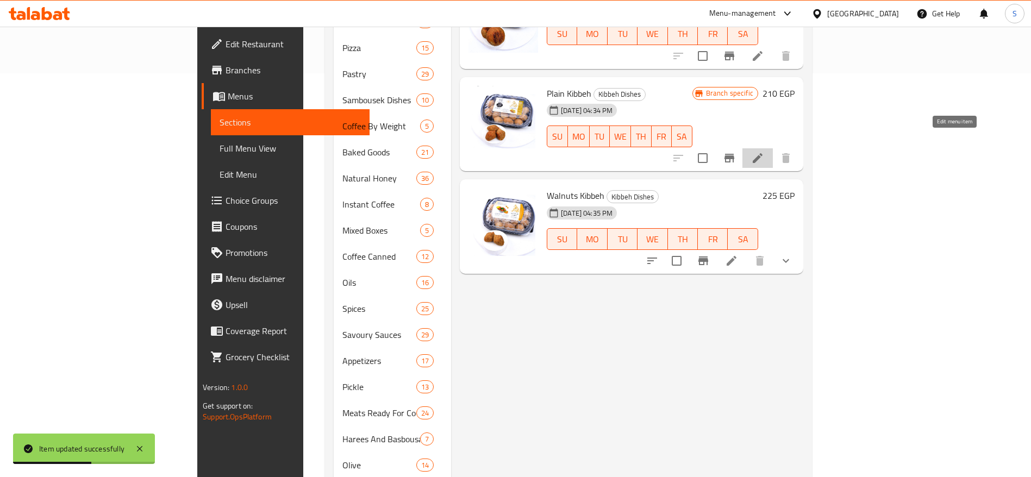
click at [764, 152] on icon at bounding box center [757, 158] width 13 height 13
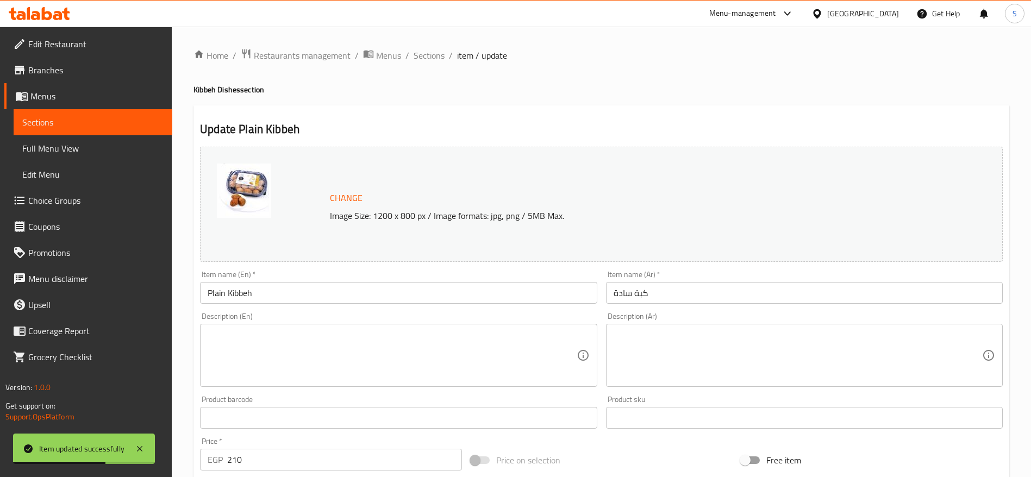
scroll to position [307, 0]
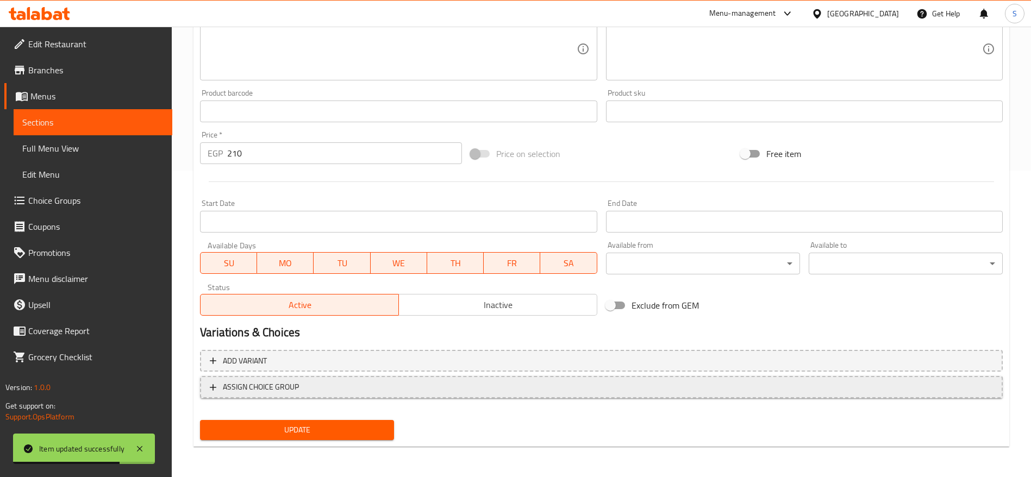
click at [326, 396] on button "ASSIGN CHOICE GROUP" at bounding box center [601, 387] width 803 height 22
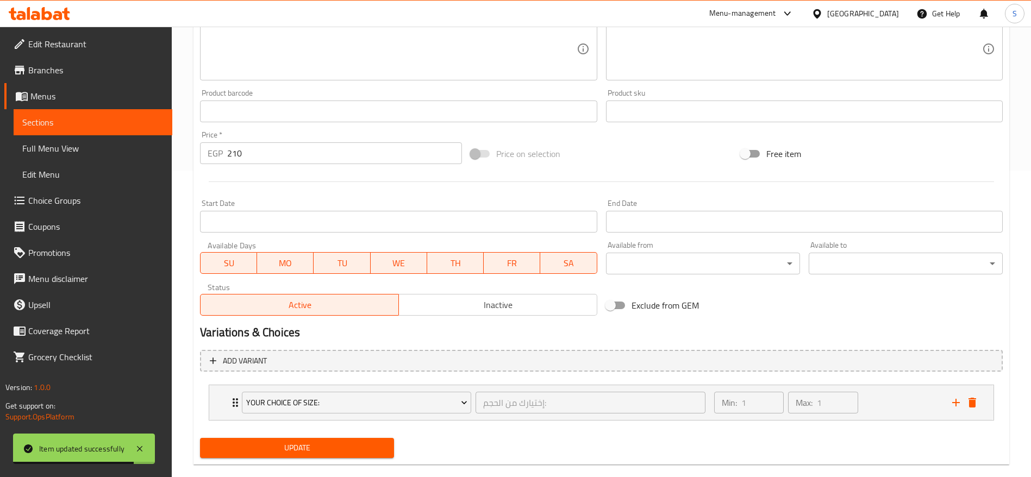
scroll to position [325, 0]
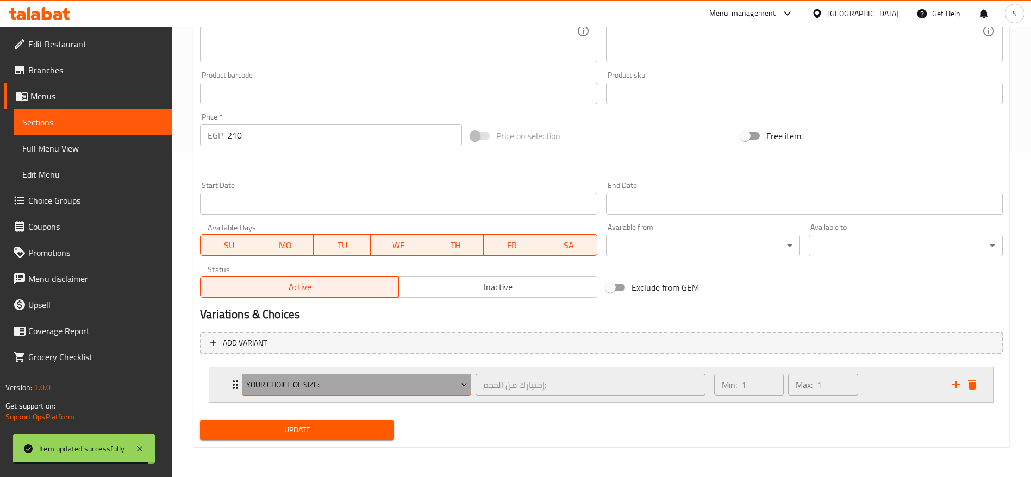
click at [403, 386] on span "Your Choice Of Size:" at bounding box center [356, 385] width 221 height 14
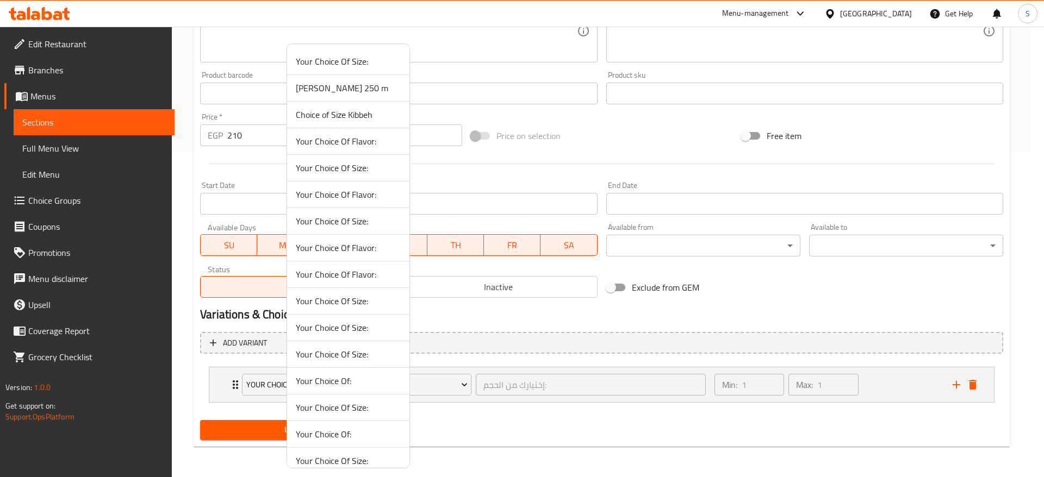
click at [357, 113] on span "Choice of Size Kibbeh" at bounding box center [348, 114] width 105 height 13
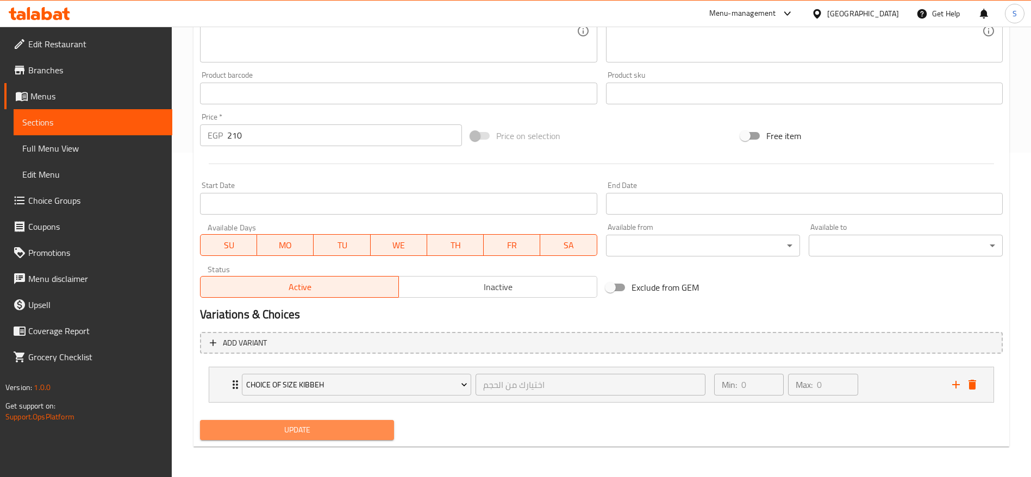
click at [345, 431] on span "Update" at bounding box center [297, 430] width 177 height 14
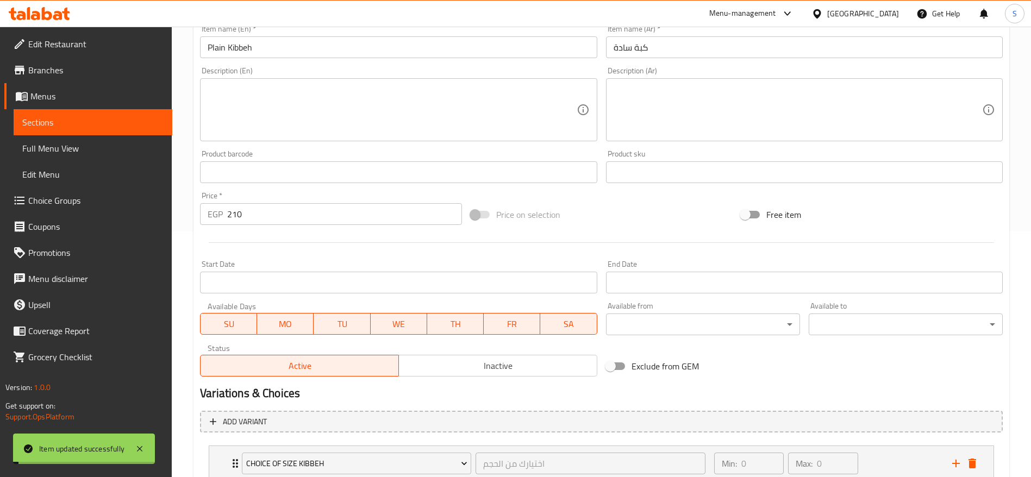
scroll to position [0, 0]
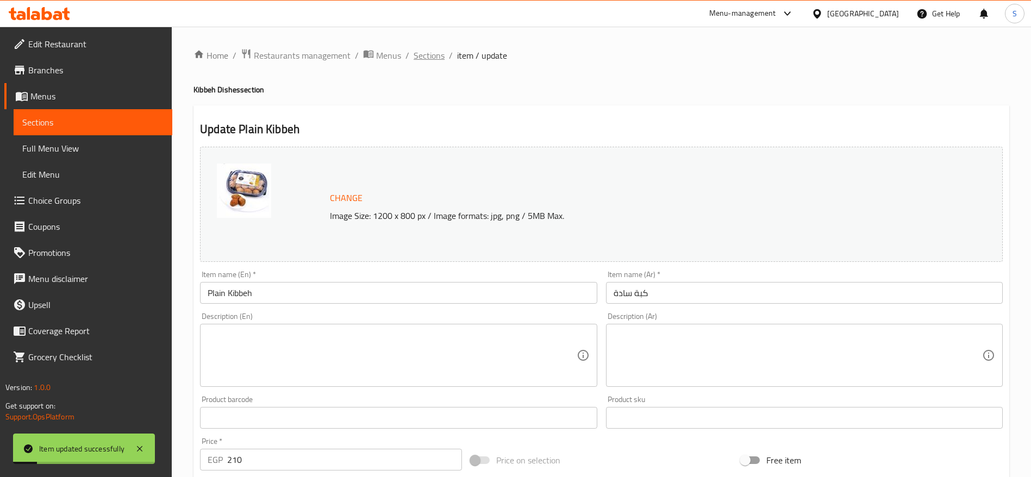
click at [427, 55] on span "Sections" at bounding box center [429, 55] width 31 height 13
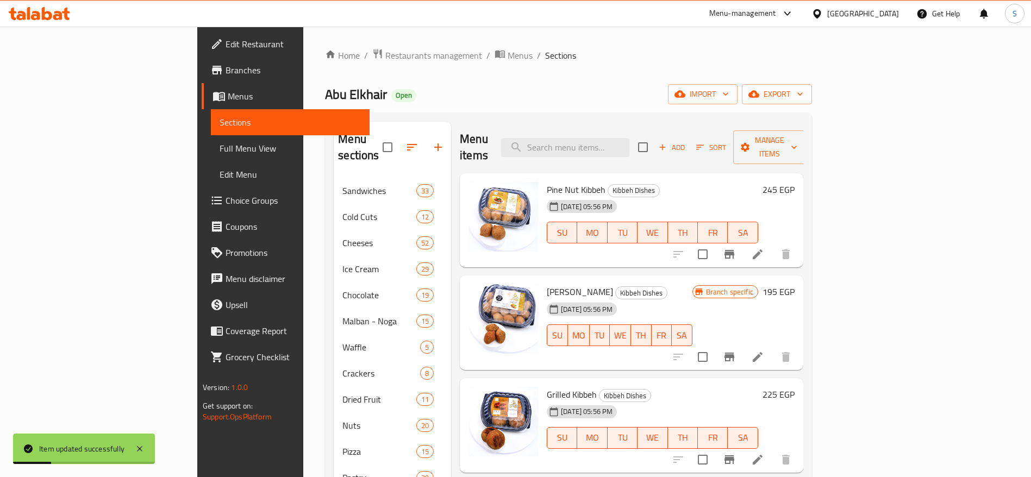
click at [211, 165] on link "Edit Menu" at bounding box center [290, 174] width 159 height 26
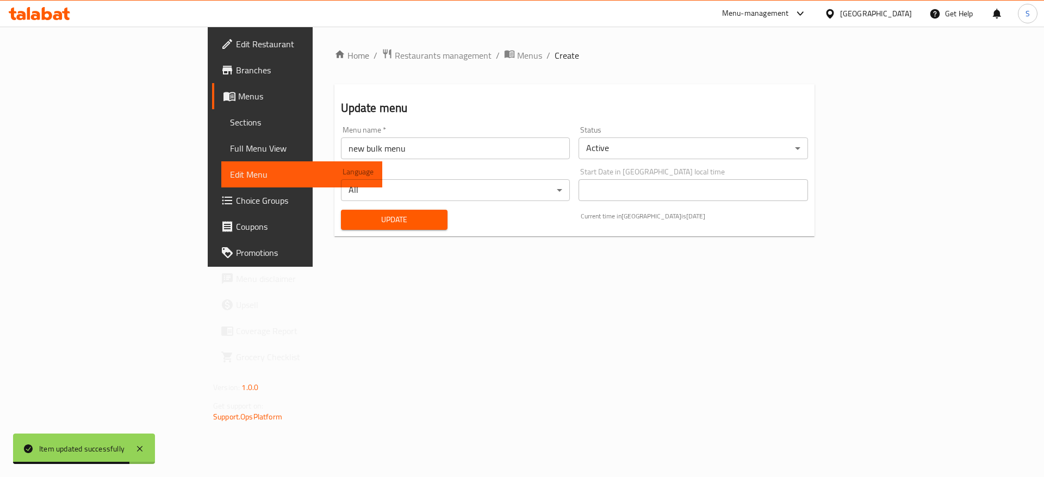
click at [238, 99] on span "Menus" at bounding box center [305, 96] width 135 height 13
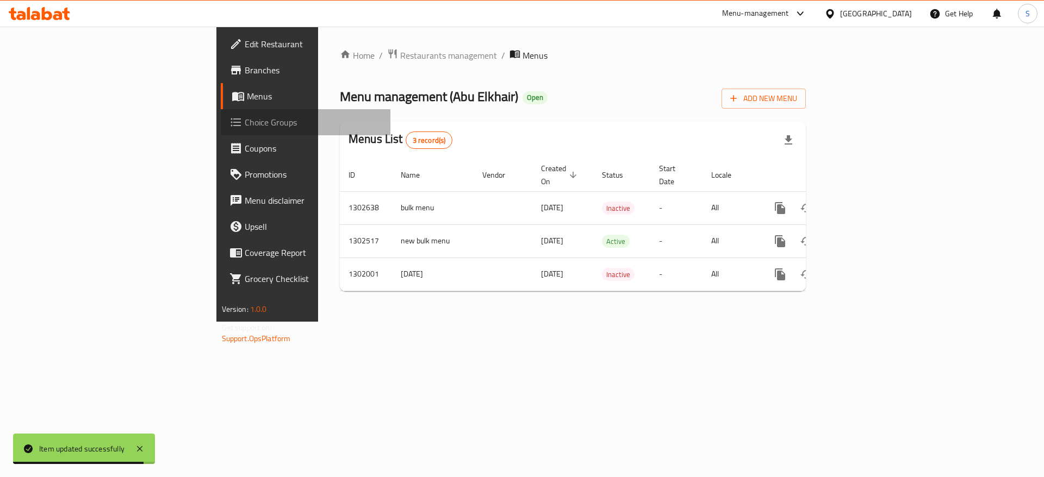
click at [221, 109] on link "Choice Groups" at bounding box center [306, 122] width 170 height 26
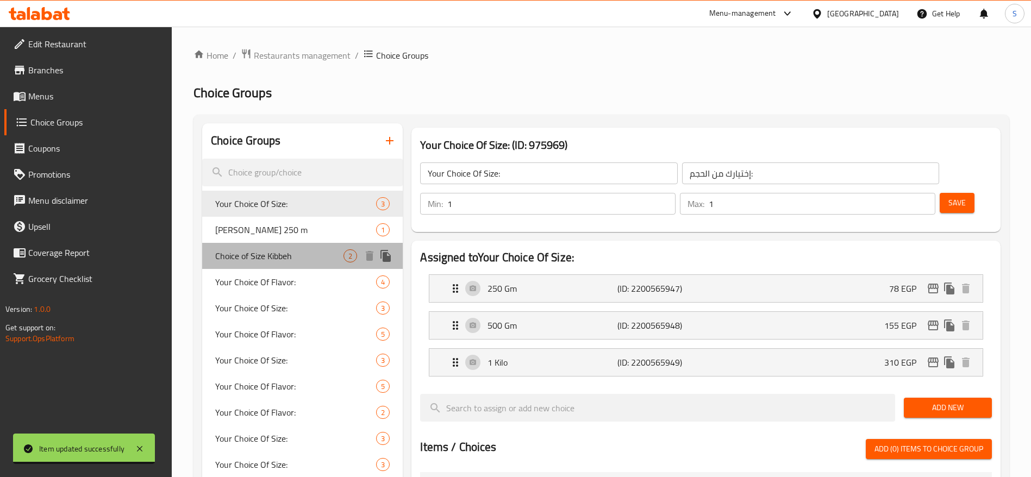
click at [302, 251] on span "Choice of Size Kibbeh" at bounding box center [279, 256] width 128 height 13
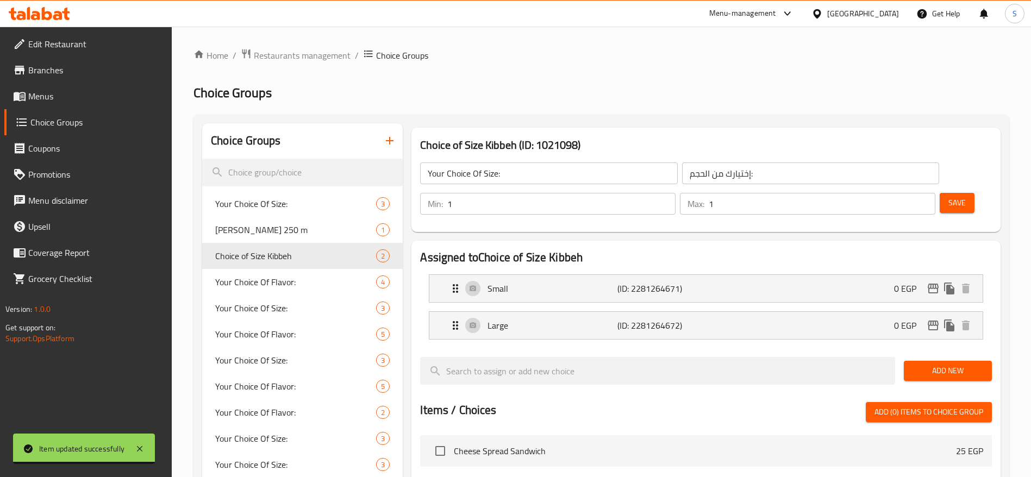
type input "Choice of Size Kibbeh"
type input "اختيارك من الحجم"
type input "0"
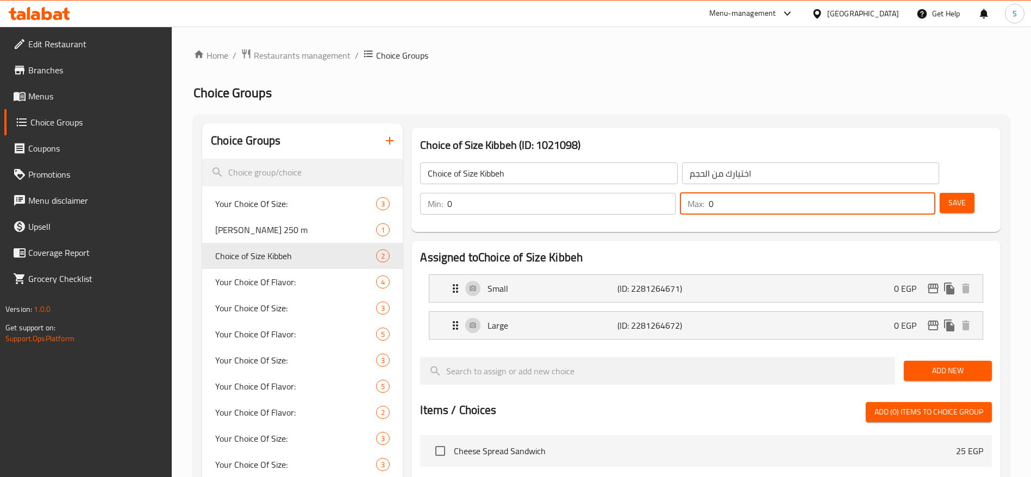
click at [893, 193] on input "0" at bounding box center [822, 204] width 227 height 22
type input "1"
click at [951, 193] on button "Save" at bounding box center [957, 203] width 35 height 20
